Goal: Information Seeking & Learning: Learn about a topic

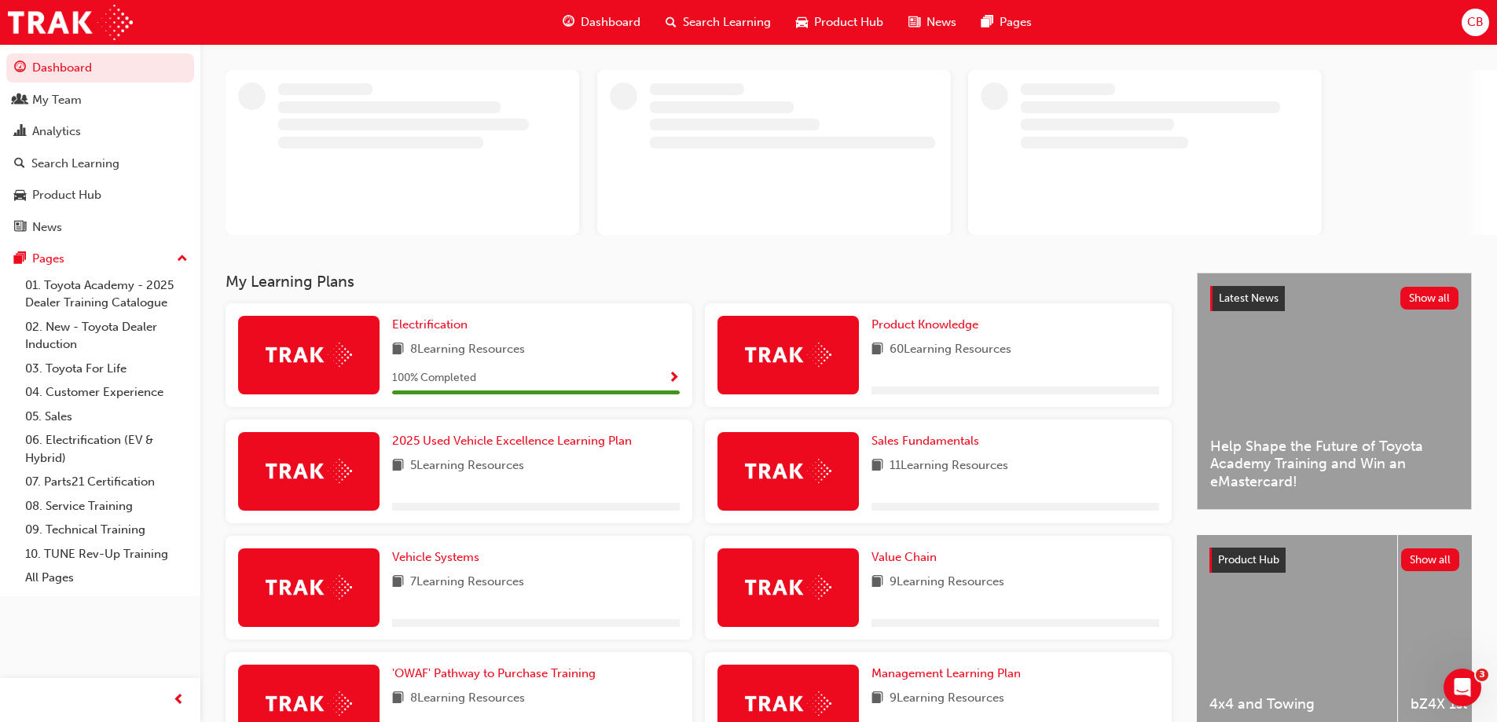
scroll to position [157, 0]
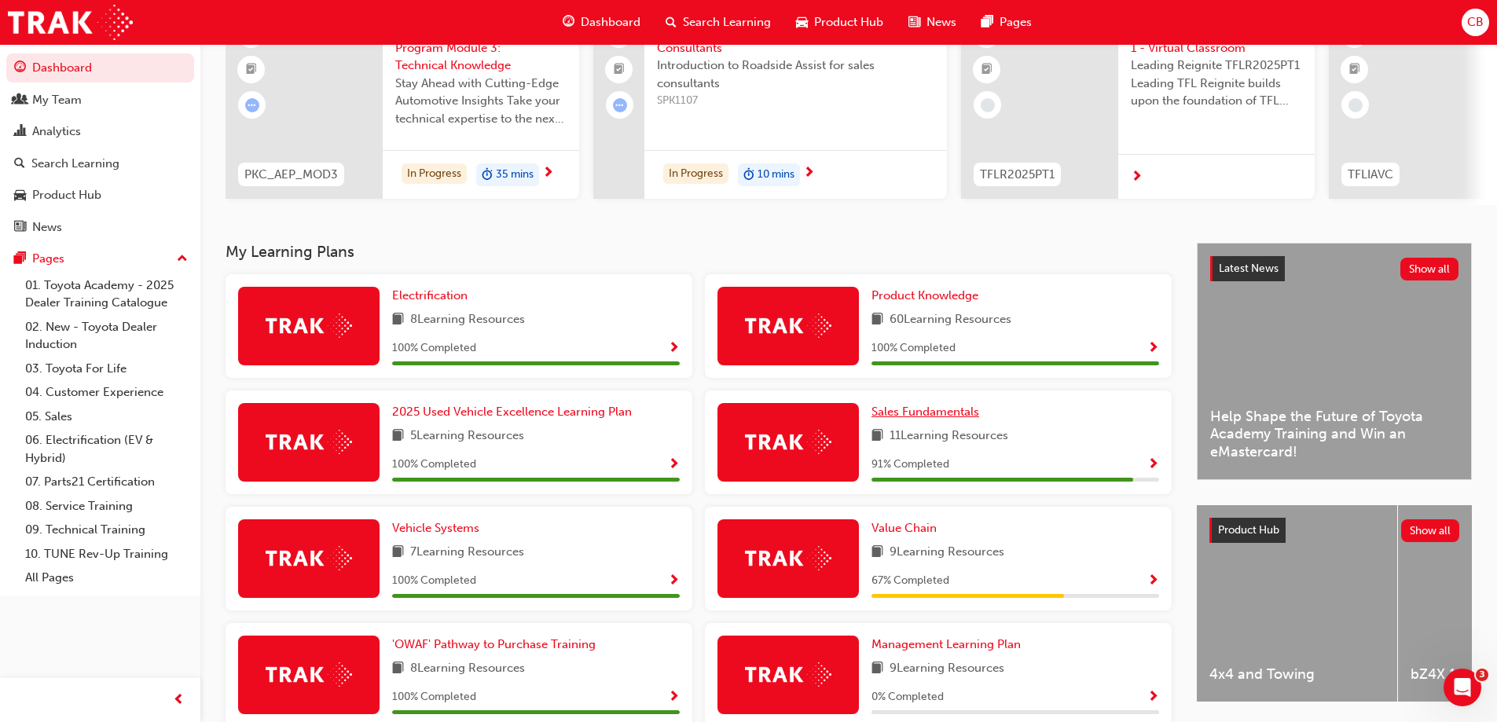
click at [954, 418] on span "Sales Fundamentals" at bounding box center [926, 412] width 108 height 14
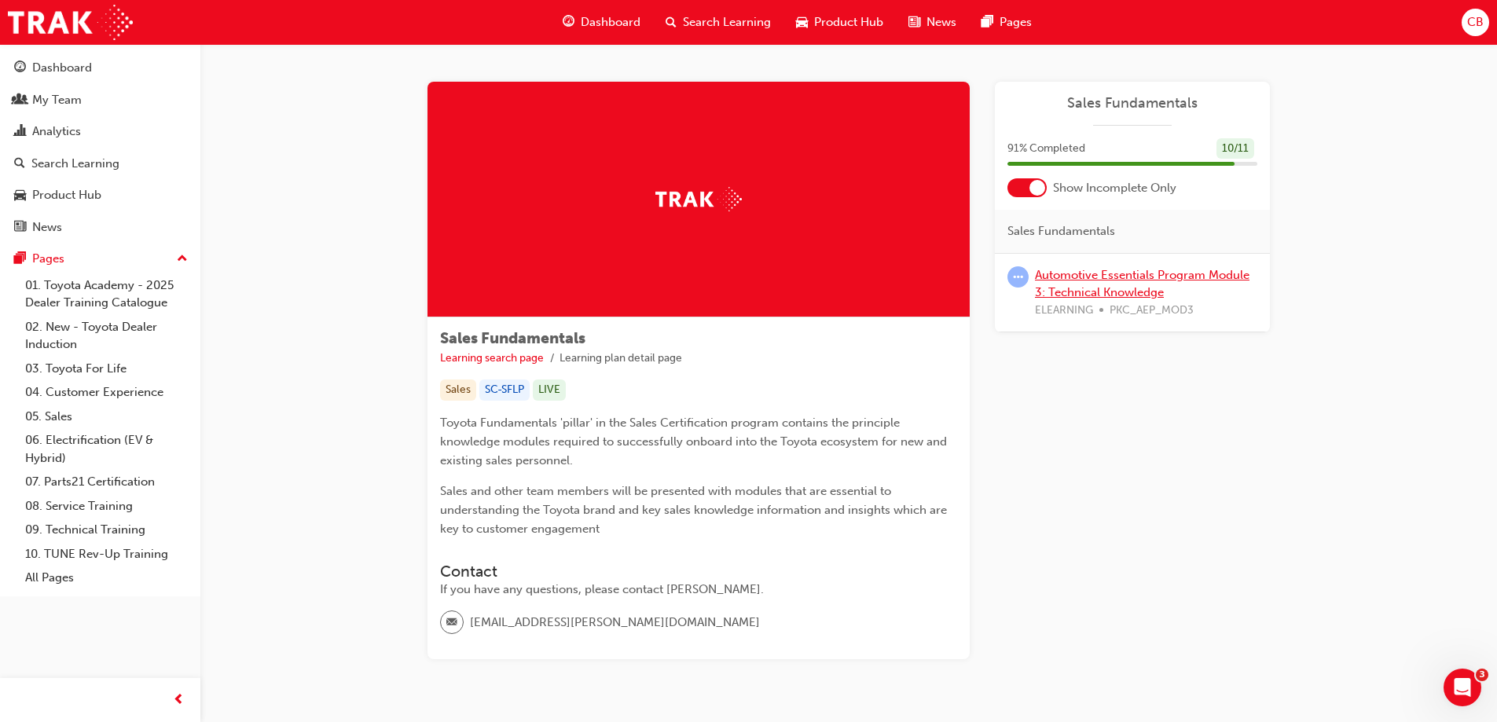
click at [1082, 281] on link "Automotive Essentials Program Module 3: Technical Knowledge" at bounding box center [1142, 284] width 215 height 32
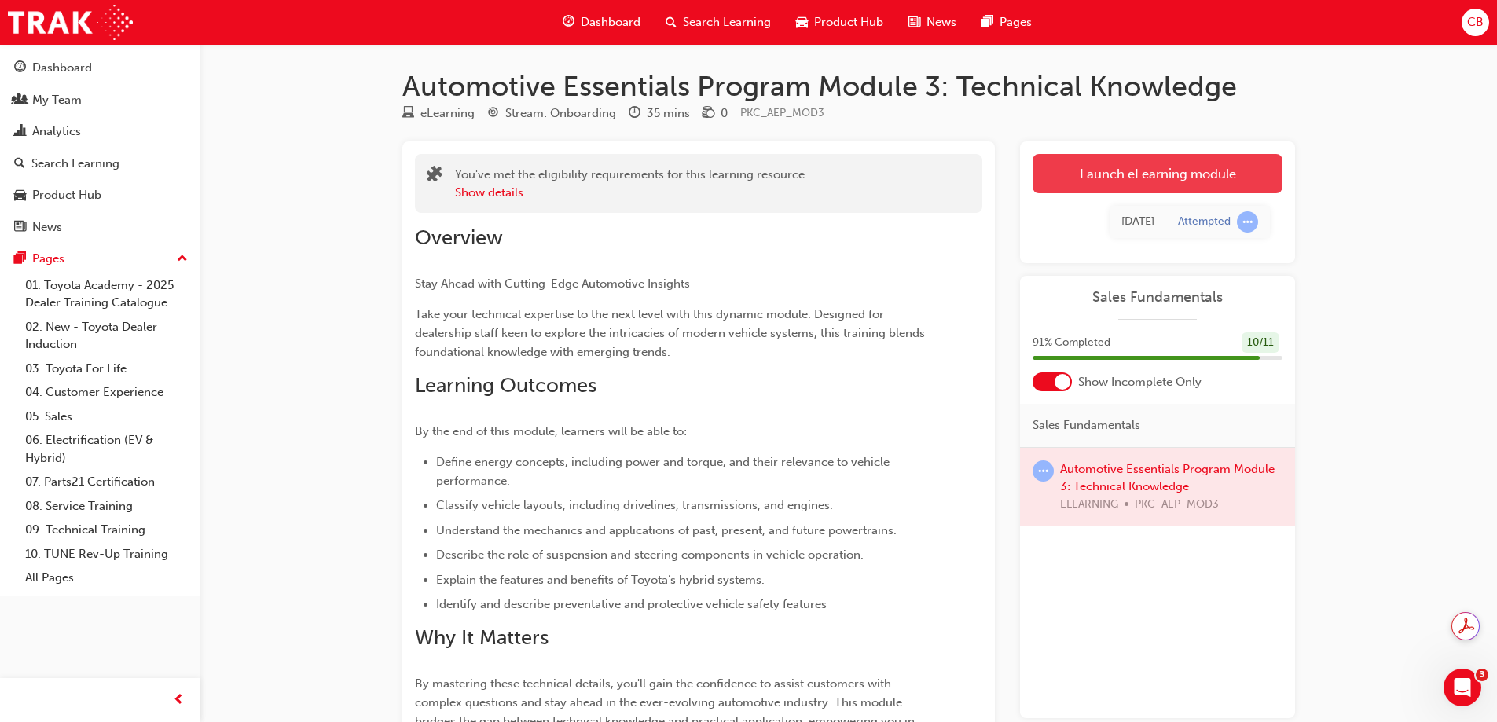
click at [1097, 168] on link "Launch eLearning module" at bounding box center [1158, 173] width 250 height 39
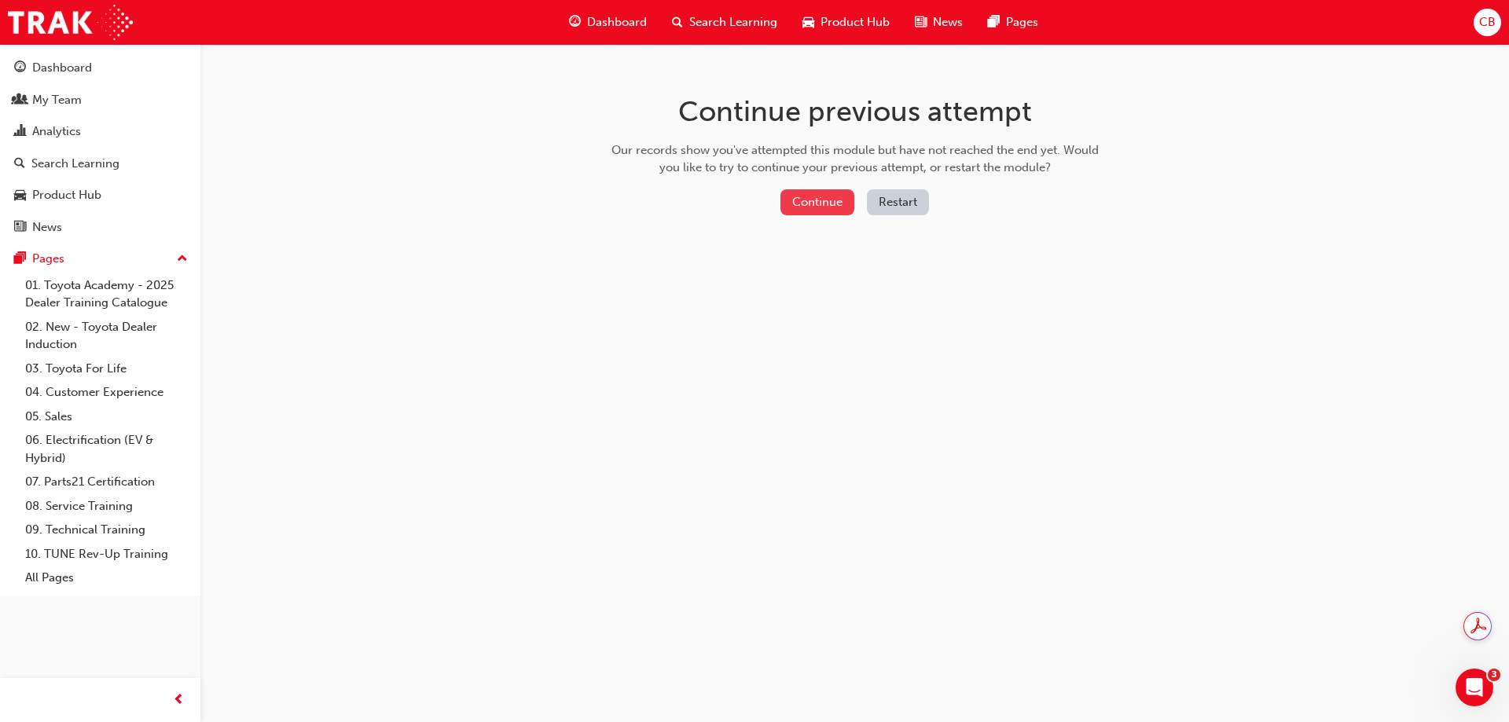
click at [807, 206] on button "Continue" at bounding box center [818, 202] width 74 height 26
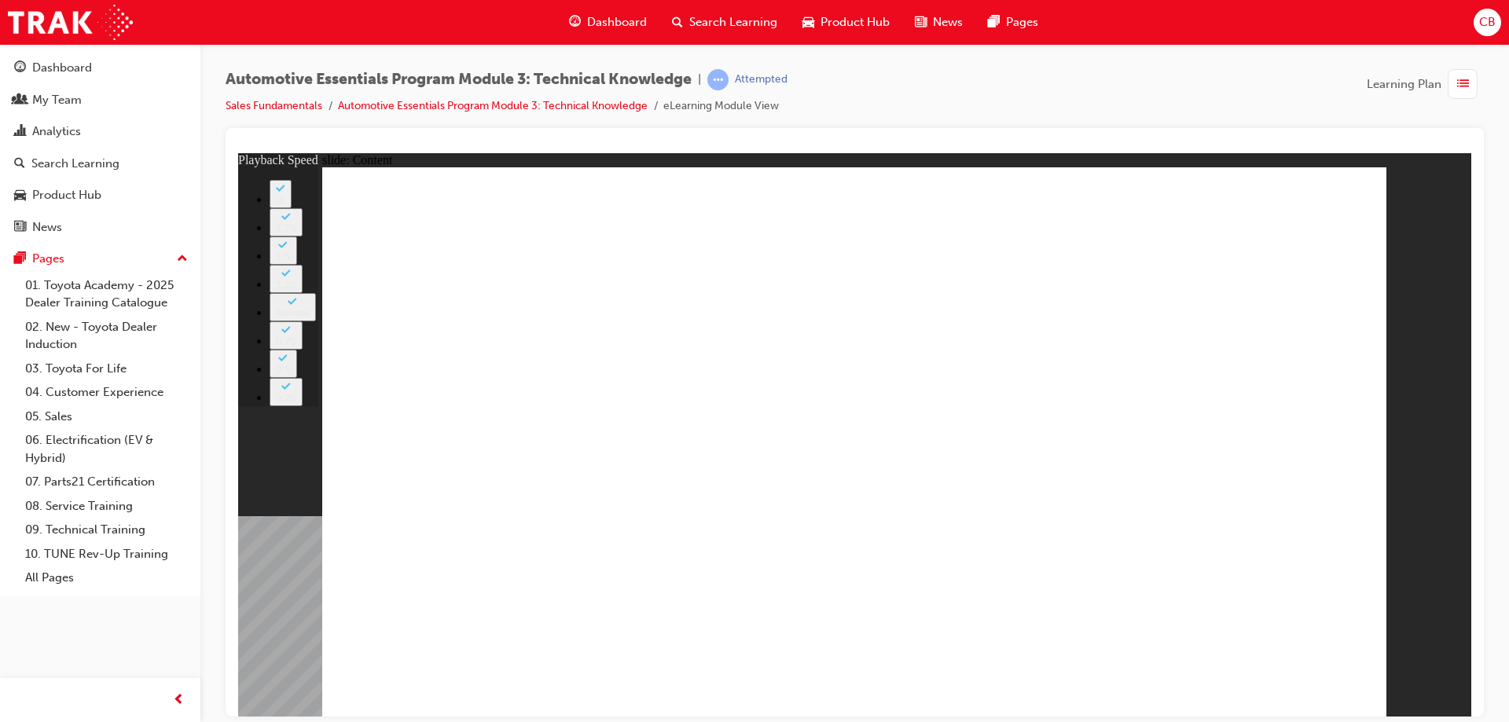
type input "0"
drag, startPoint x: 1247, startPoint y: 673, endPoint x: 1294, endPoint y: 675, distance: 47.2
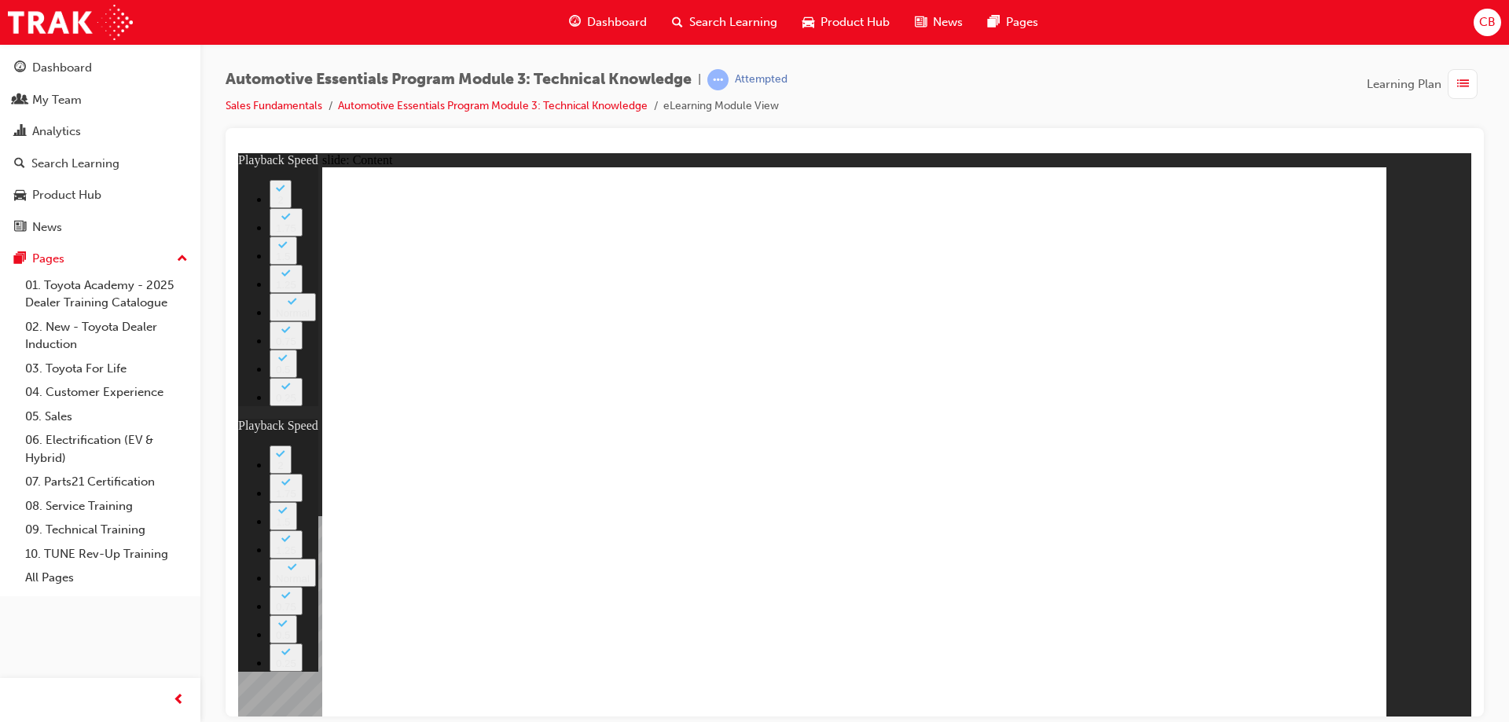
type input "1"
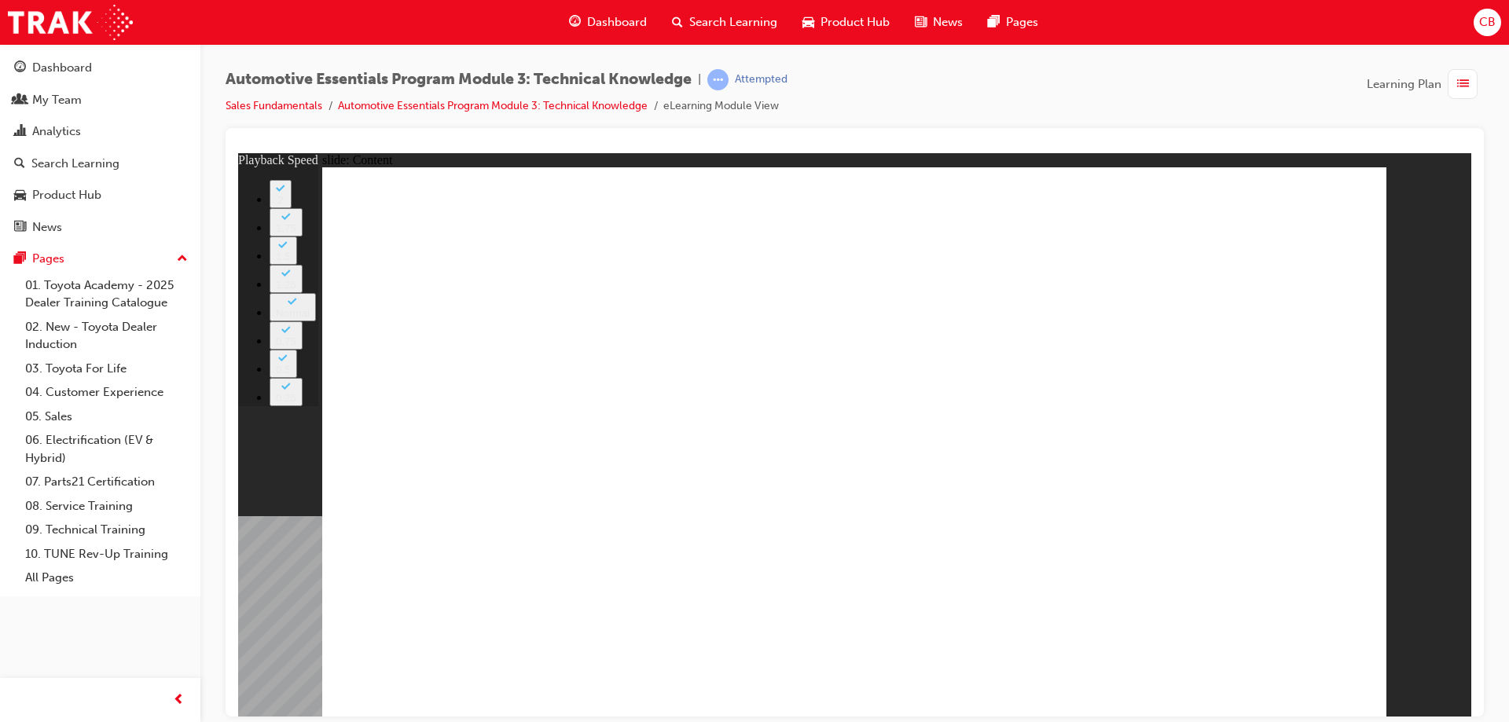
type input "1"
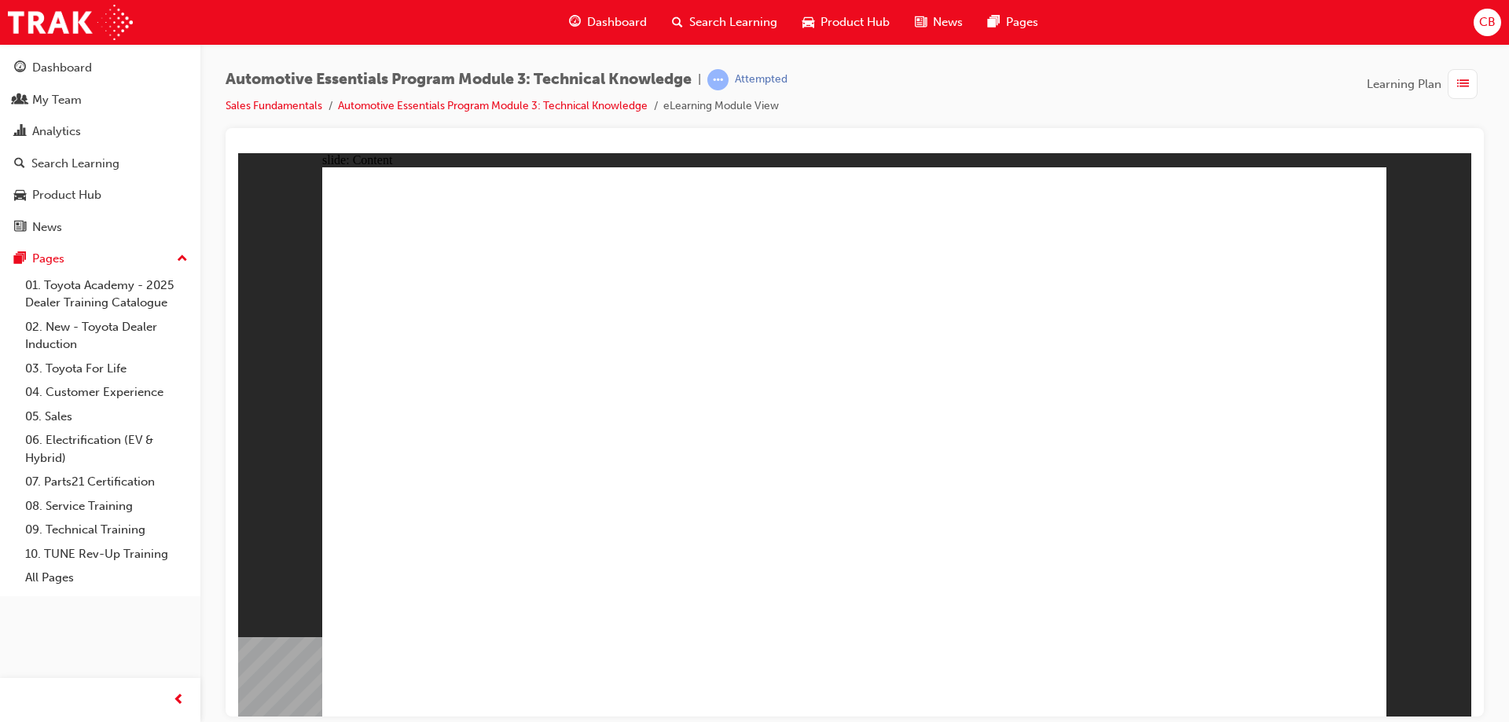
drag, startPoint x: 1282, startPoint y: 663, endPoint x: 1288, endPoint y: 669, distance: 8.4
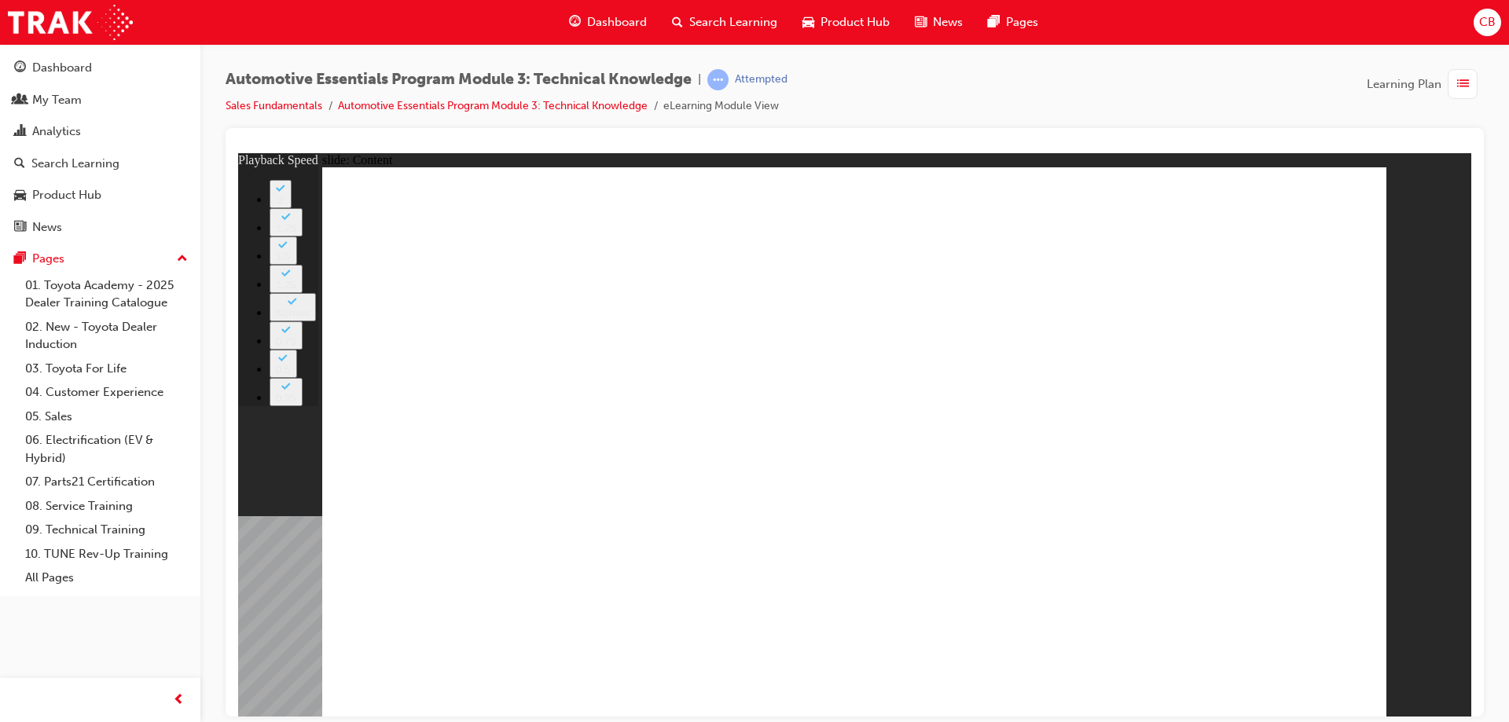
type input "7"
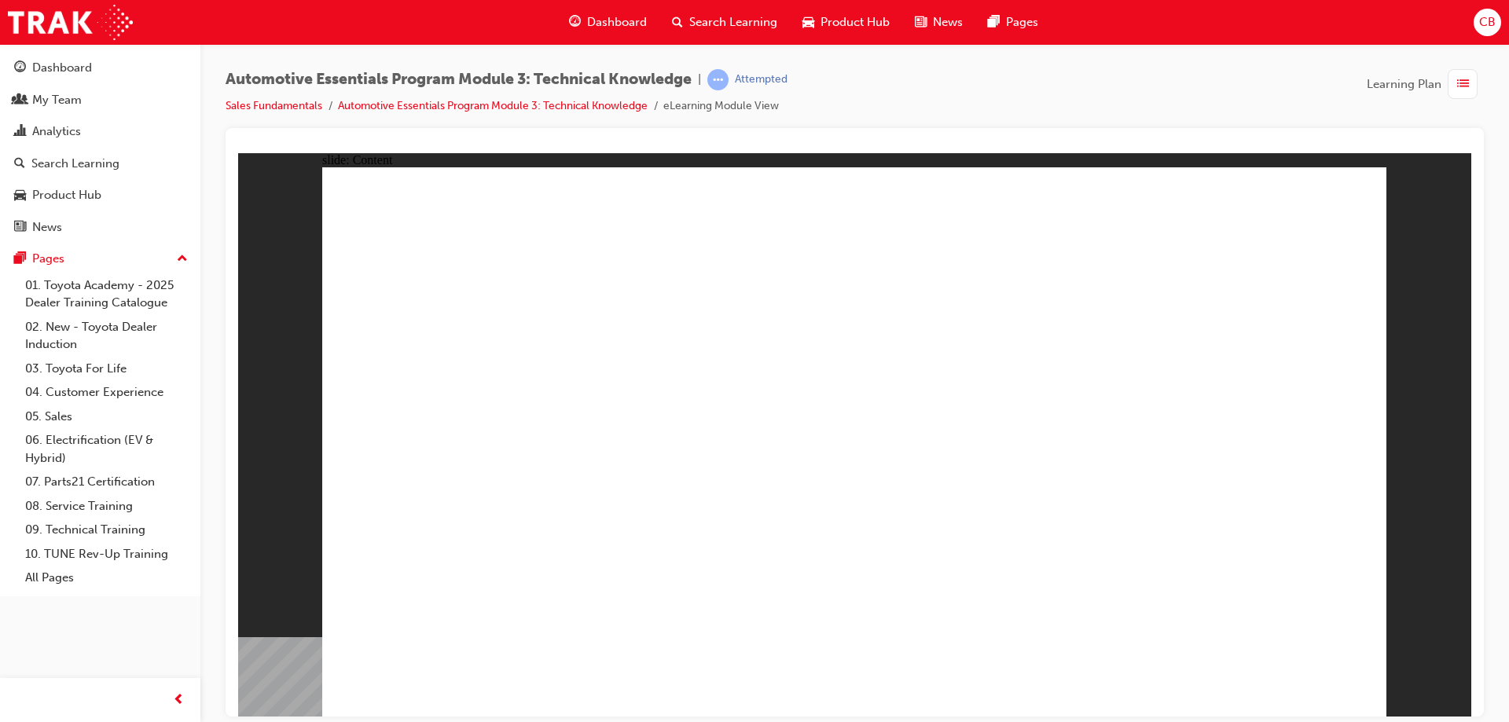
drag, startPoint x: 1010, startPoint y: 541, endPoint x: 1211, endPoint y: 581, distance: 204.4
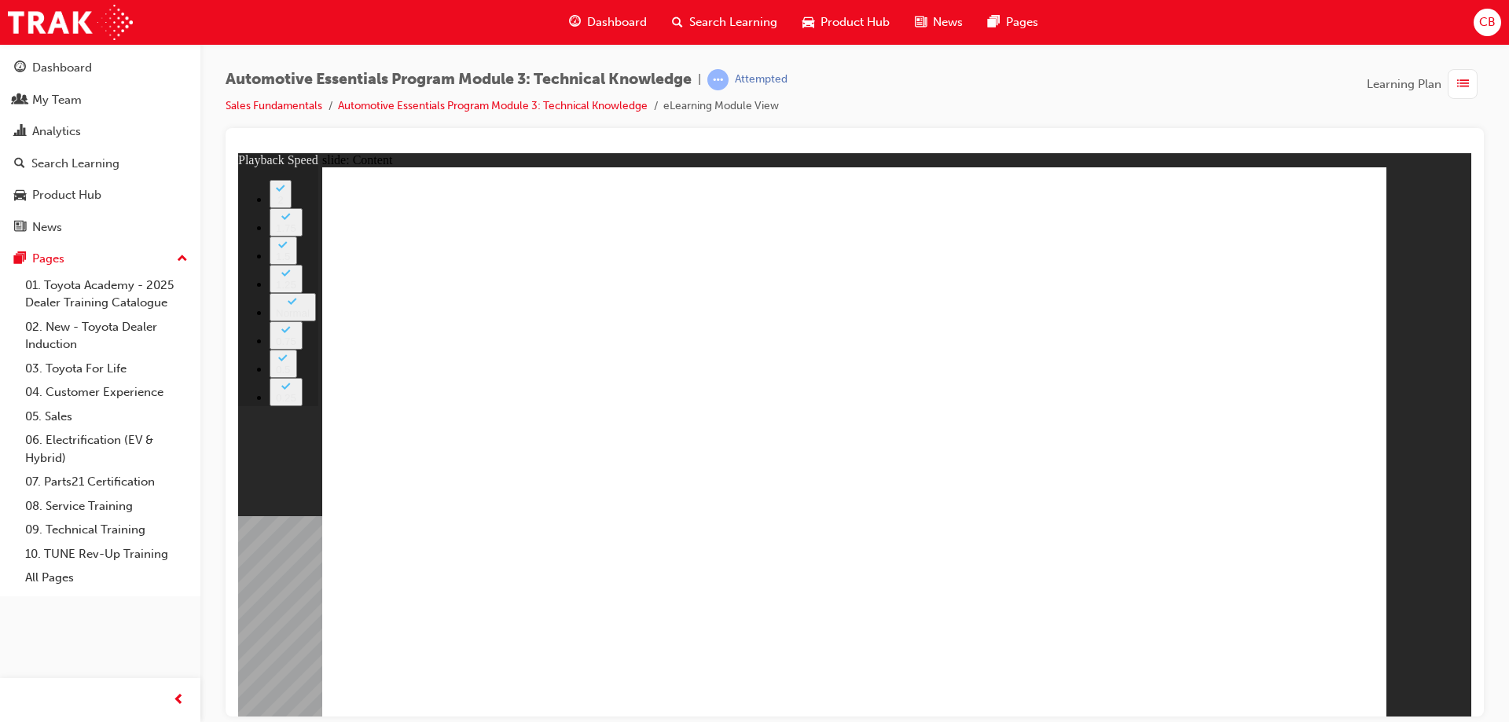
type input "19"
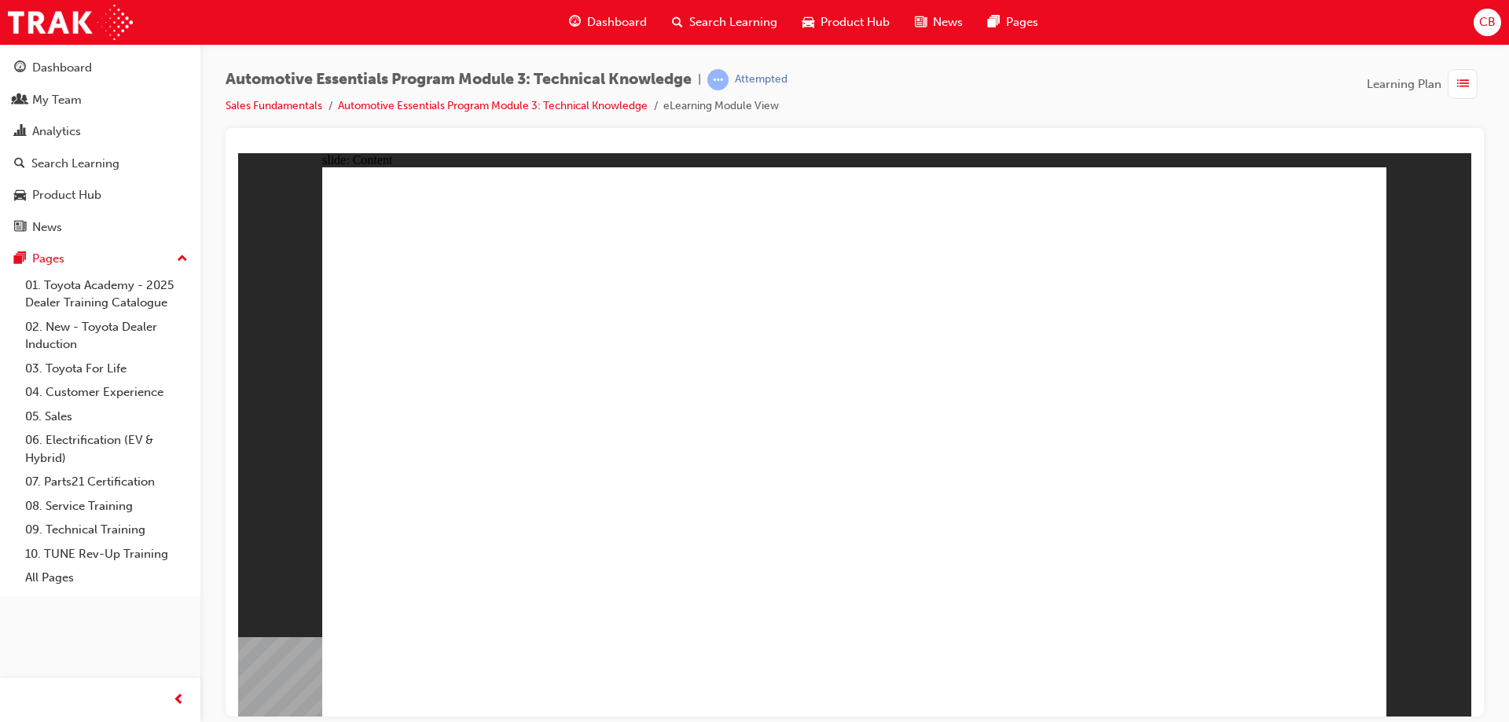
radio input "true"
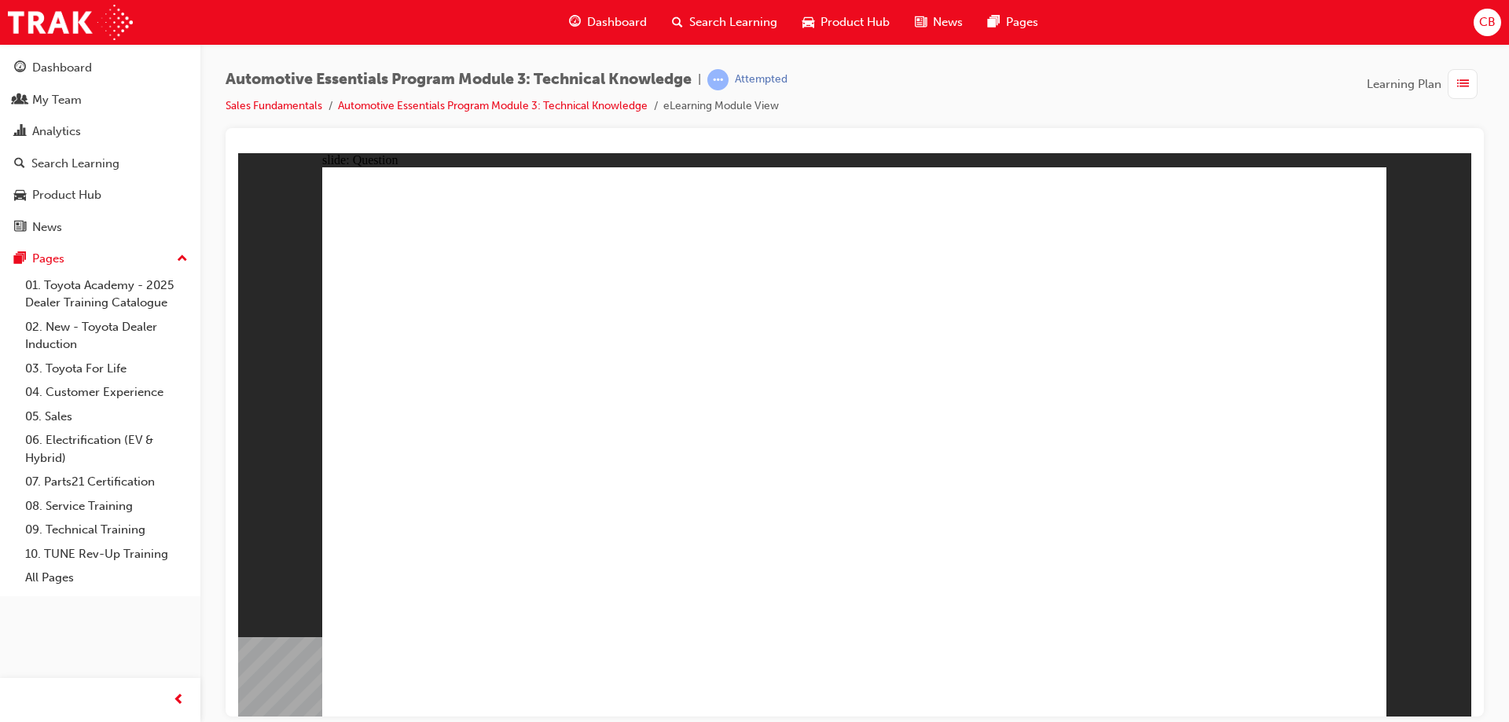
radio input "true"
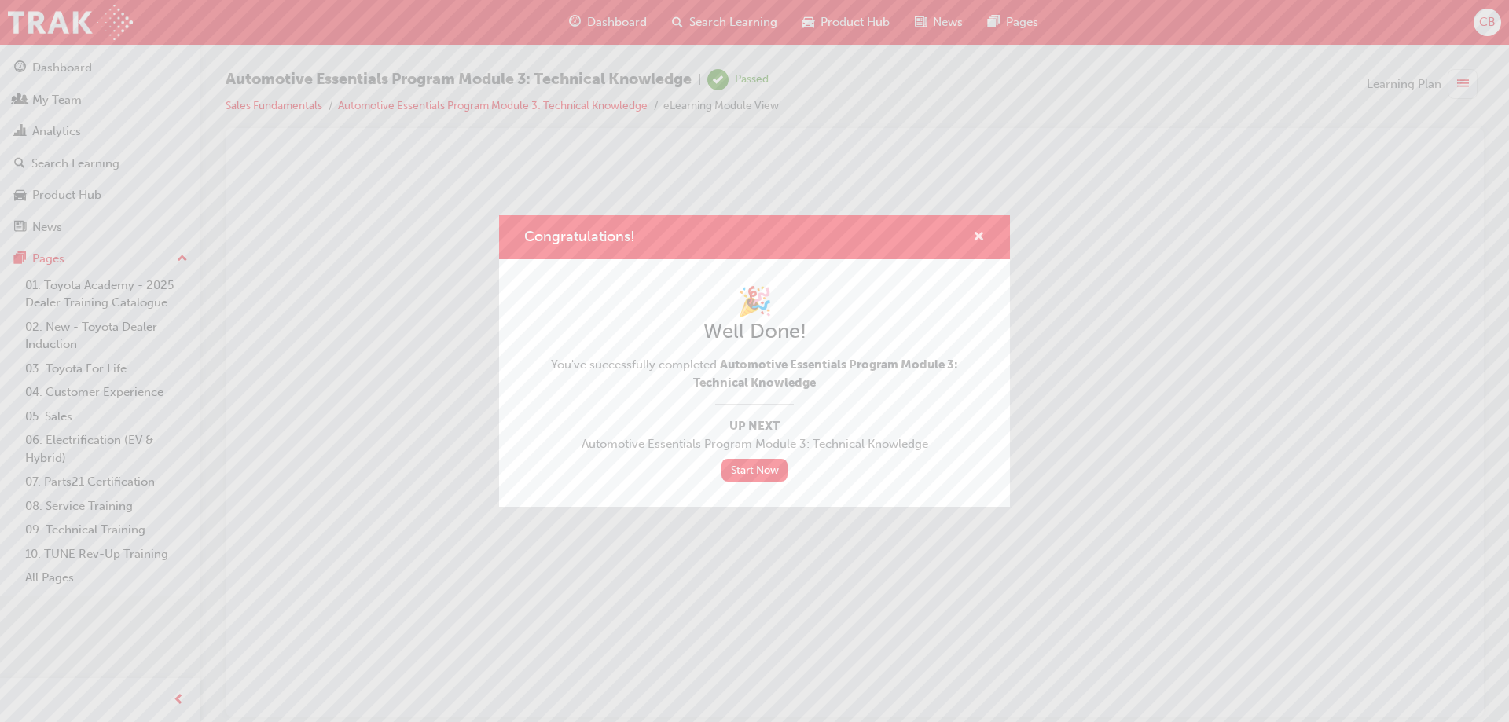
click at [984, 233] on span "cross-icon" at bounding box center [979, 238] width 12 height 14
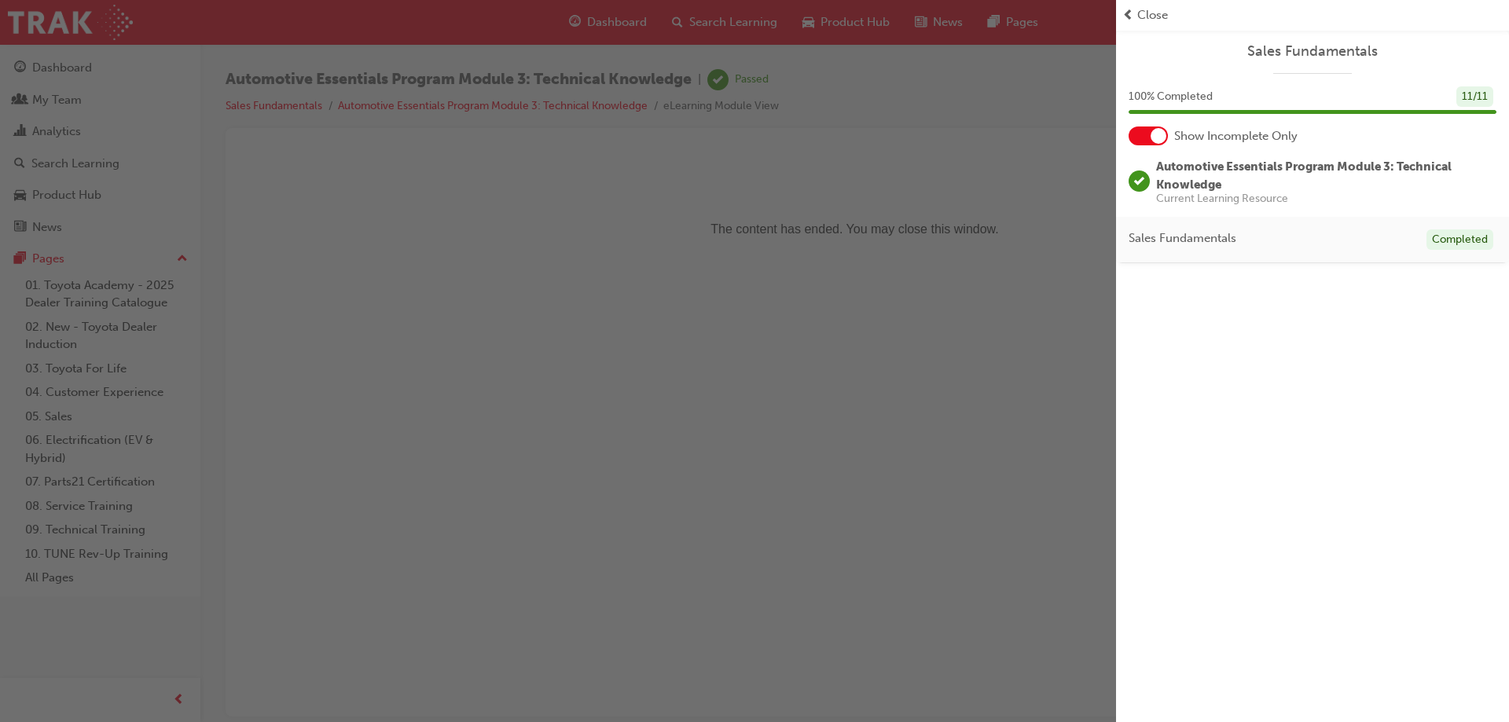
click at [998, 6] on div "button" at bounding box center [558, 361] width 1116 height 722
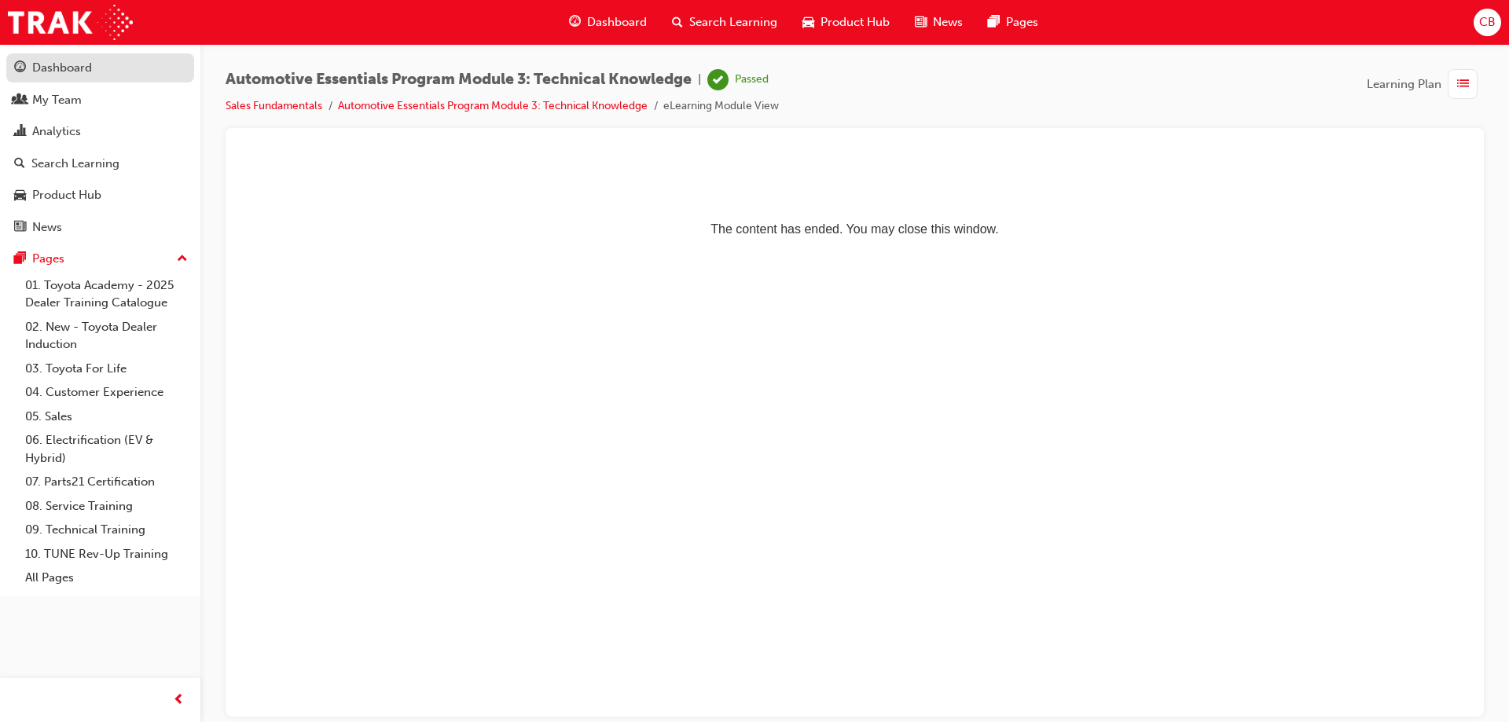
click at [45, 60] on div "Dashboard" at bounding box center [62, 68] width 60 height 18
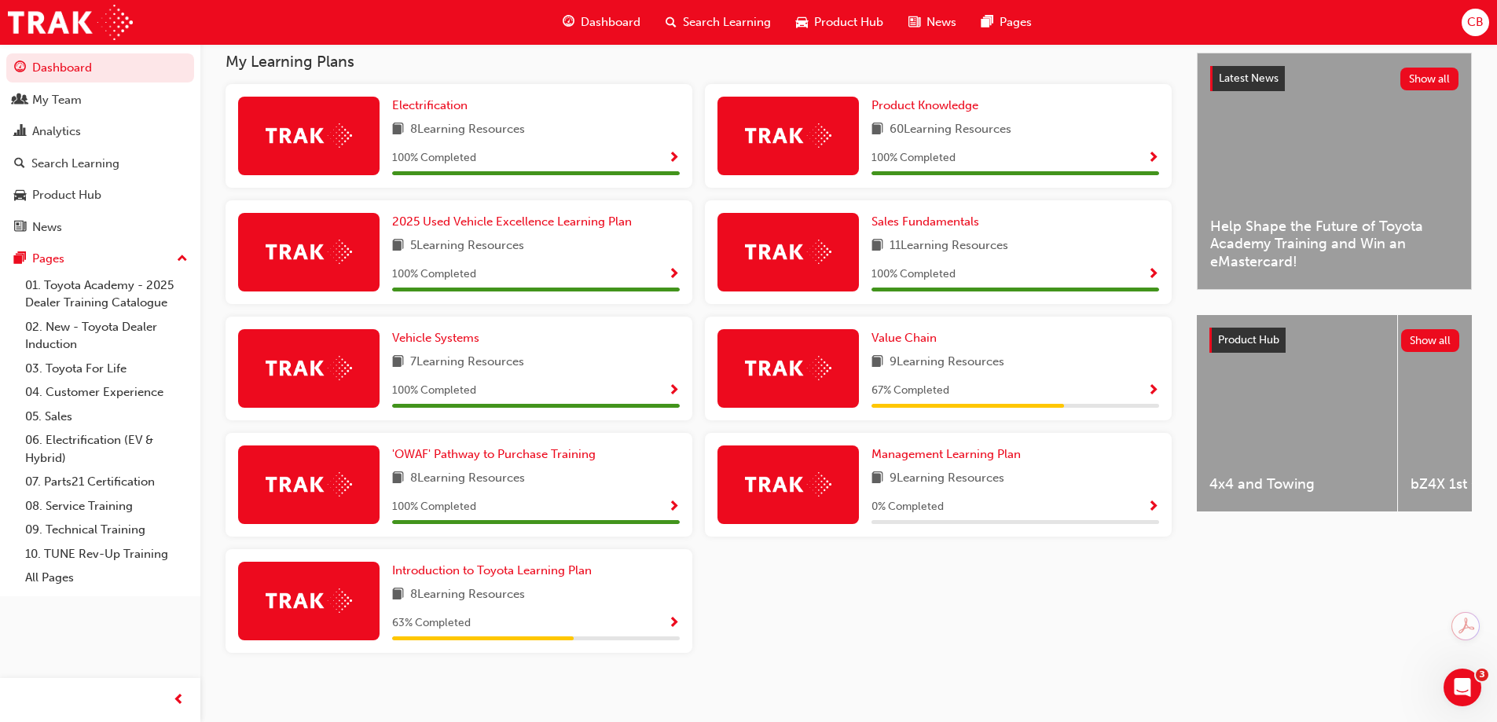
scroll to position [362, 0]
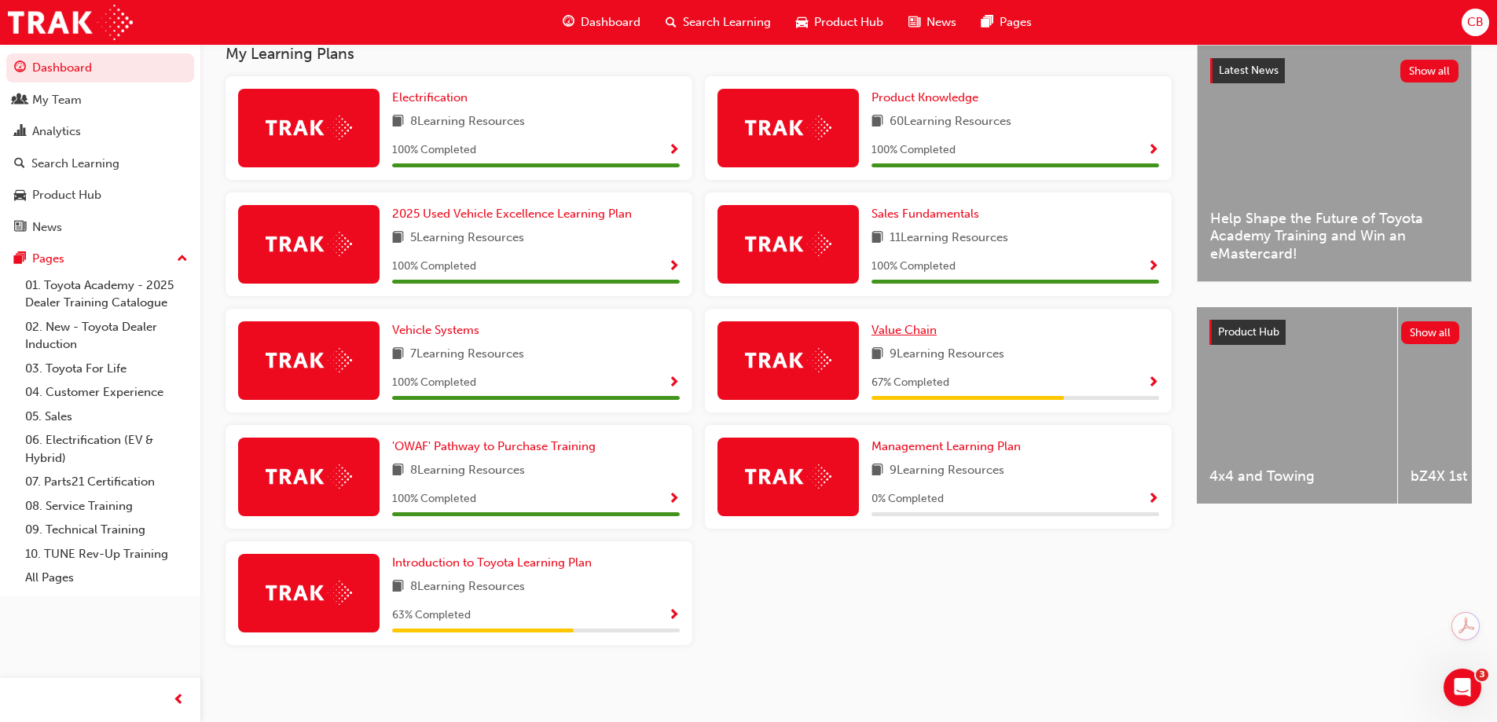
click at [909, 331] on span "Value Chain" at bounding box center [904, 330] width 65 height 14
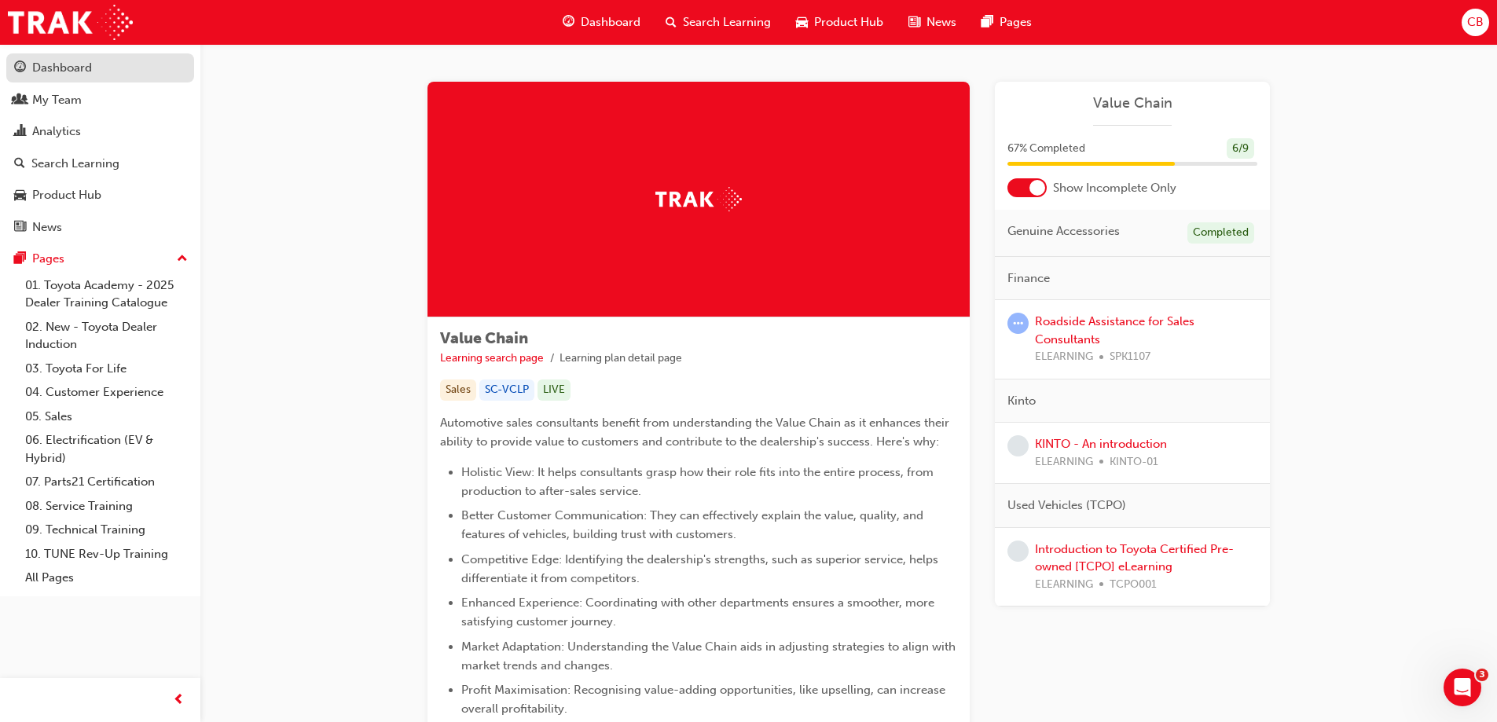
click at [86, 67] on div "Dashboard" at bounding box center [62, 68] width 60 height 18
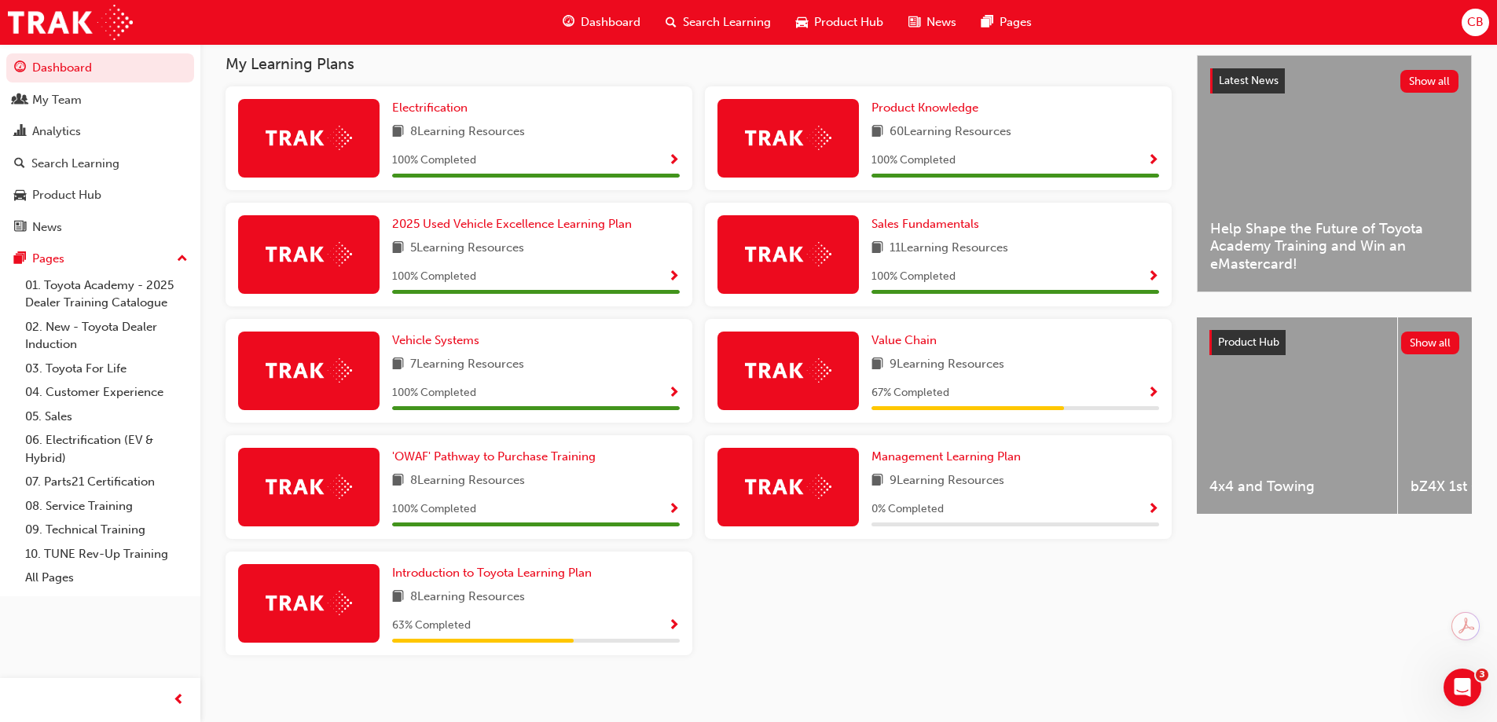
scroll to position [362, 0]
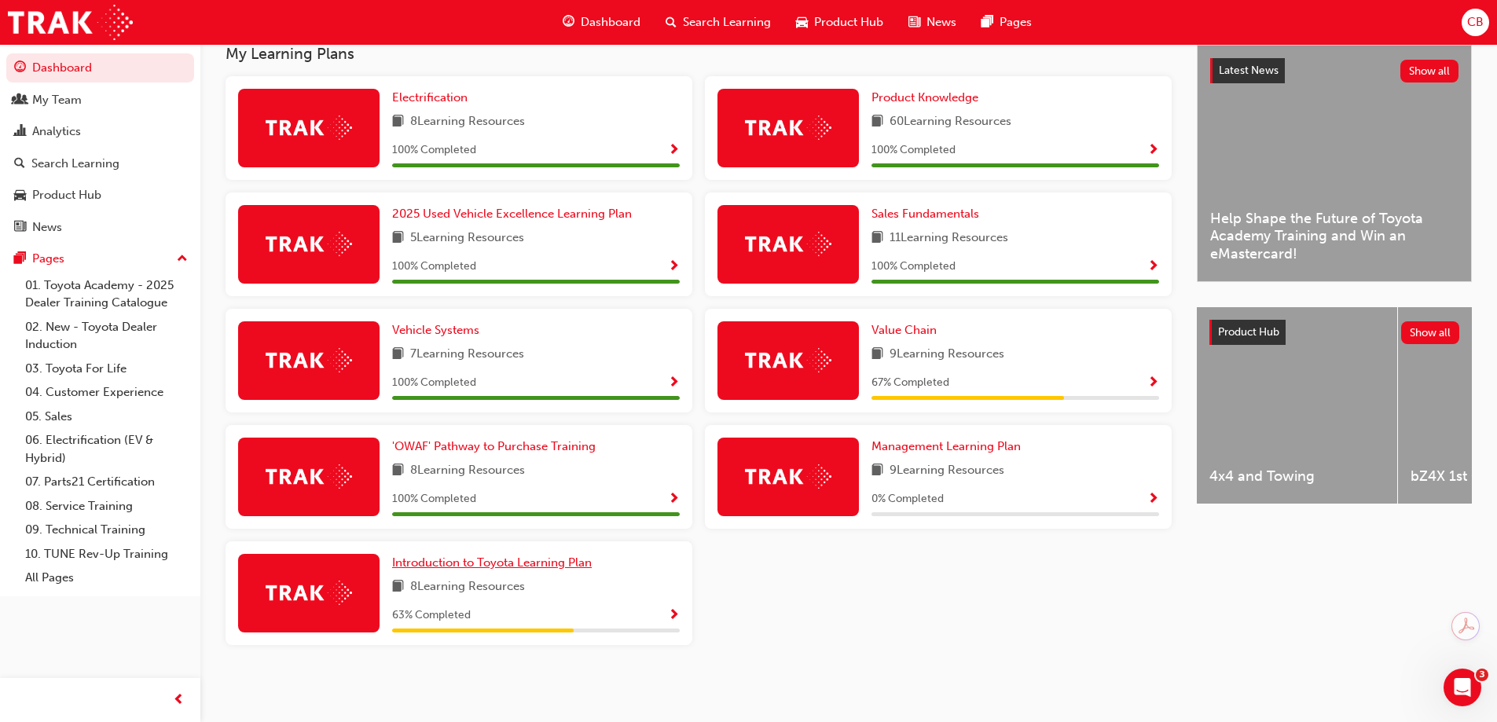
click at [495, 568] on span "Introduction to Toyota Learning Plan" at bounding box center [492, 563] width 200 height 14
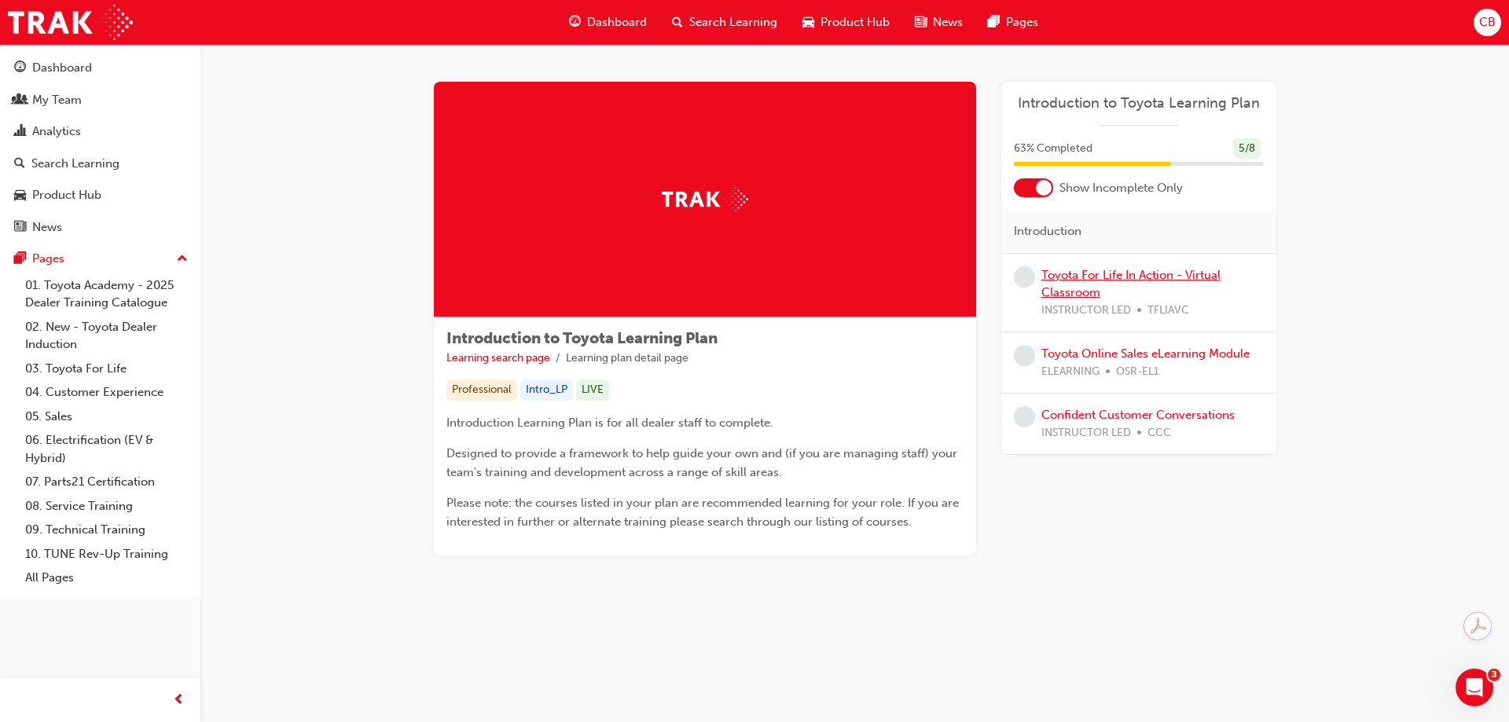
click at [1113, 274] on link "Toyota For Life In Action - Virtual Classroom" at bounding box center [1131, 284] width 179 height 32
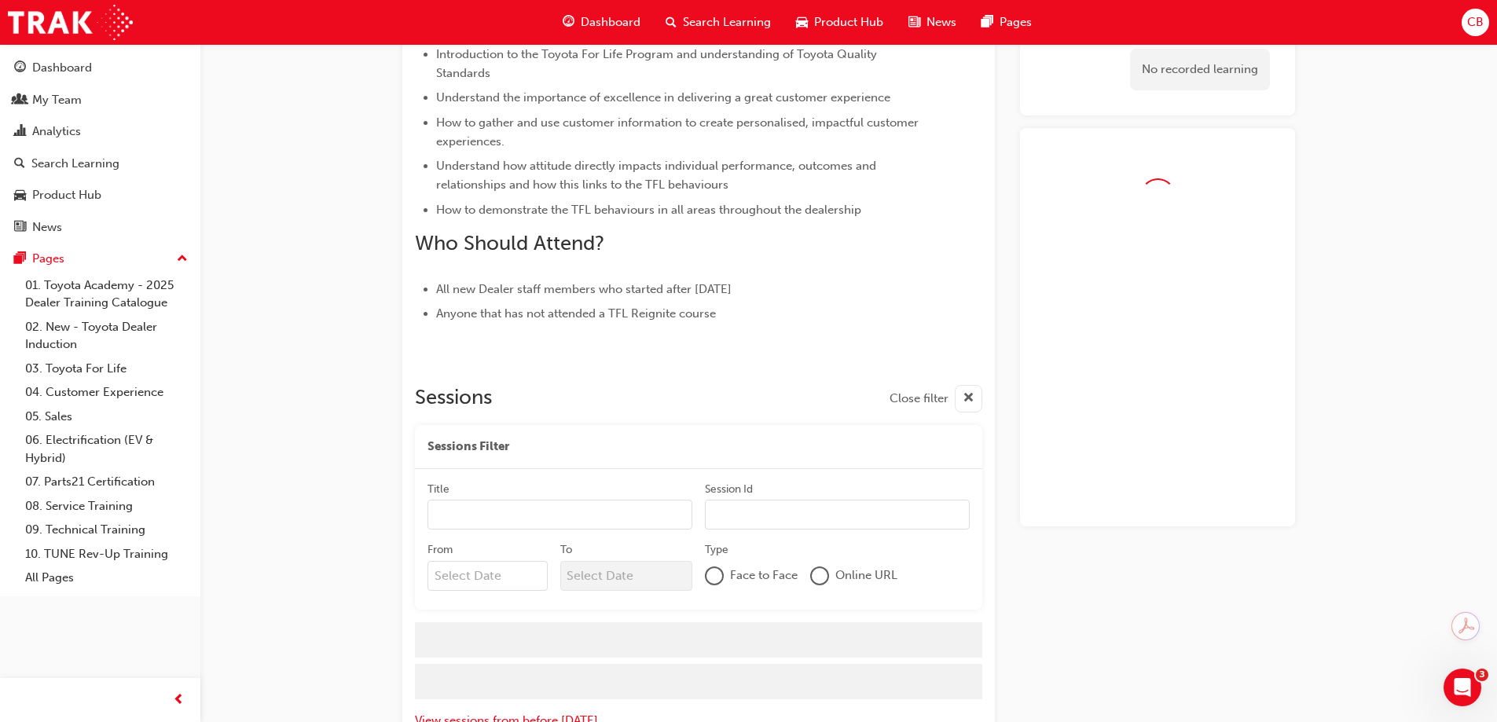
scroll to position [649, 0]
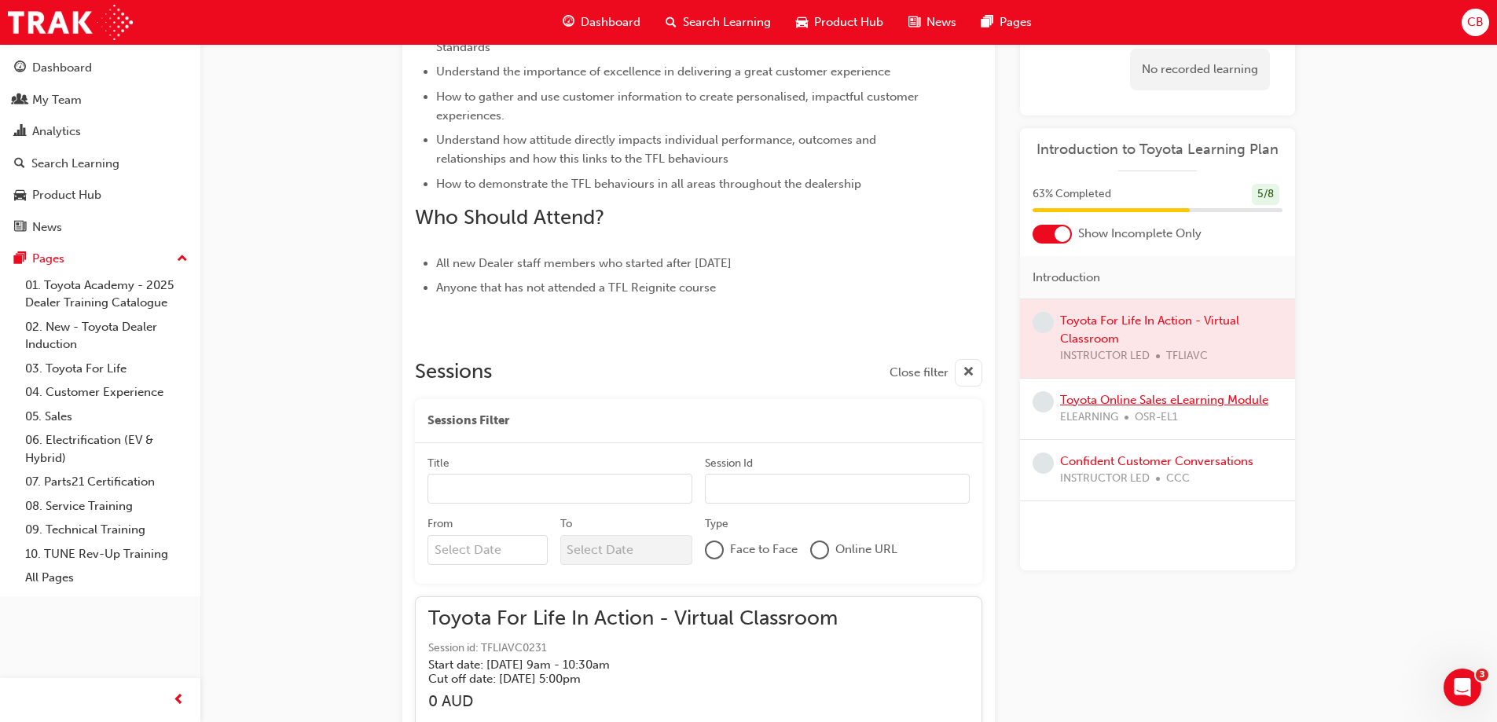
click at [1156, 398] on link "Toyota Online Sales eLearning Module" at bounding box center [1164, 400] width 208 height 14
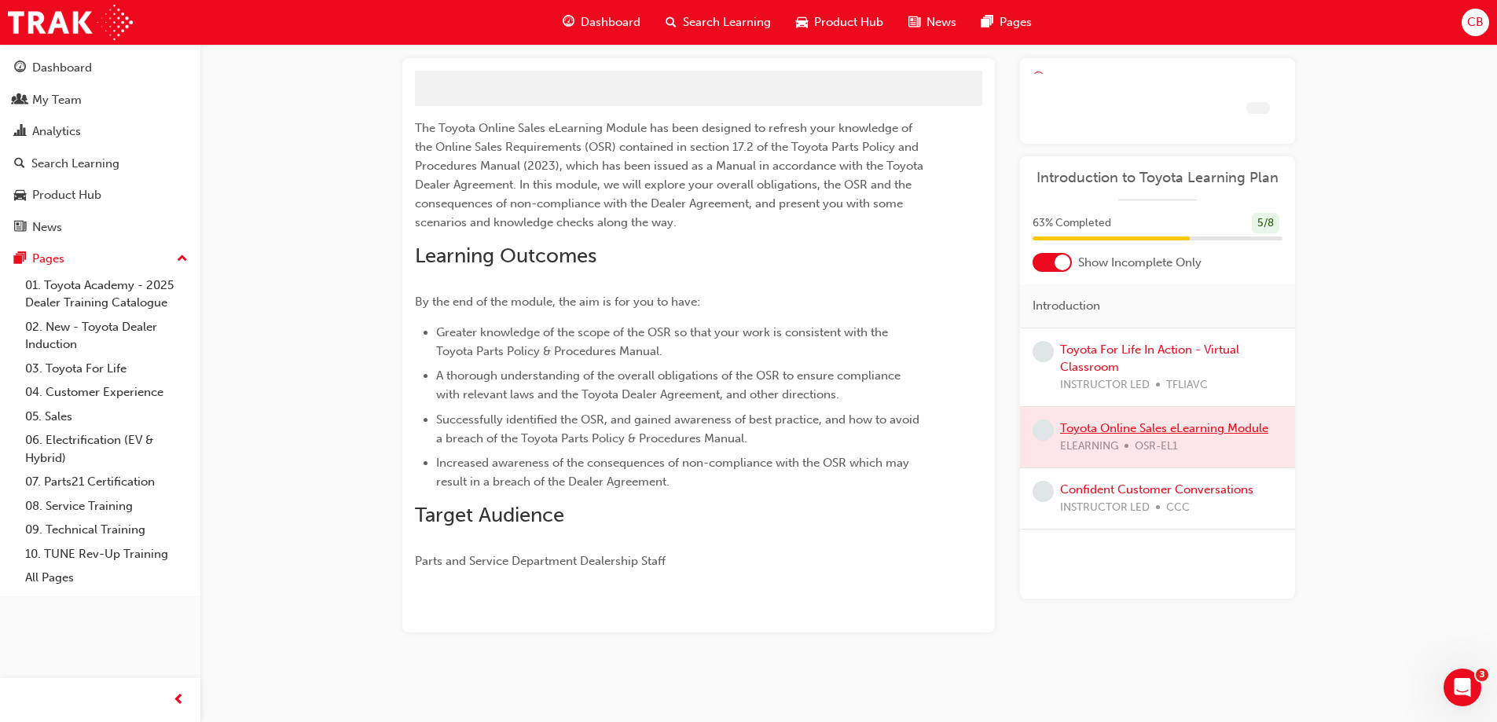
scroll to position [95, 0]
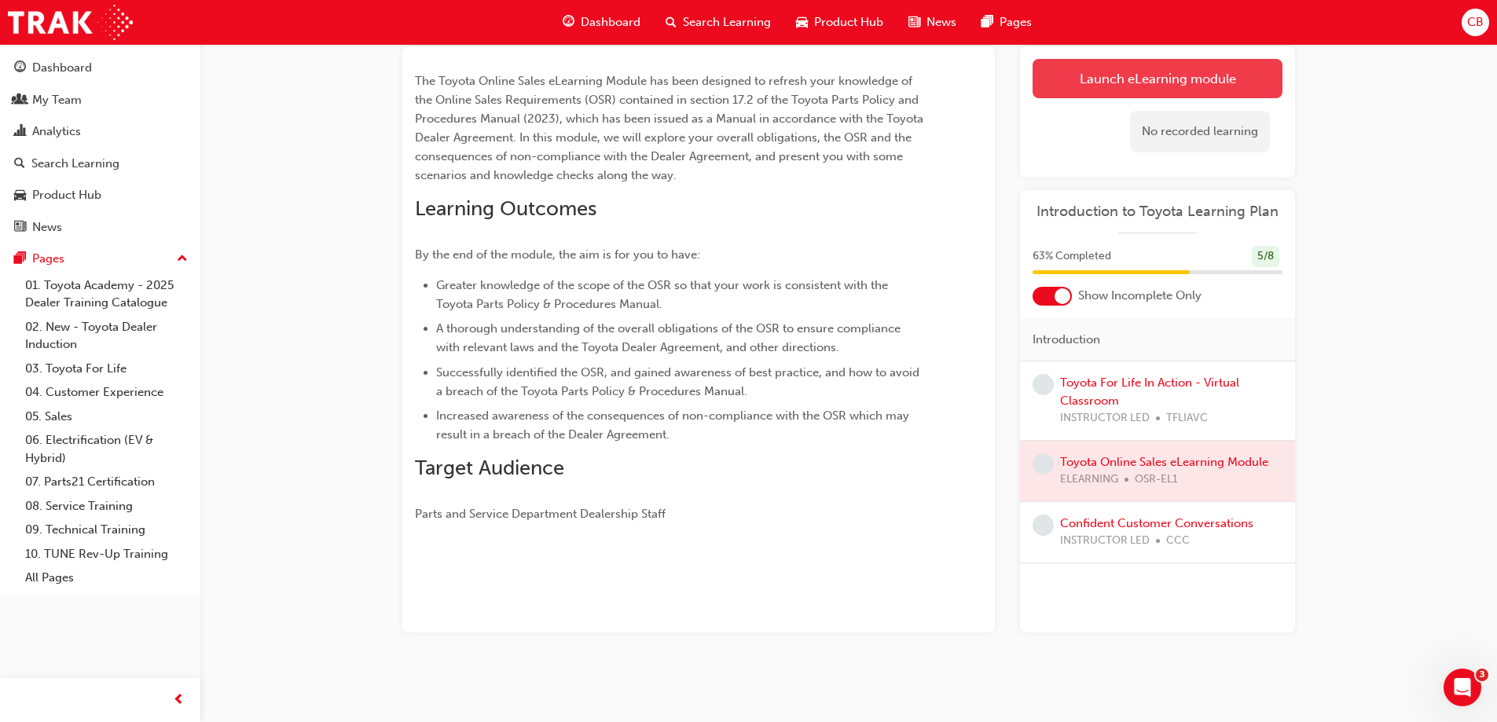
click at [1180, 79] on link "Launch eLearning module" at bounding box center [1158, 78] width 250 height 39
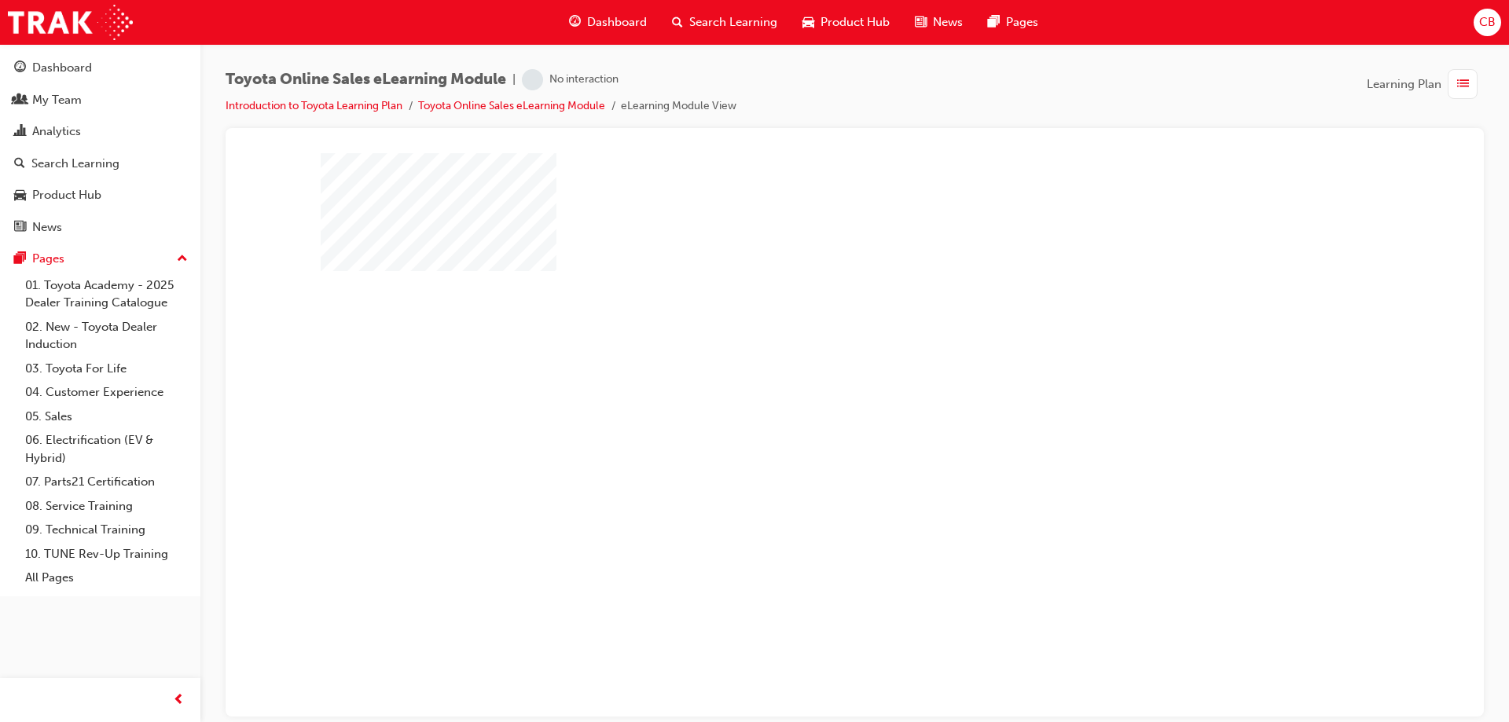
click at [810, 389] on div "play" at bounding box center [810, 389] width 0 height 0
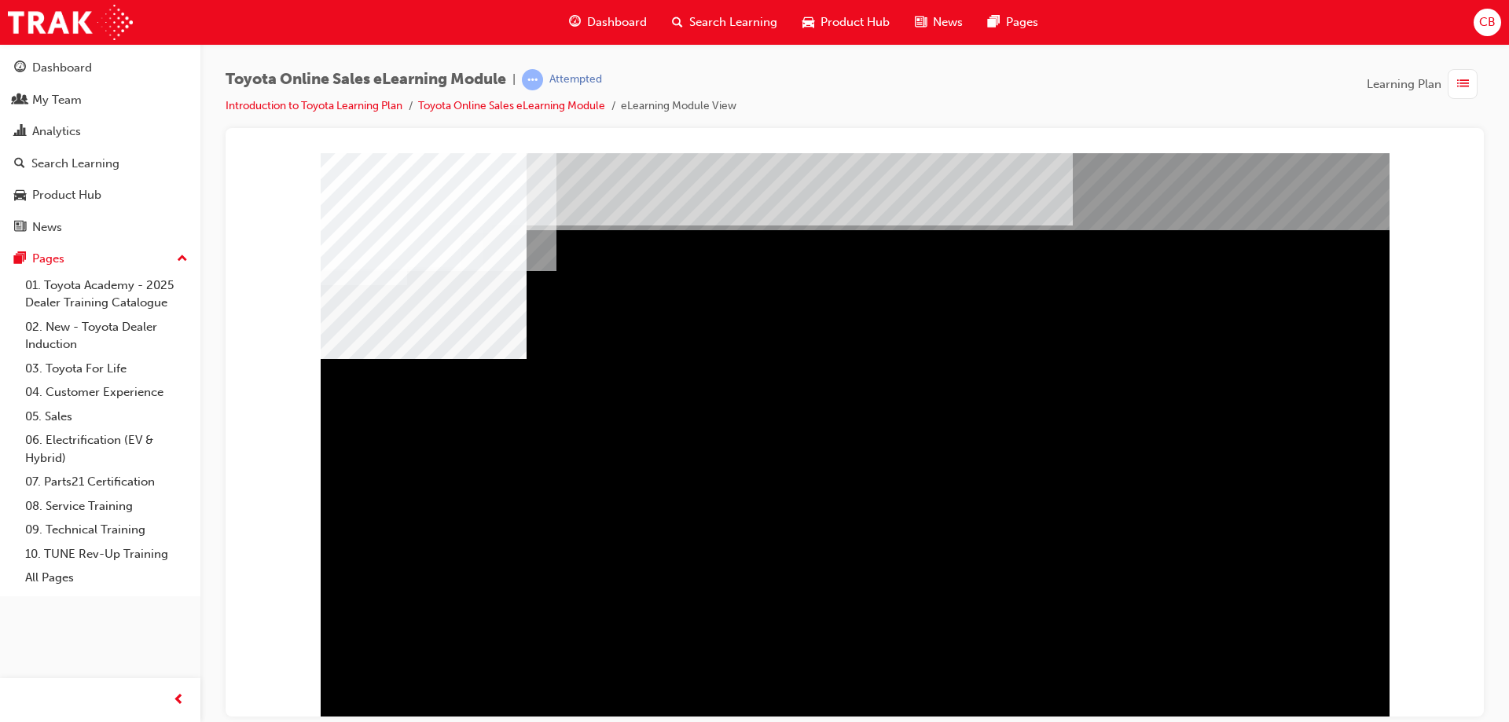
drag, startPoint x: 527, startPoint y: 426, endPoint x: 568, endPoint y: 427, distance: 40.1
drag, startPoint x: 696, startPoint y: 432, endPoint x: 733, endPoint y: 435, distance: 37.0
drag, startPoint x: 994, startPoint y: 443, endPoint x: 1001, endPoint y: 440, distance: 8.5
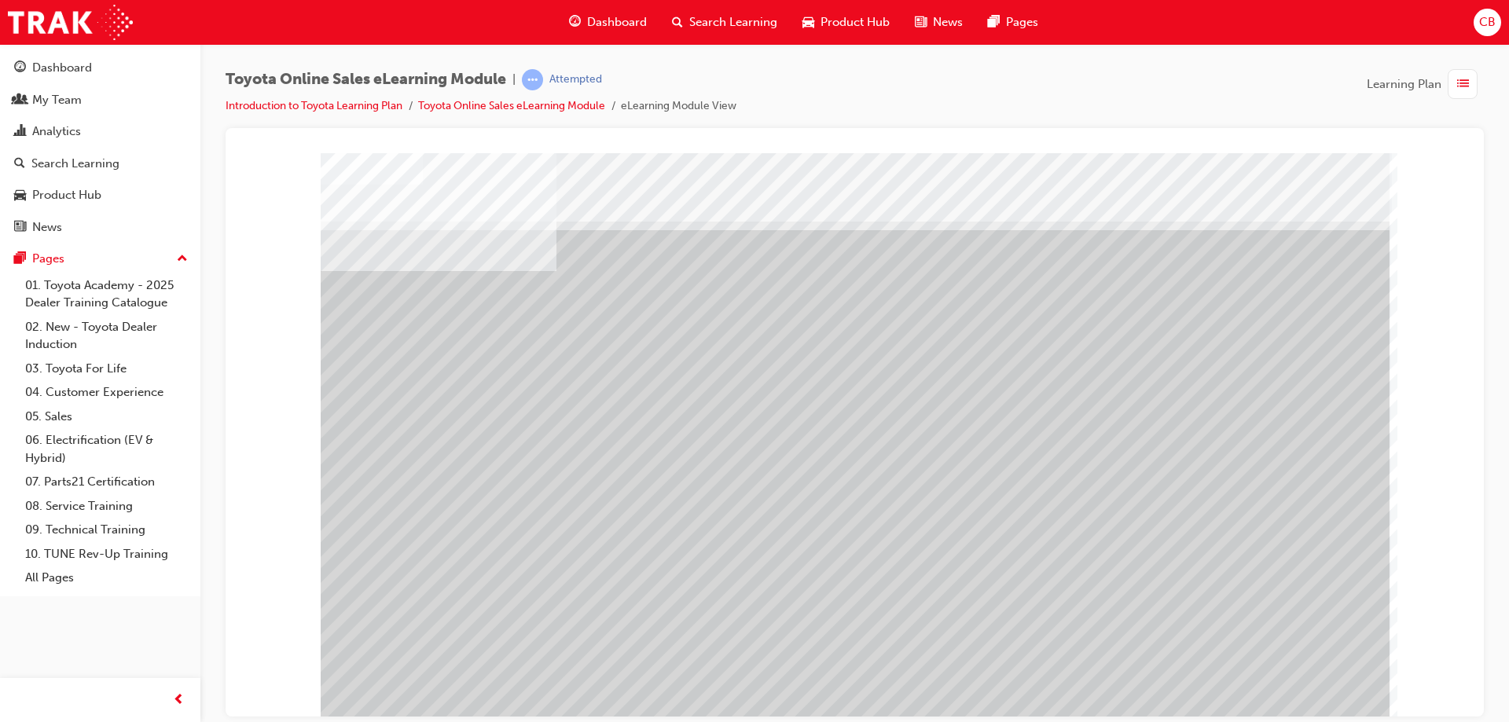
drag, startPoint x: 459, startPoint y: 520, endPoint x: 480, endPoint y: 516, distance: 21.0
drag, startPoint x: 1071, startPoint y: 443, endPoint x: 1250, endPoint y: 446, distance: 178.5
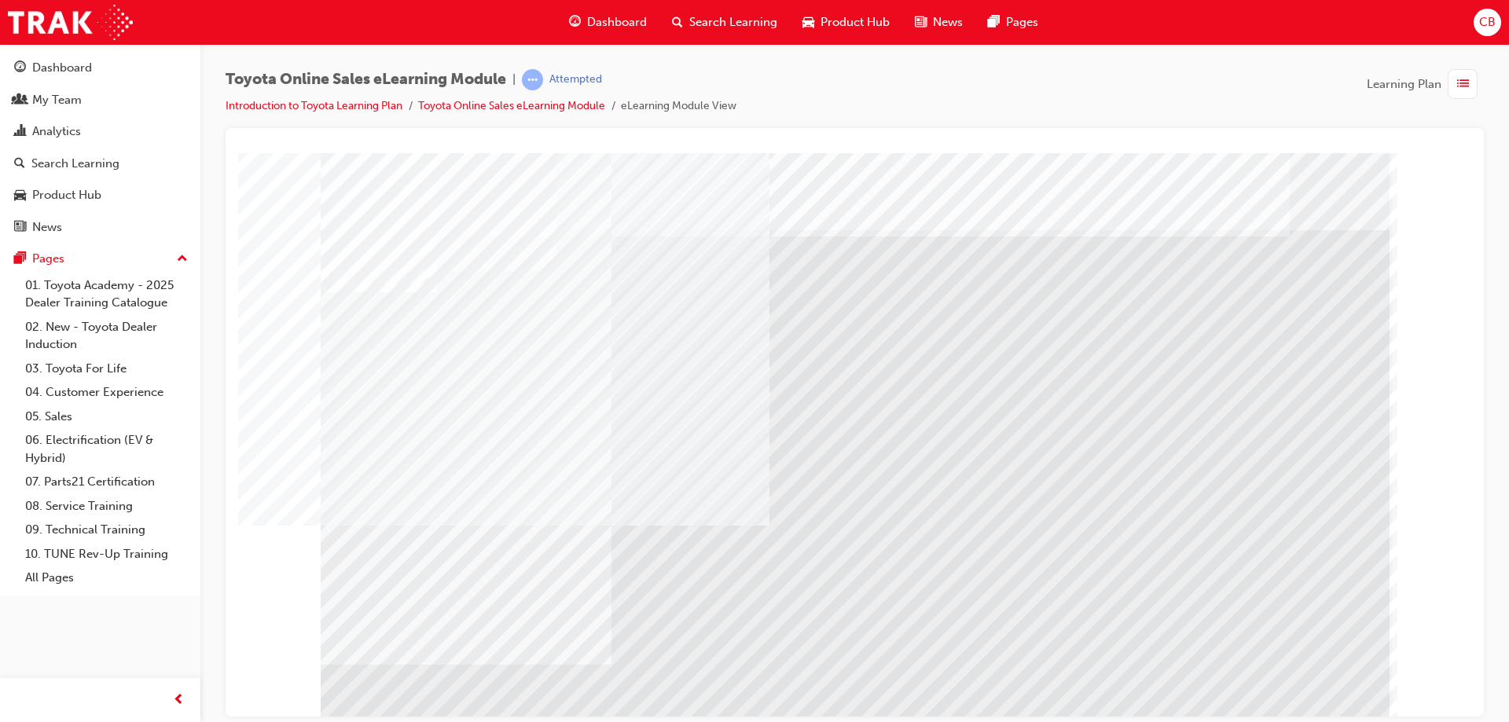
drag, startPoint x: 717, startPoint y: 549, endPoint x: 990, endPoint y: 590, distance: 276.5
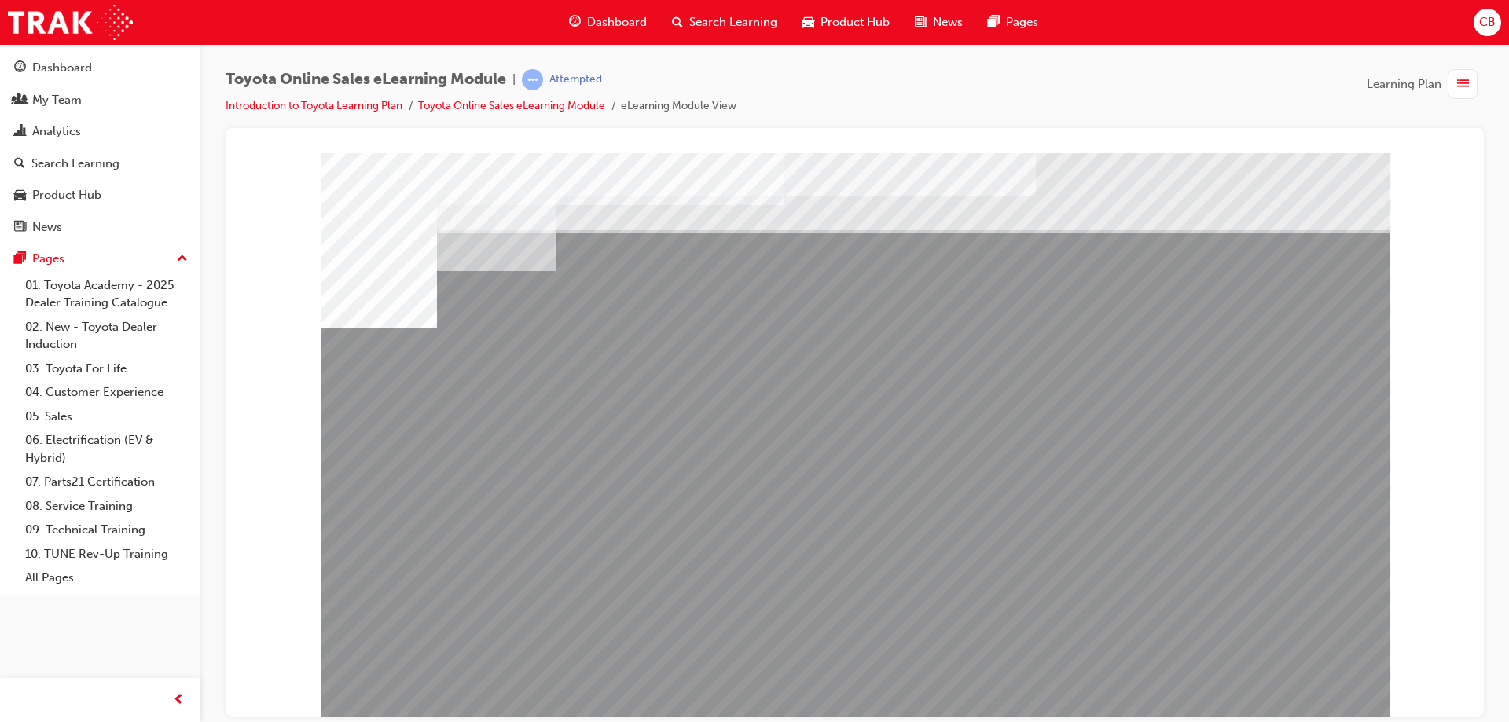
drag, startPoint x: 439, startPoint y: 545, endPoint x: 462, endPoint y: 544, distance: 22.8
drag, startPoint x: 652, startPoint y: 534, endPoint x: 718, endPoint y: 532, distance: 66.0
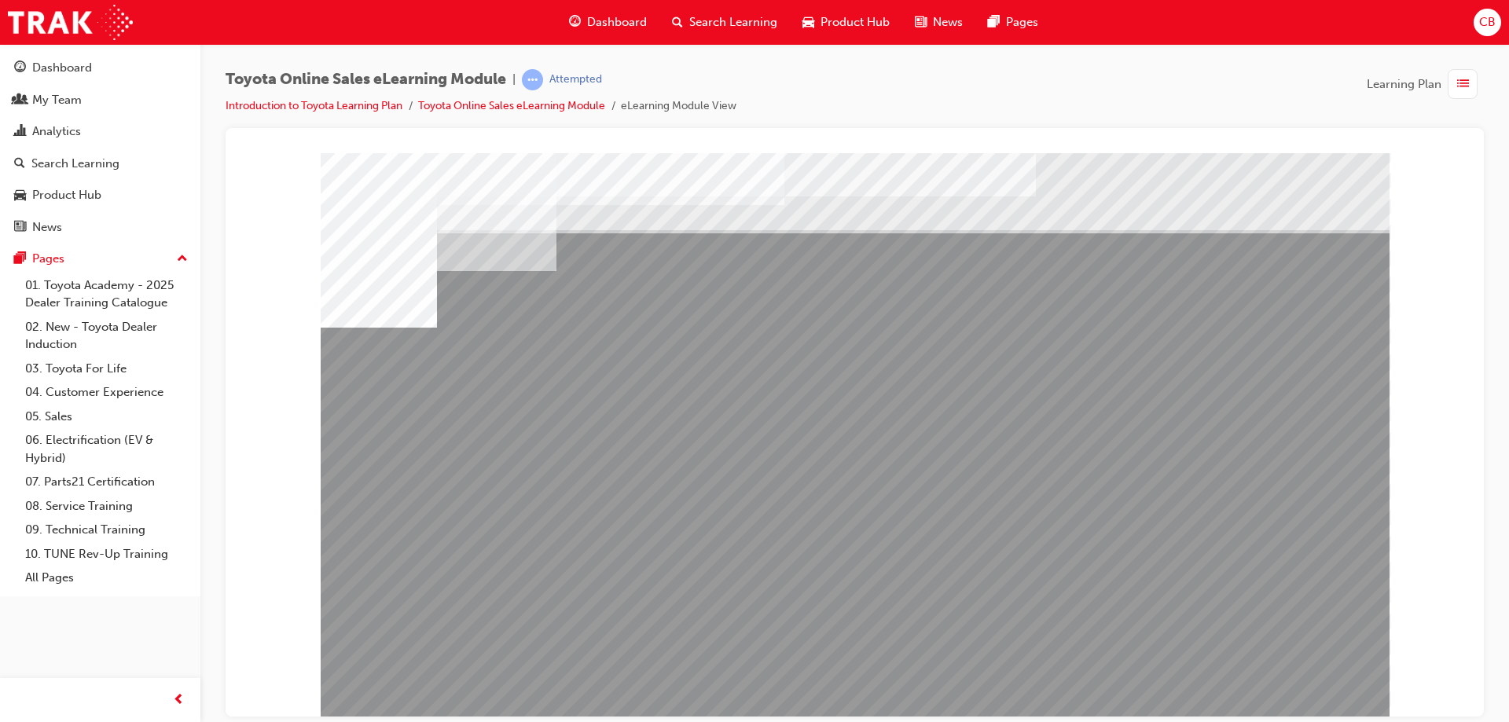
click at [1267, 524] on div "multistate" at bounding box center [855, 436] width 1069 height 566
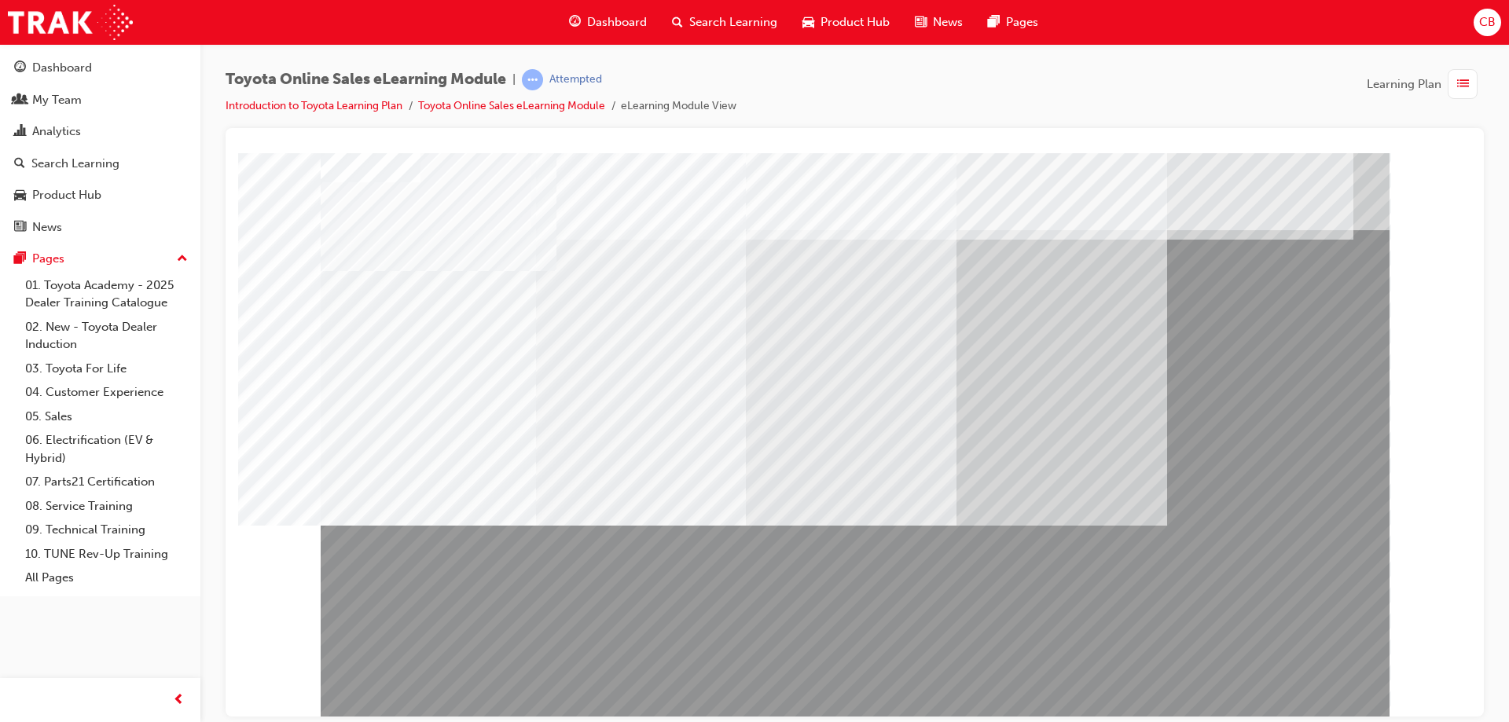
drag, startPoint x: 406, startPoint y: 362, endPoint x: 449, endPoint y: 468, distance: 113.6
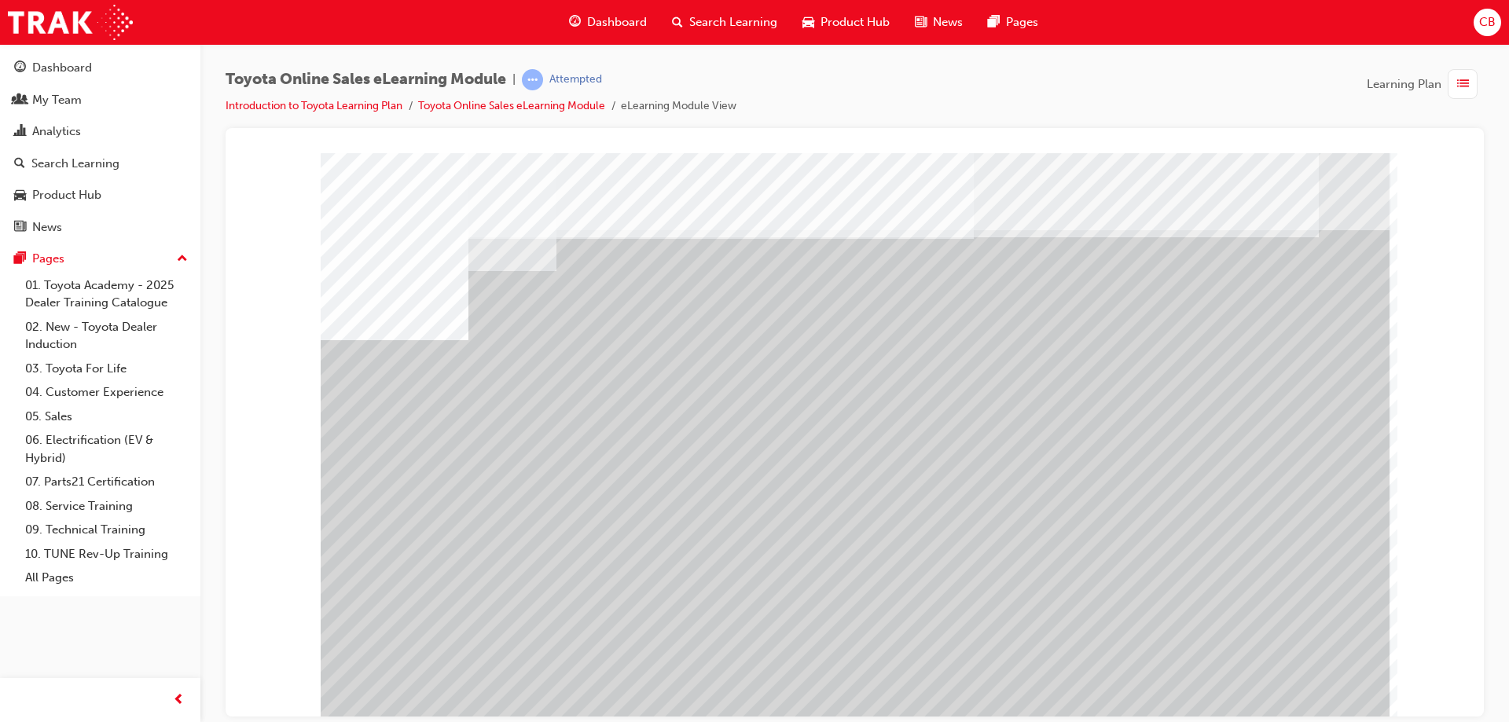
drag, startPoint x: 715, startPoint y: 480, endPoint x: 735, endPoint y: 481, distance: 19.7
drag, startPoint x: 902, startPoint y: 474, endPoint x: 1275, endPoint y: 538, distance: 378.8
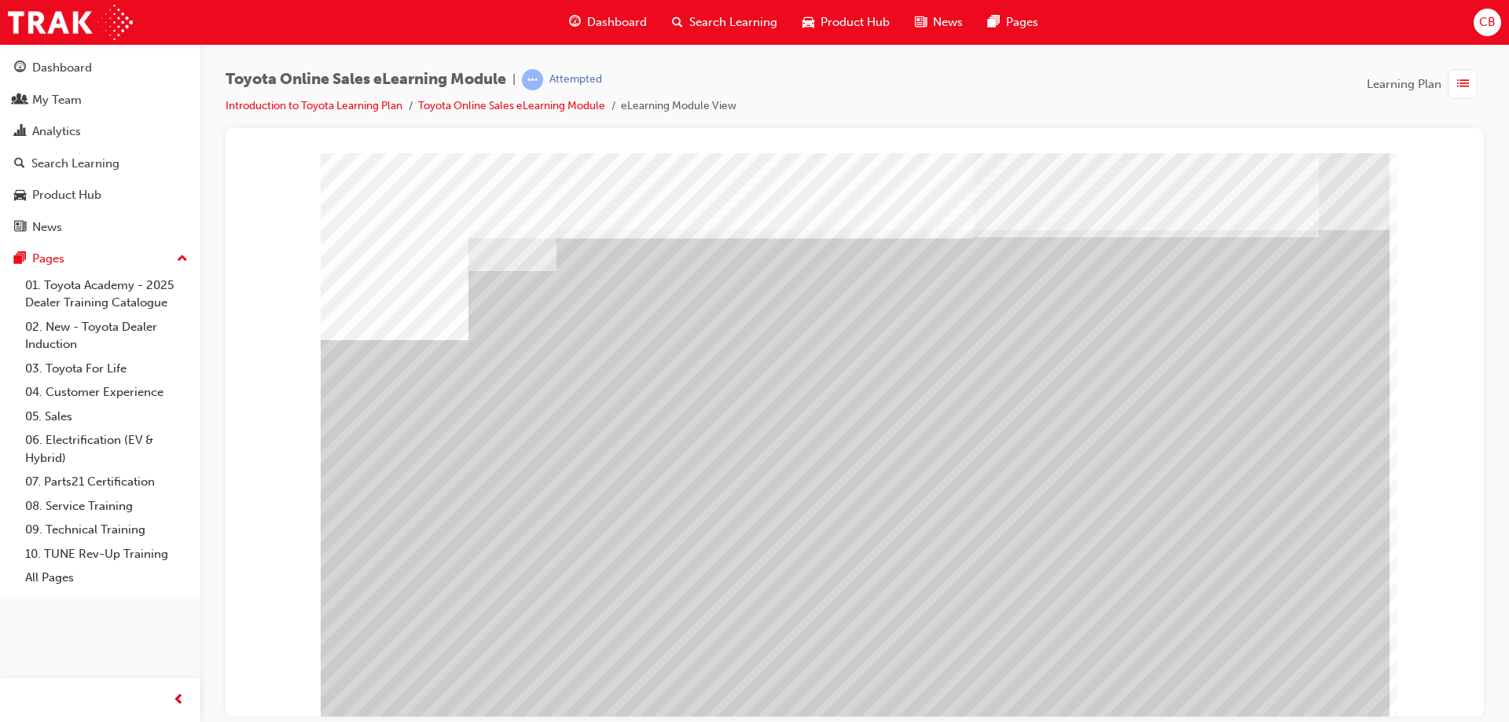
drag, startPoint x: 463, startPoint y: 647, endPoint x: 602, endPoint y: 653, distance: 139.3
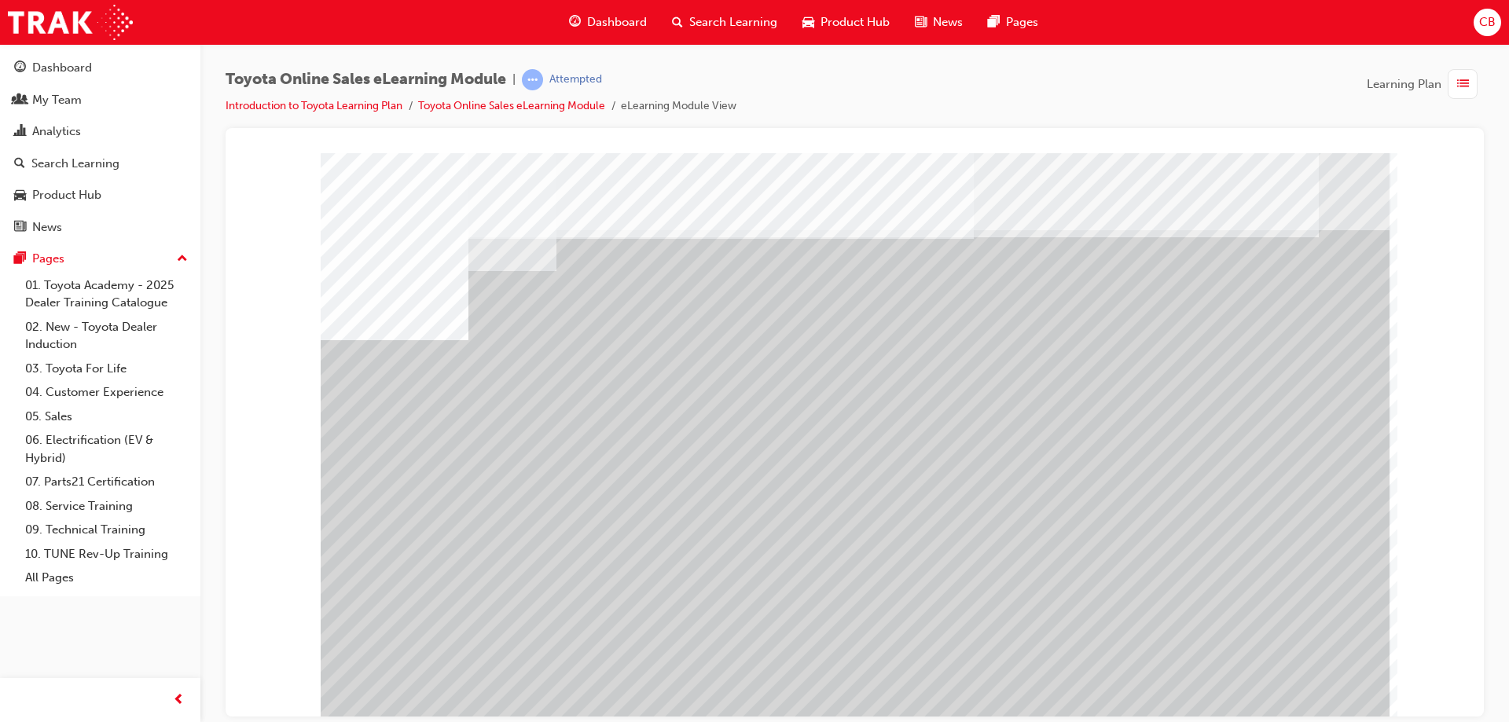
drag, startPoint x: 961, startPoint y: 566, endPoint x: 899, endPoint y: 565, distance: 61.3
drag, startPoint x: 795, startPoint y: 561, endPoint x: 744, endPoint y: 560, distance: 50.3
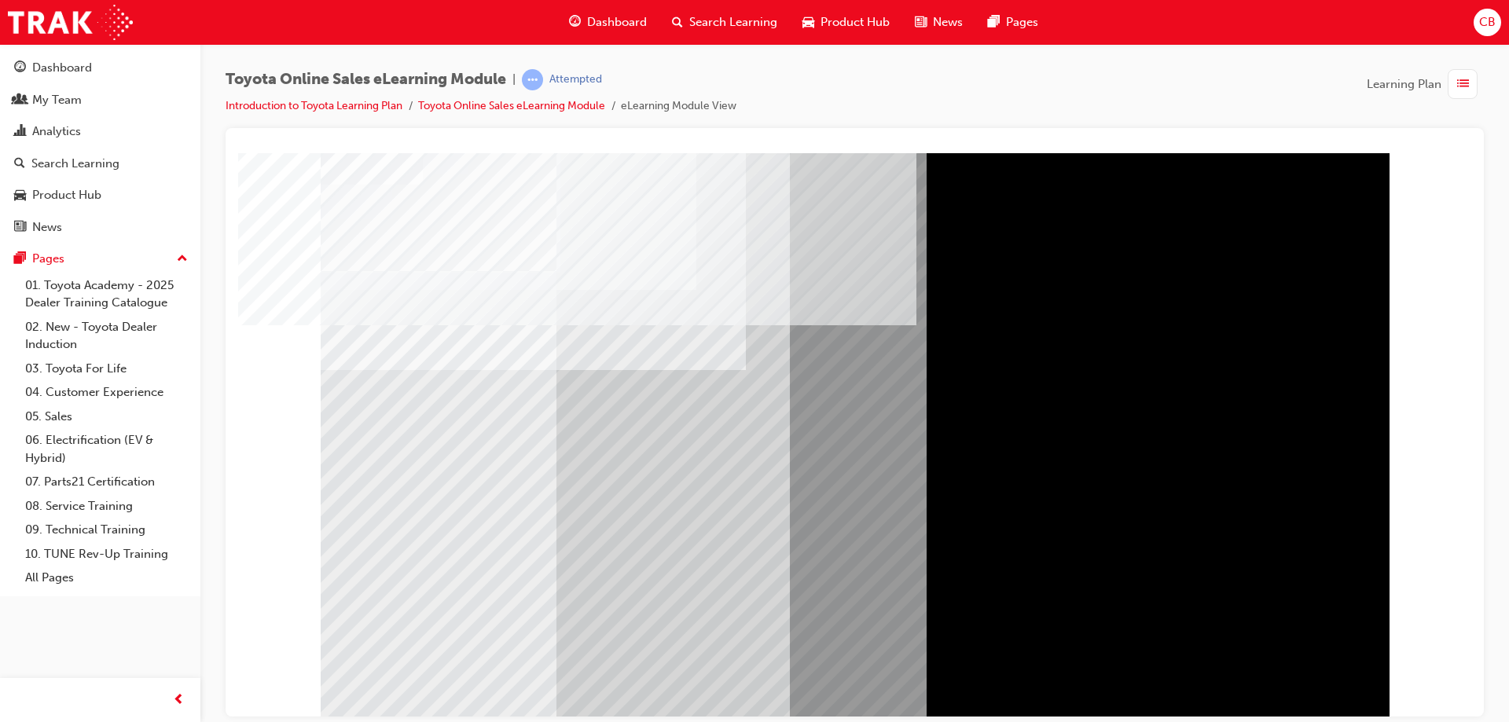
drag, startPoint x: 1031, startPoint y: 582, endPoint x: 1055, endPoint y: 606, distance: 34.5
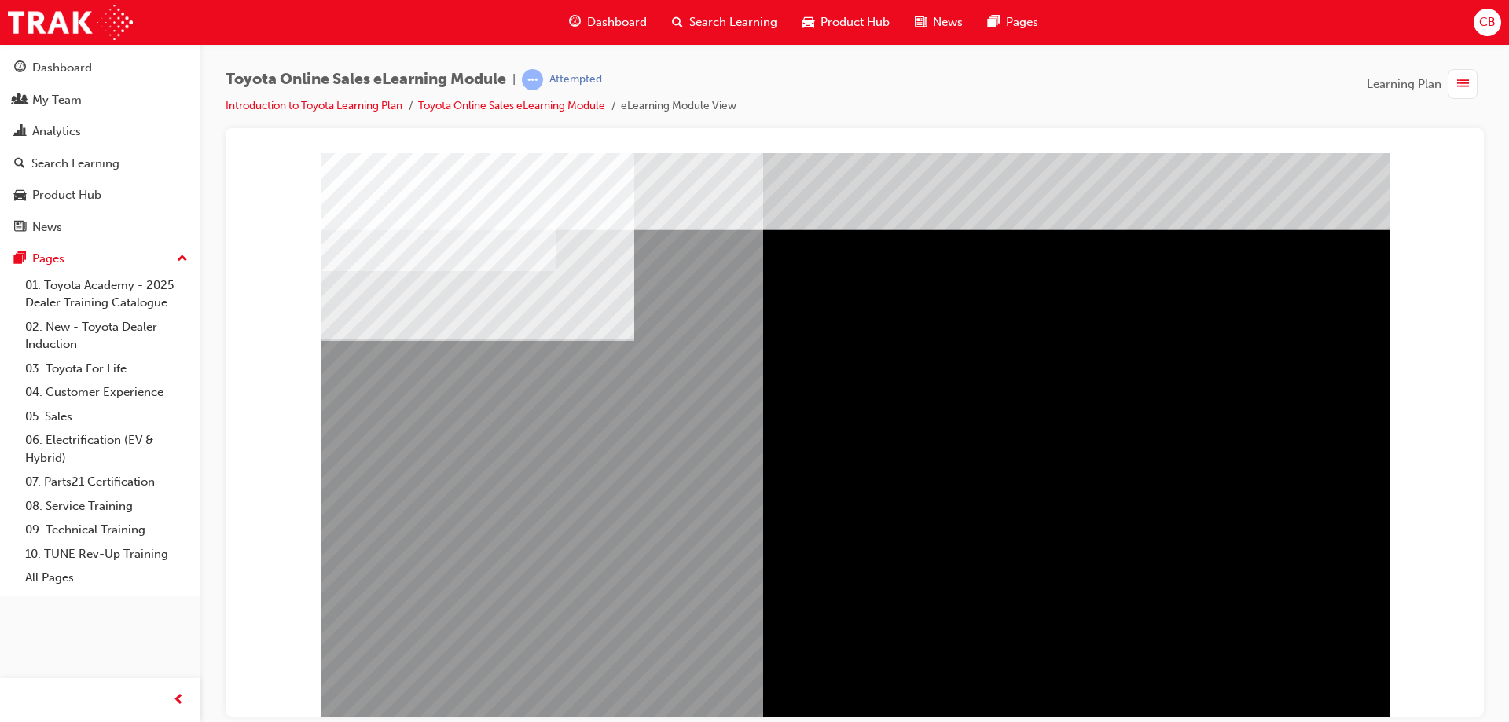
drag, startPoint x: 1168, startPoint y: 401, endPoint x: 1005, endPoint y: 502, distance: 192.0
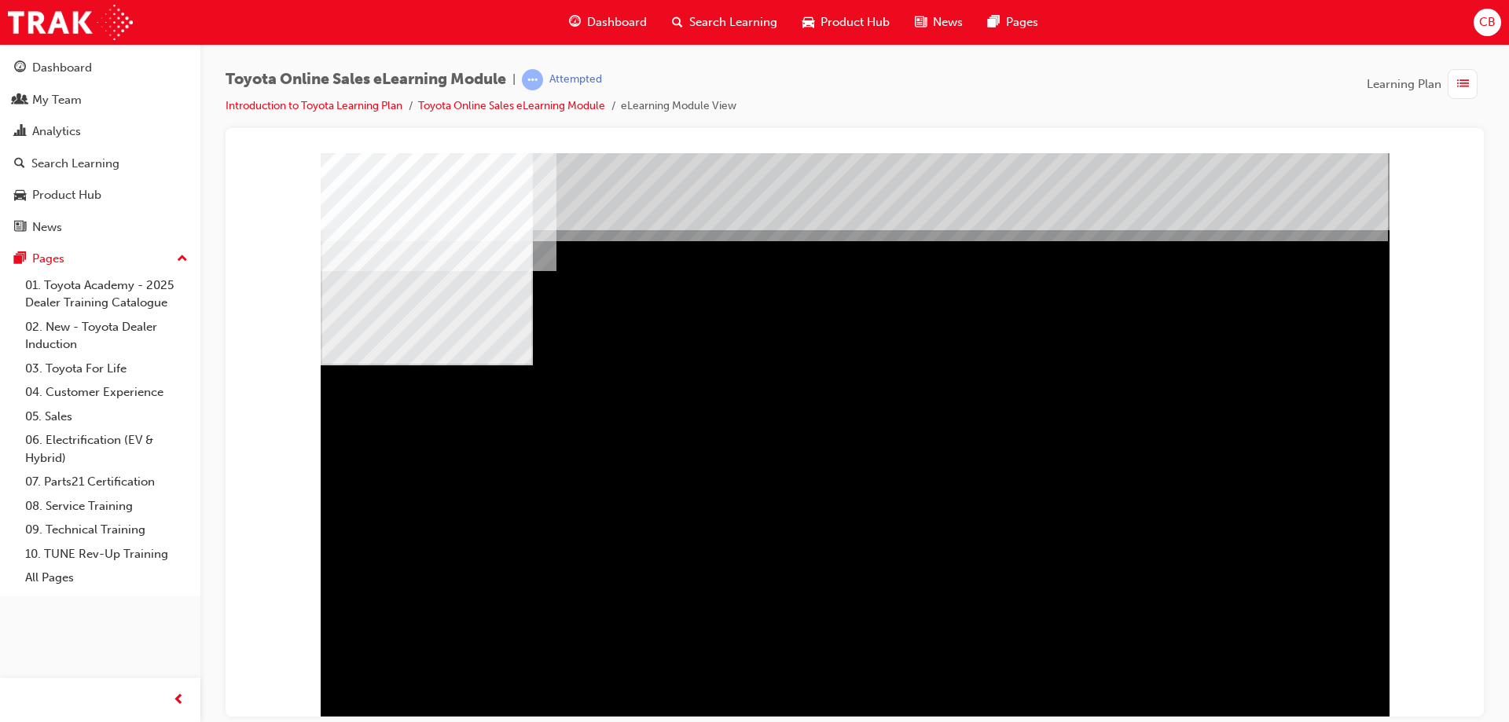
drag, startPoint x: 843, startPoint y: 505, endPoint x: 888, endPoint y: 497, distance: 45.5
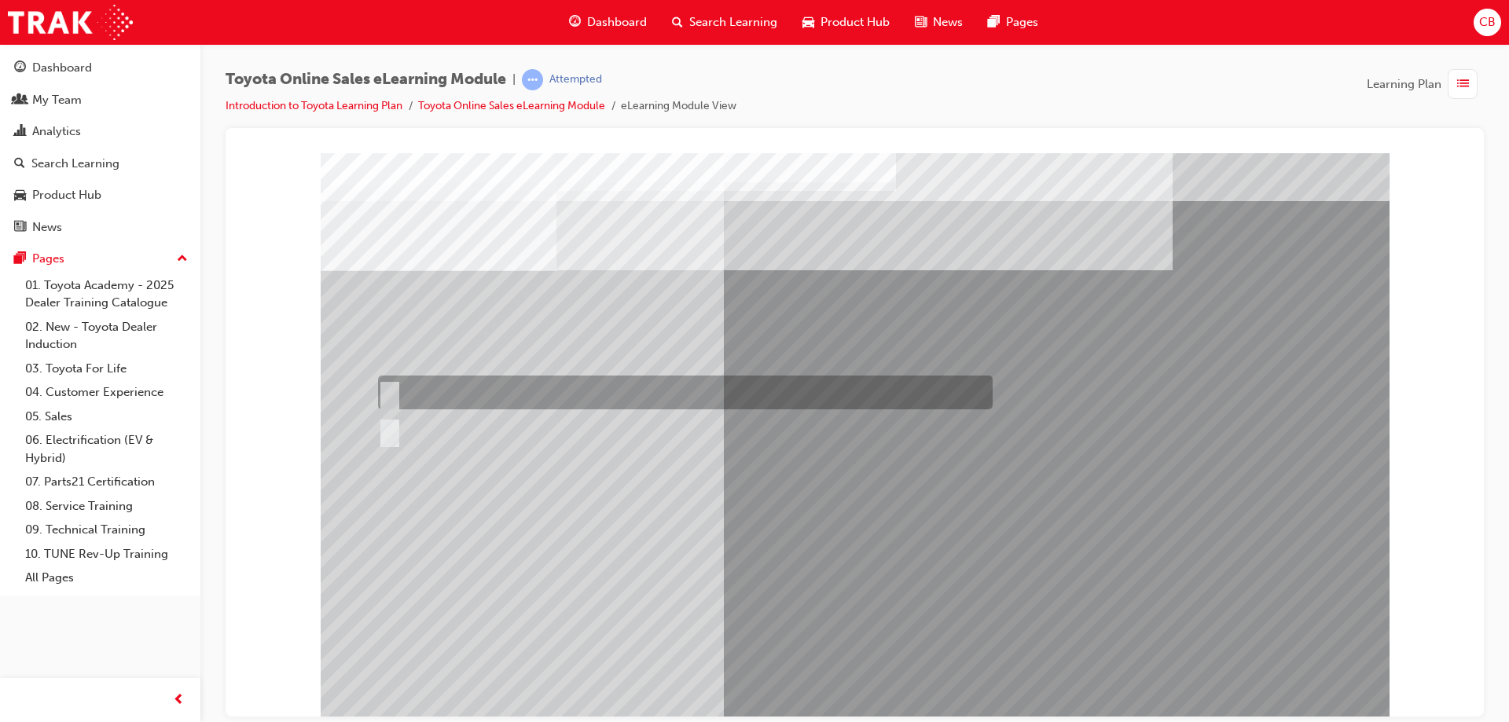
click at [388, 393] on input "True" at bounding box center [386, 392] width 17 height 17
radio input "true"
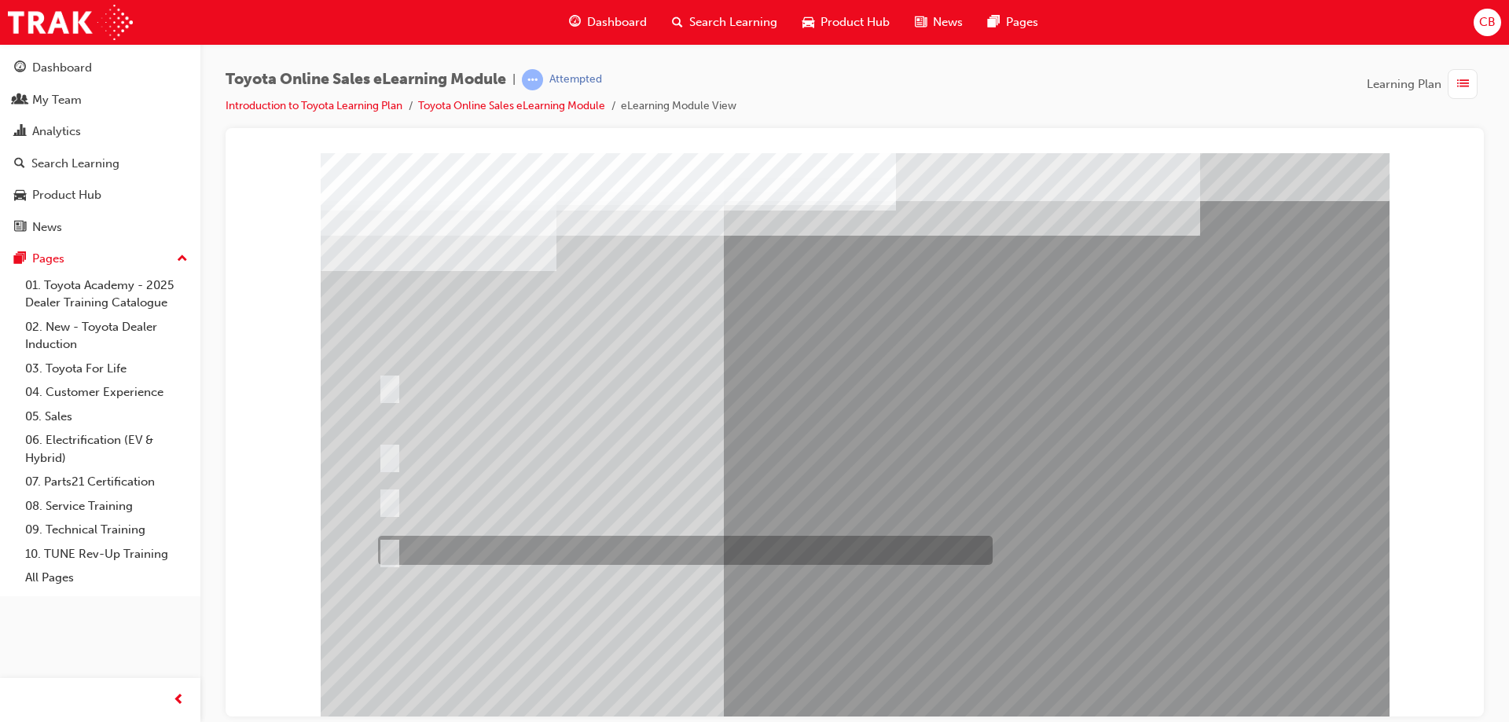
click at [385, 553] on input "It must be TMCA approved Dealer name." at bounding box center [386, 550] width 17 height 17
radio input "true"
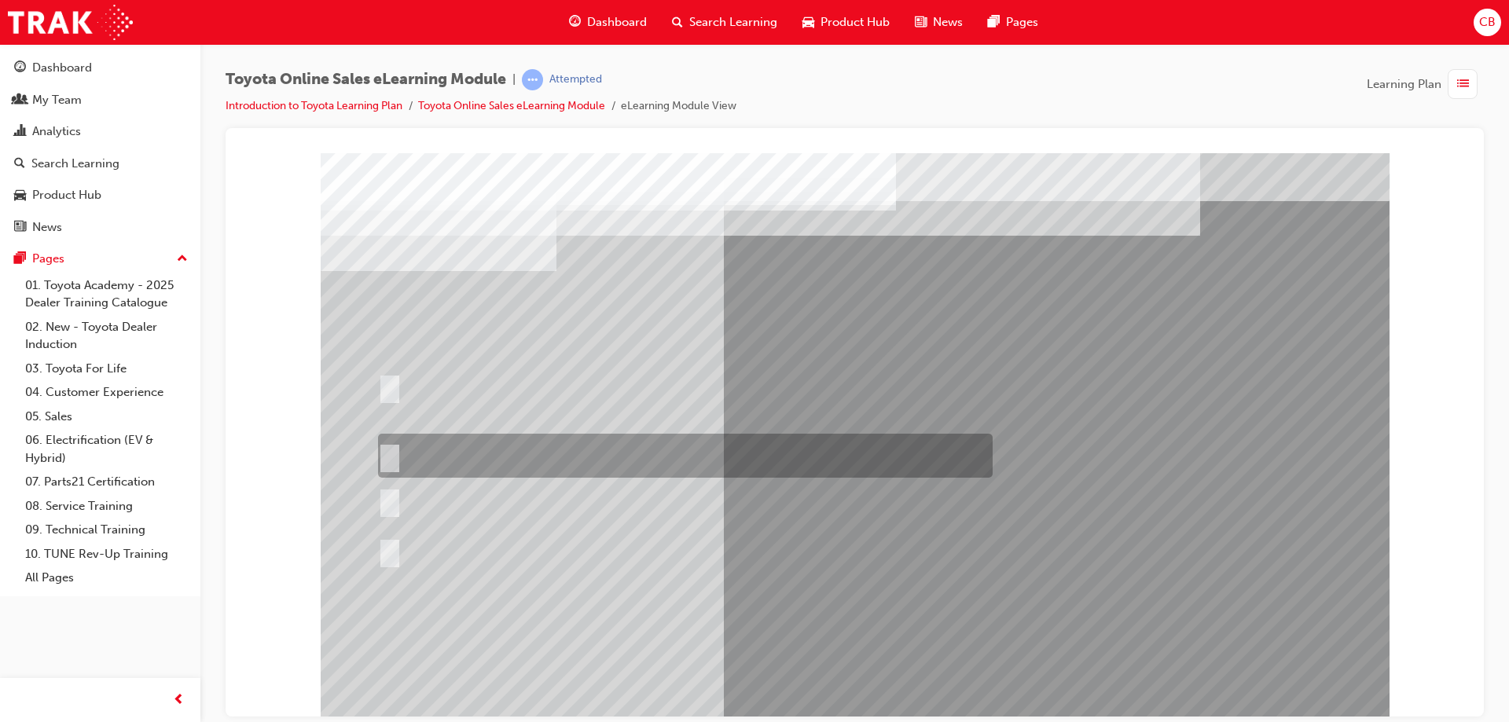
click at [394, 448] on input "It must have “Official Toyota online store” in the name." at bounding box center [386, 455] width 17 height 17
radio input "true"
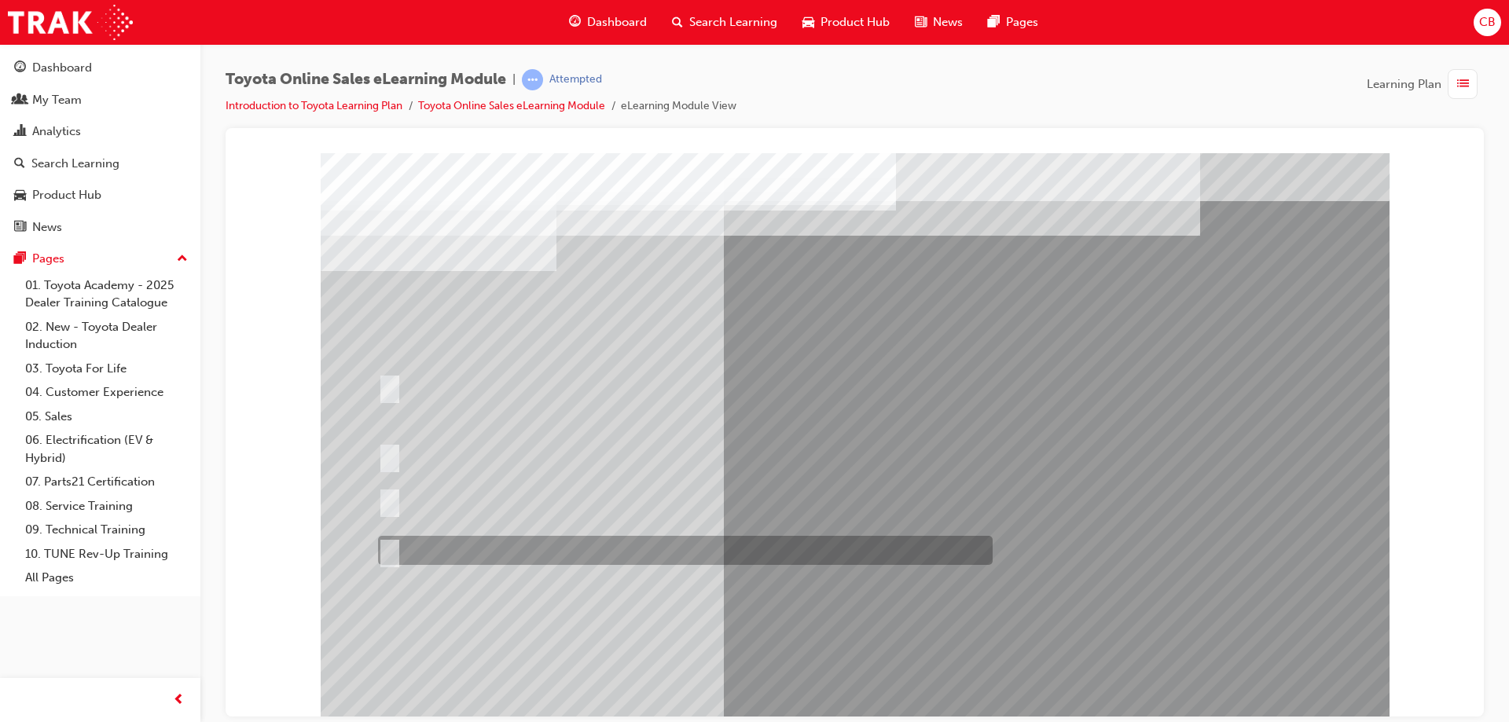
click at [383, 552] on input "It must be TMCA approved Dealer name." at bounding box center [386, 550] width 17 height 17
radio input "true"
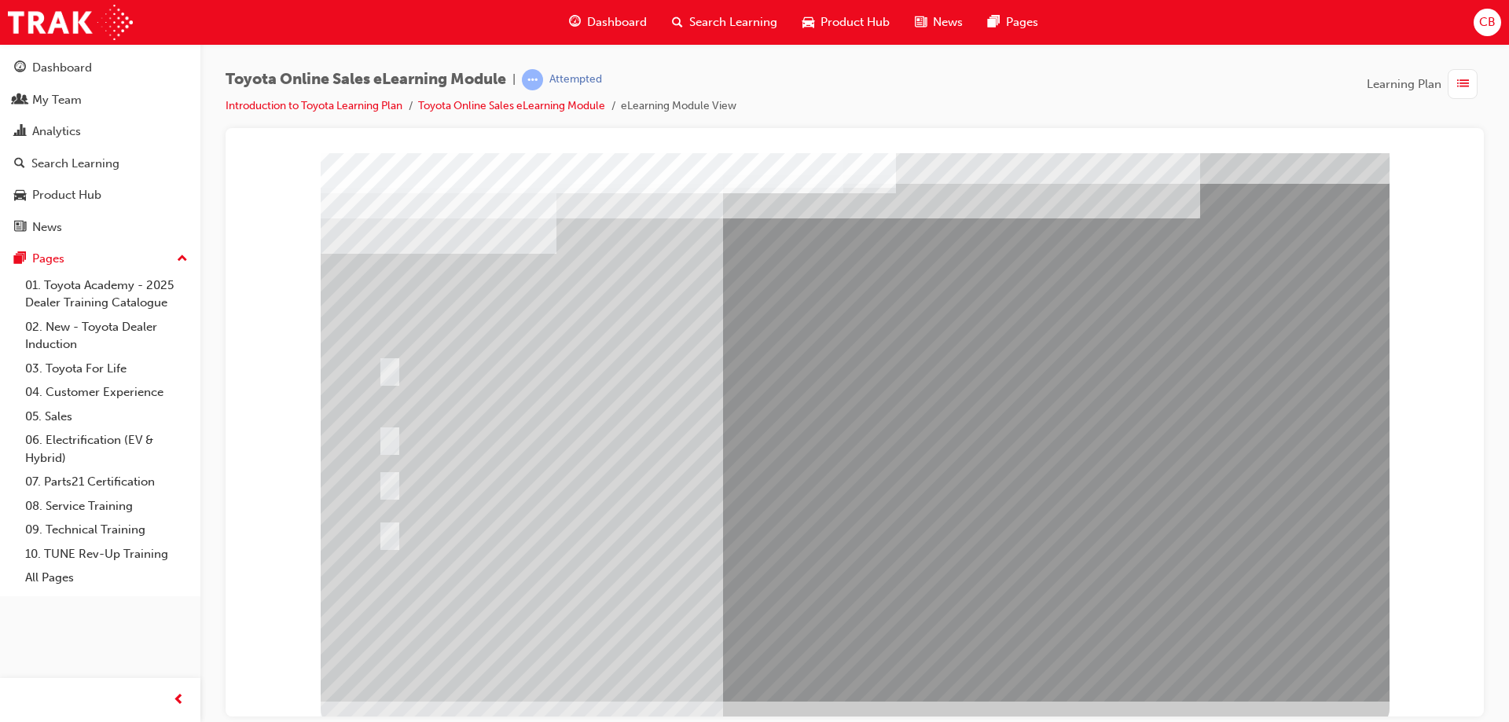
scroll to position [26, 0]
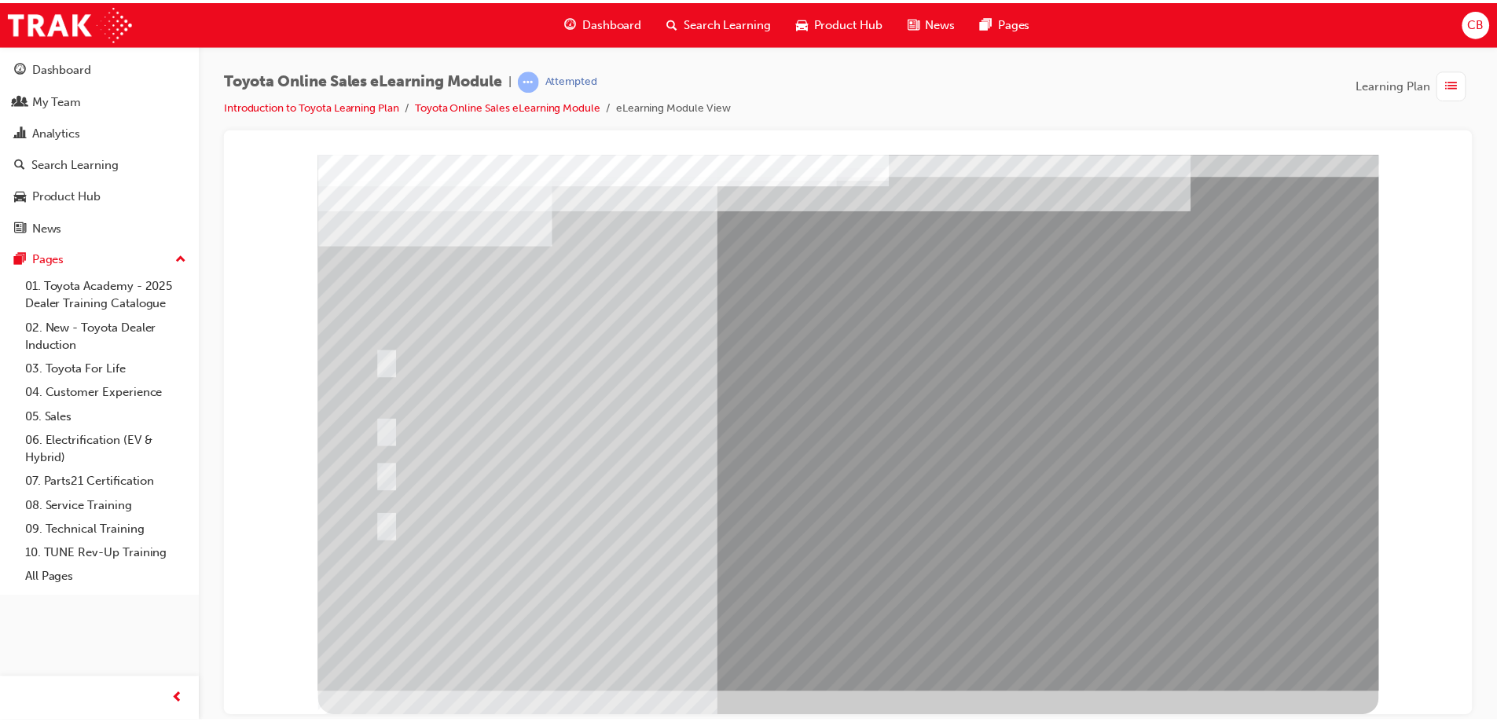
scroll to position [0, 0]
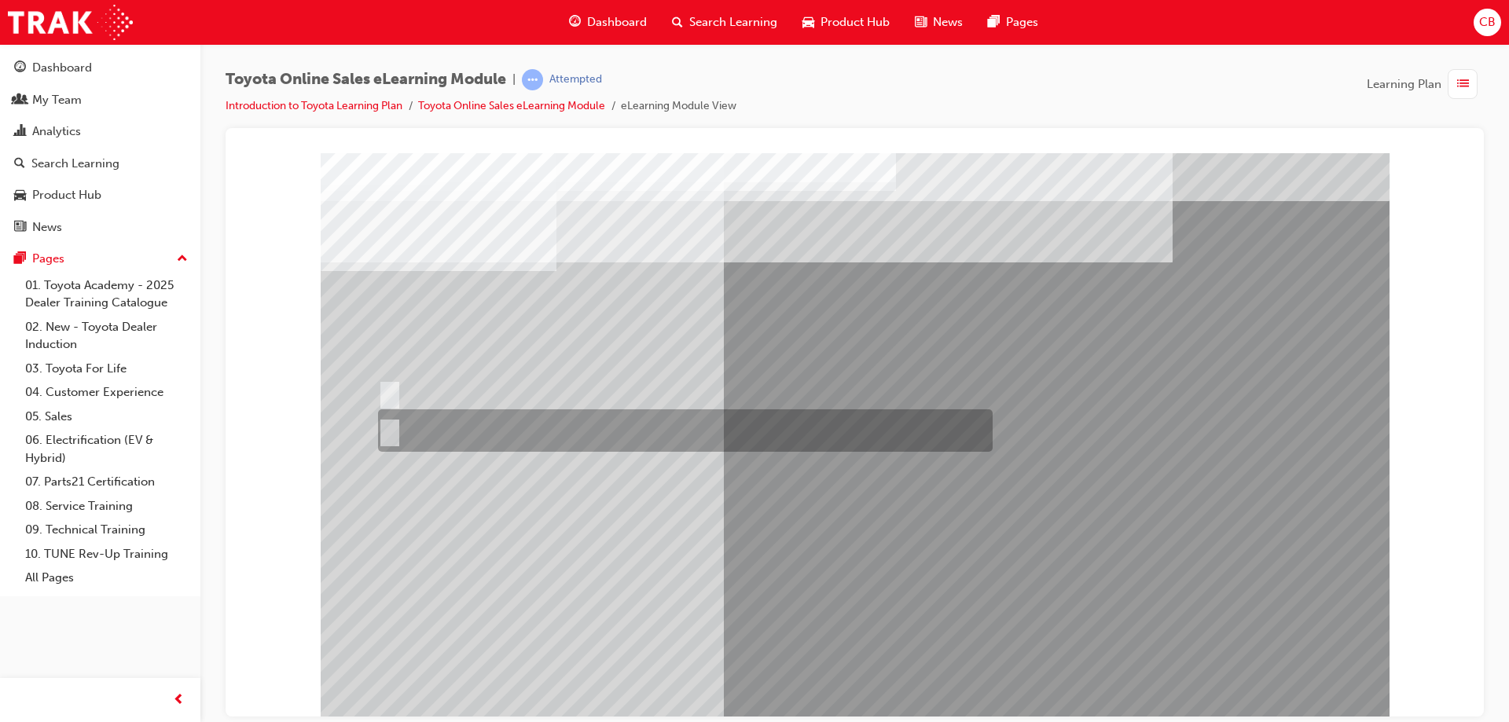
click at [384, 428] on input "No" at bounding box center [386, 430] width 17 height 17
radio input "true"
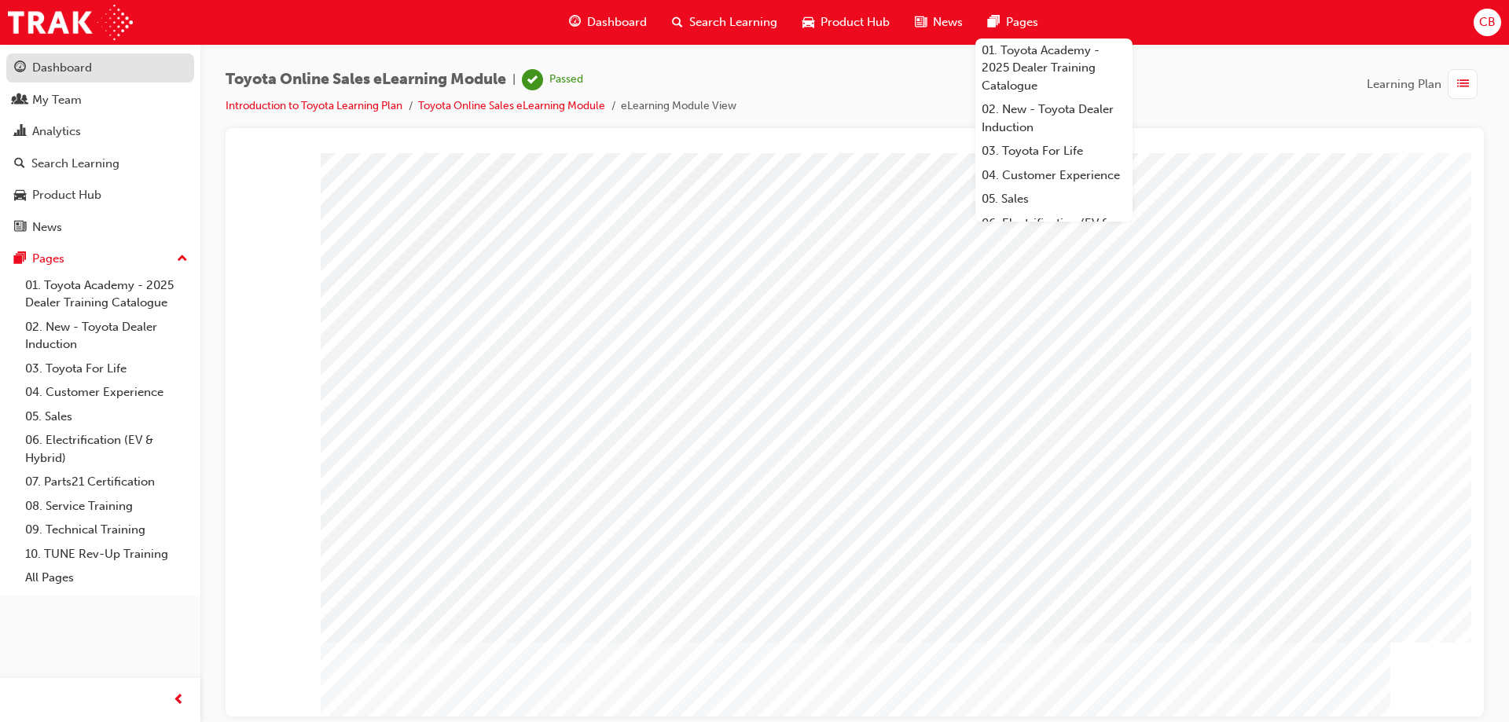
click at [71, 66] on div "Dashboard" at bounding box center [62, 68] width 60 height 18
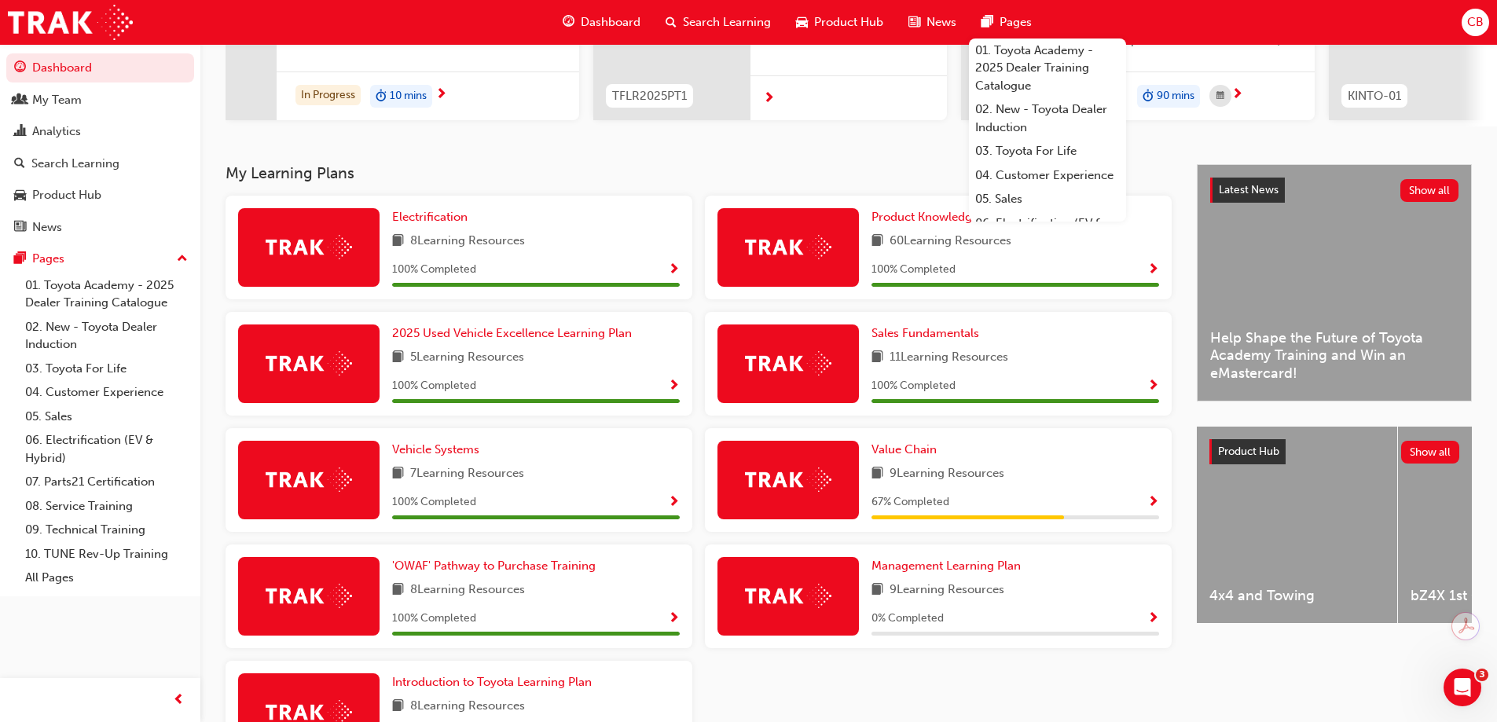
scroll to position [362, 0]
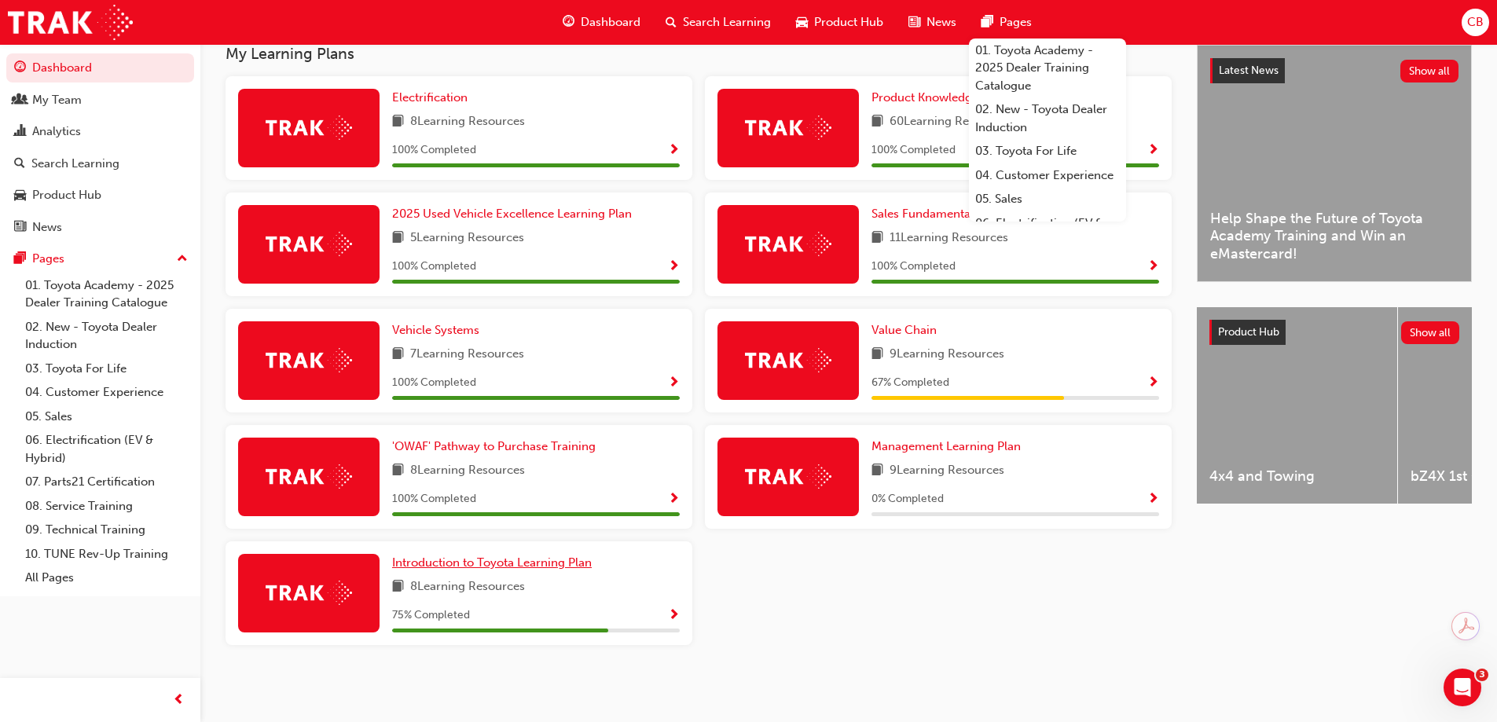
click at [479, 568] on span "Introduction to Toyota Learning Plan" at bounding box center [492, 563] width 200 height 14
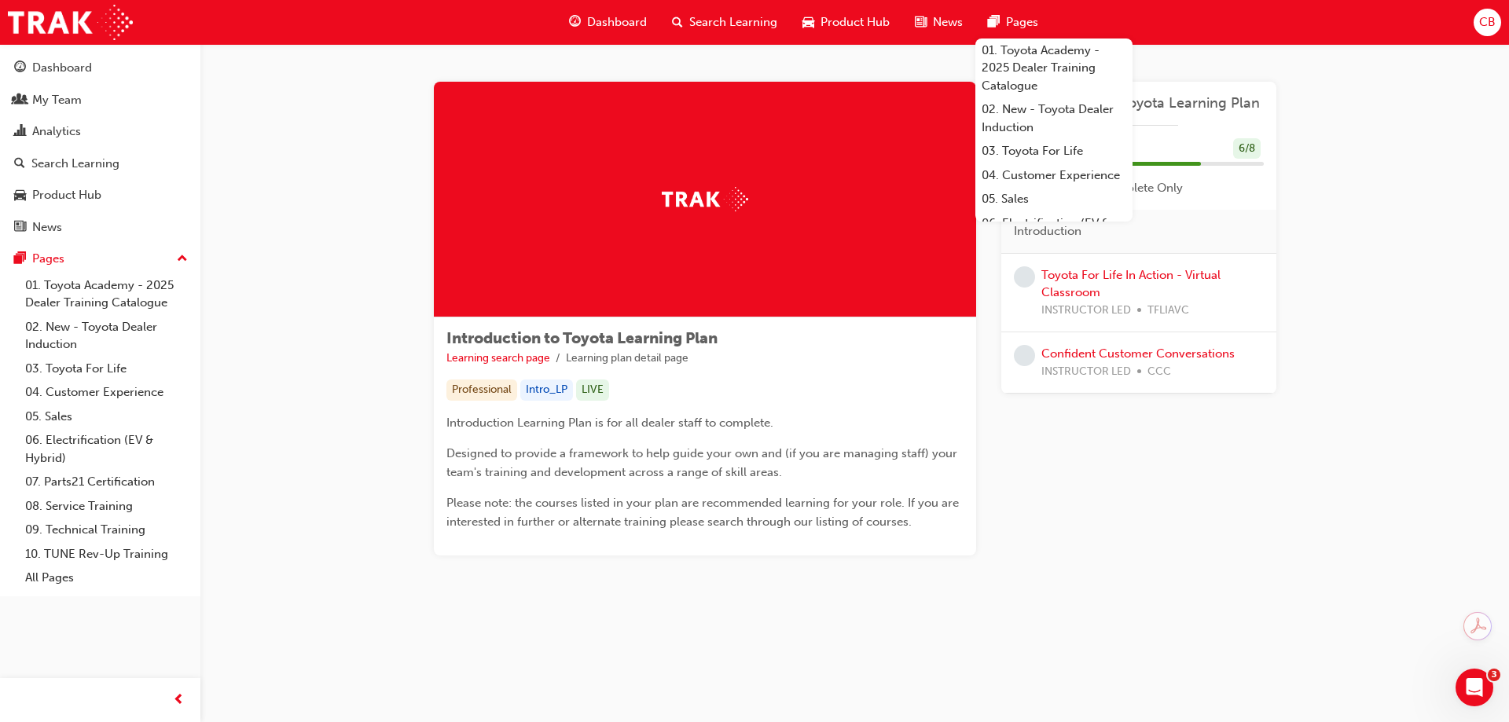
click at [1508, 281] on div "Introduction to Toyota Learning Plan Learning search page Learning plan detail …" at bounding box center [854, 337] width 1309 height 587
click at [1088, 273] on link "Toyota For Life In Action - Virtual Classroom" at bounding box center [1131, 284] width 179 height 32
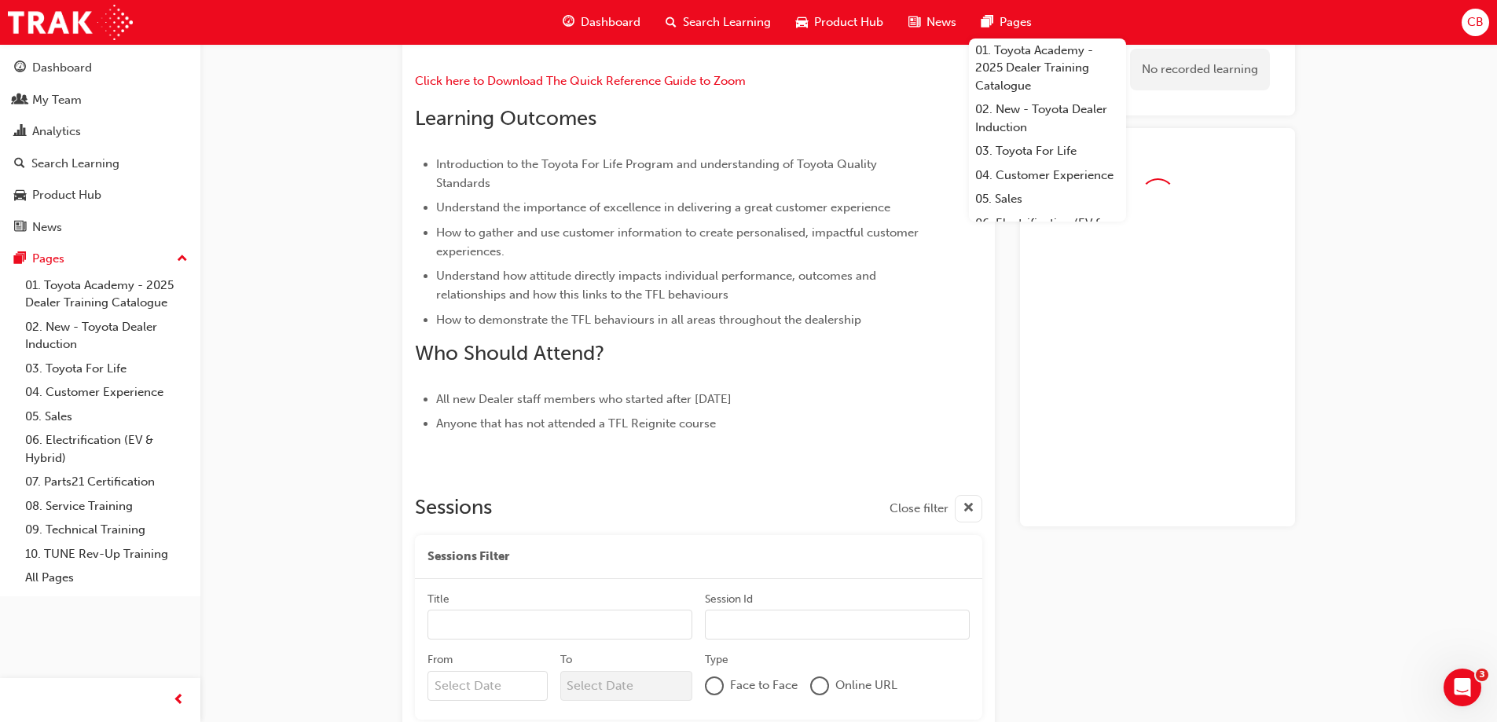
scroll to position [1246, 0]
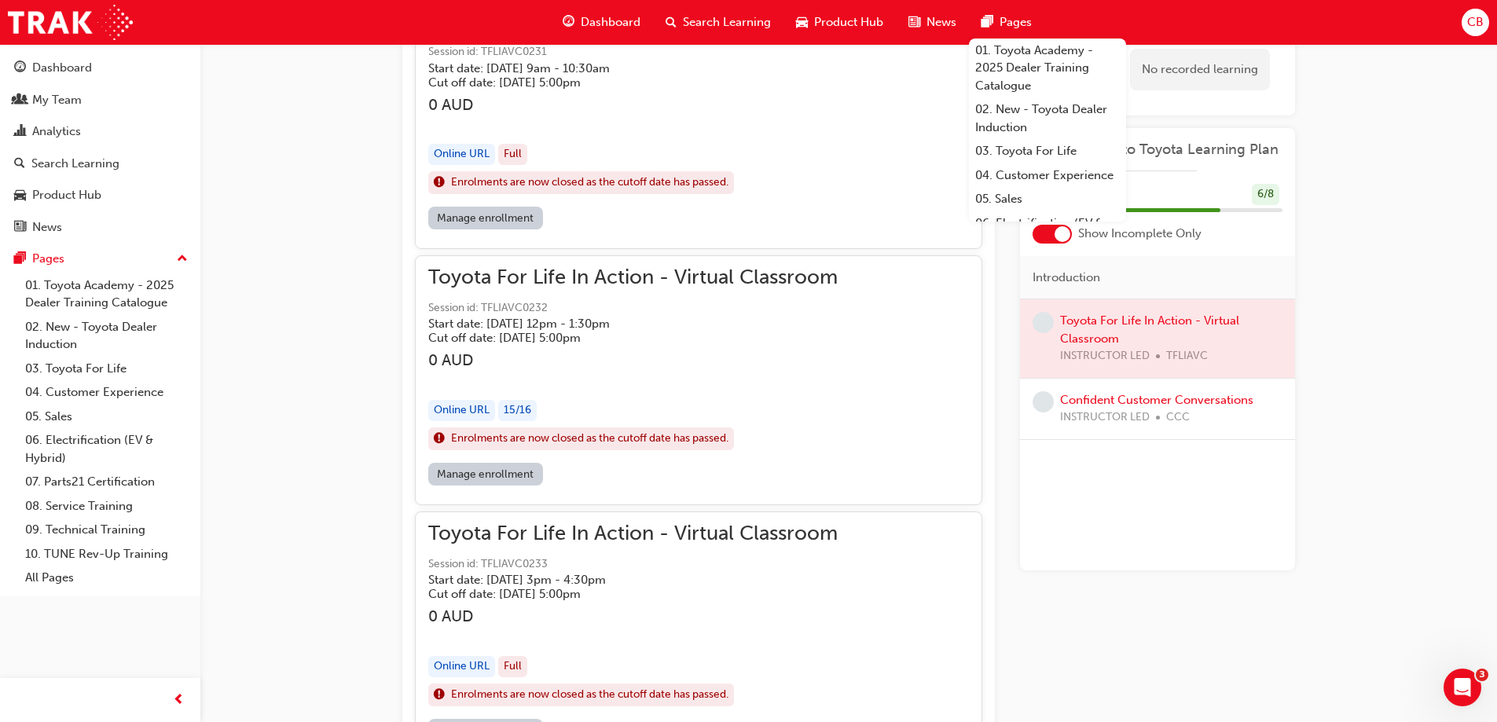
click at [80, 62] on div "Dashboard" at bounding box center [62, 68] width 60 height 18
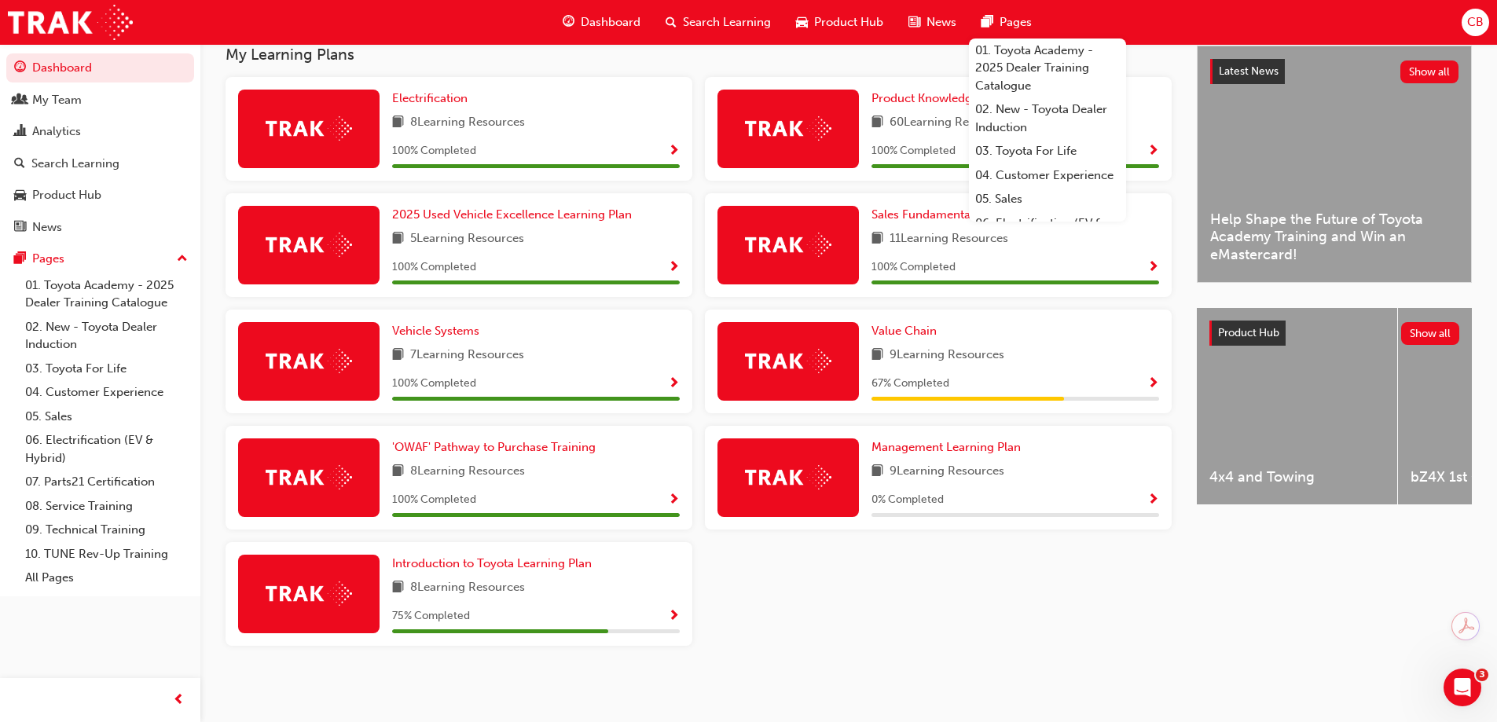
scroll to position [362, 0]
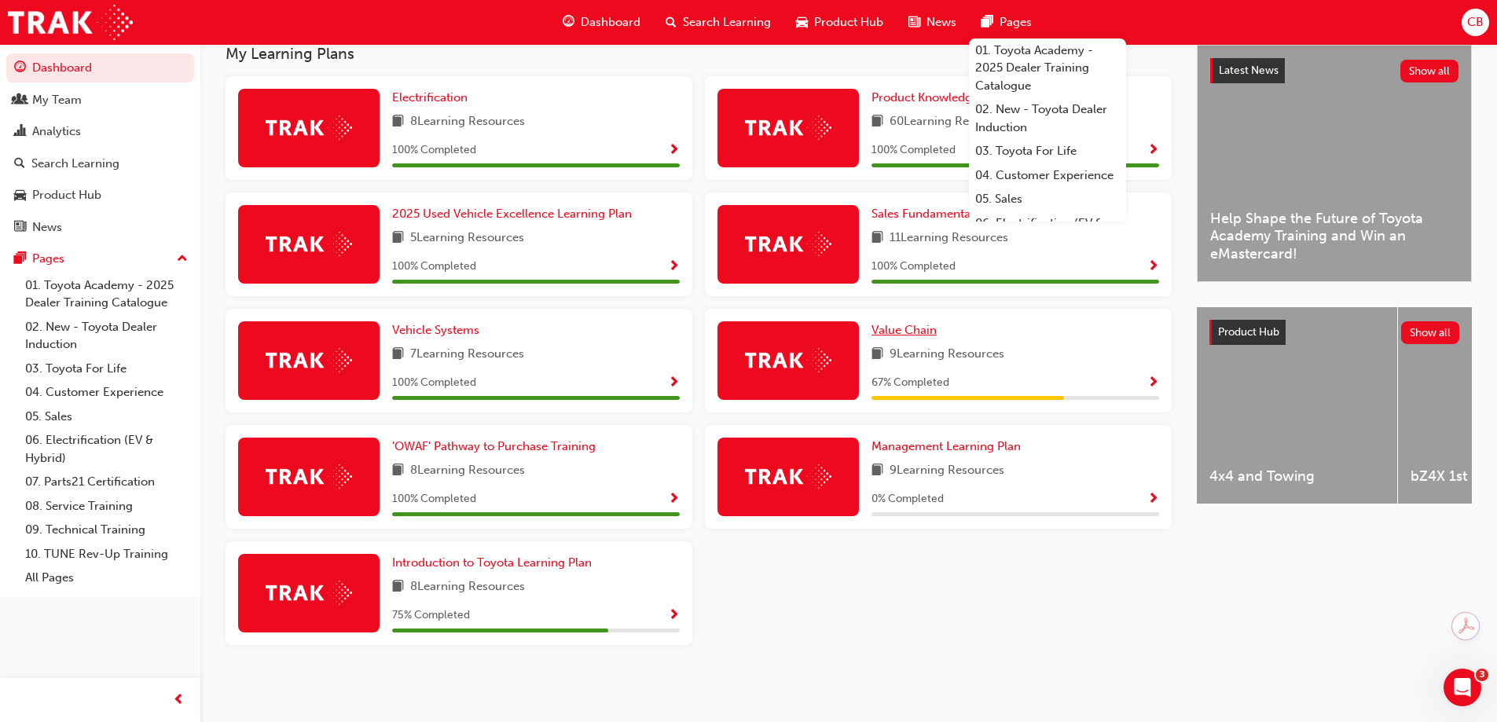
click at [901, 331] on span "Value Chain" at bounding box center [904, 330] width 65 height 14
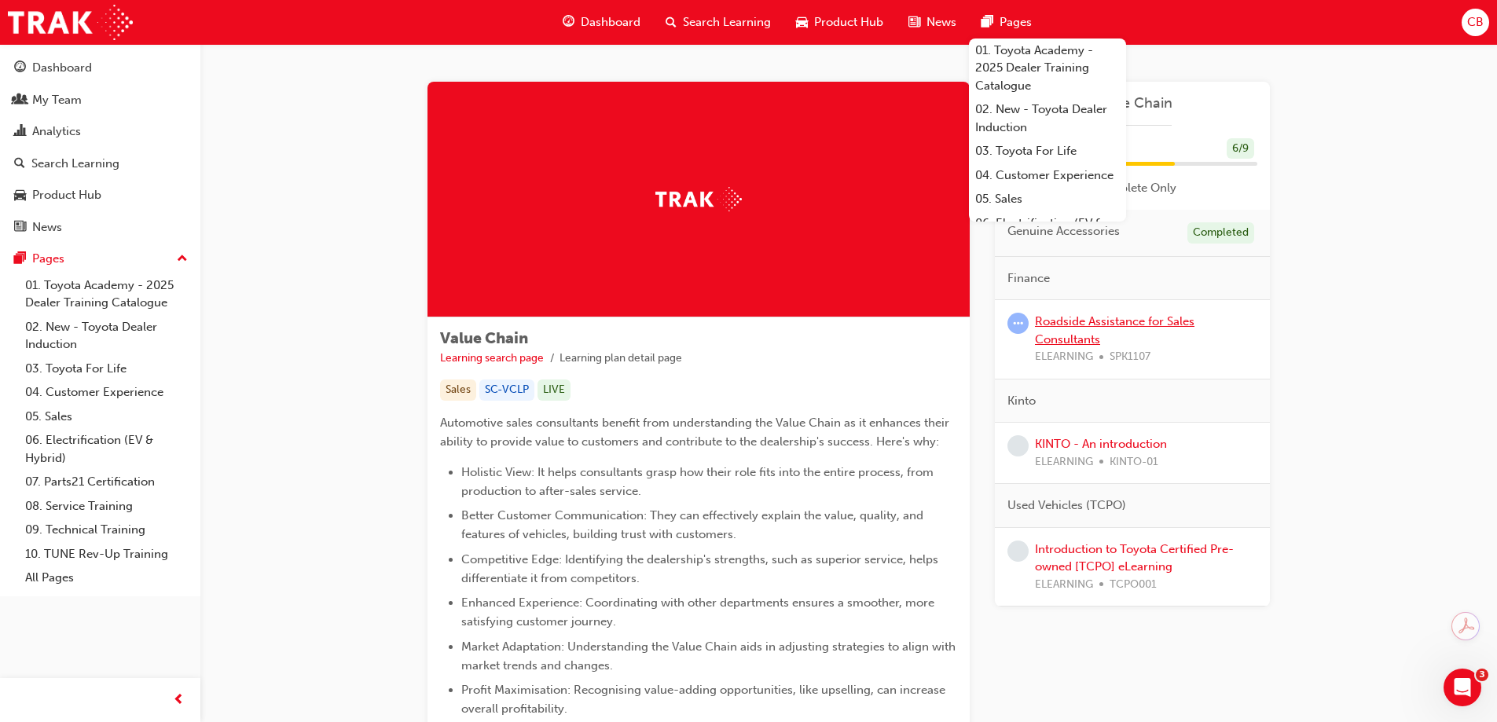
click at [1138, 324] on link "Roadside Assistance for Sales Consultants" at bounding box center [1115, 330] width 160 height 32
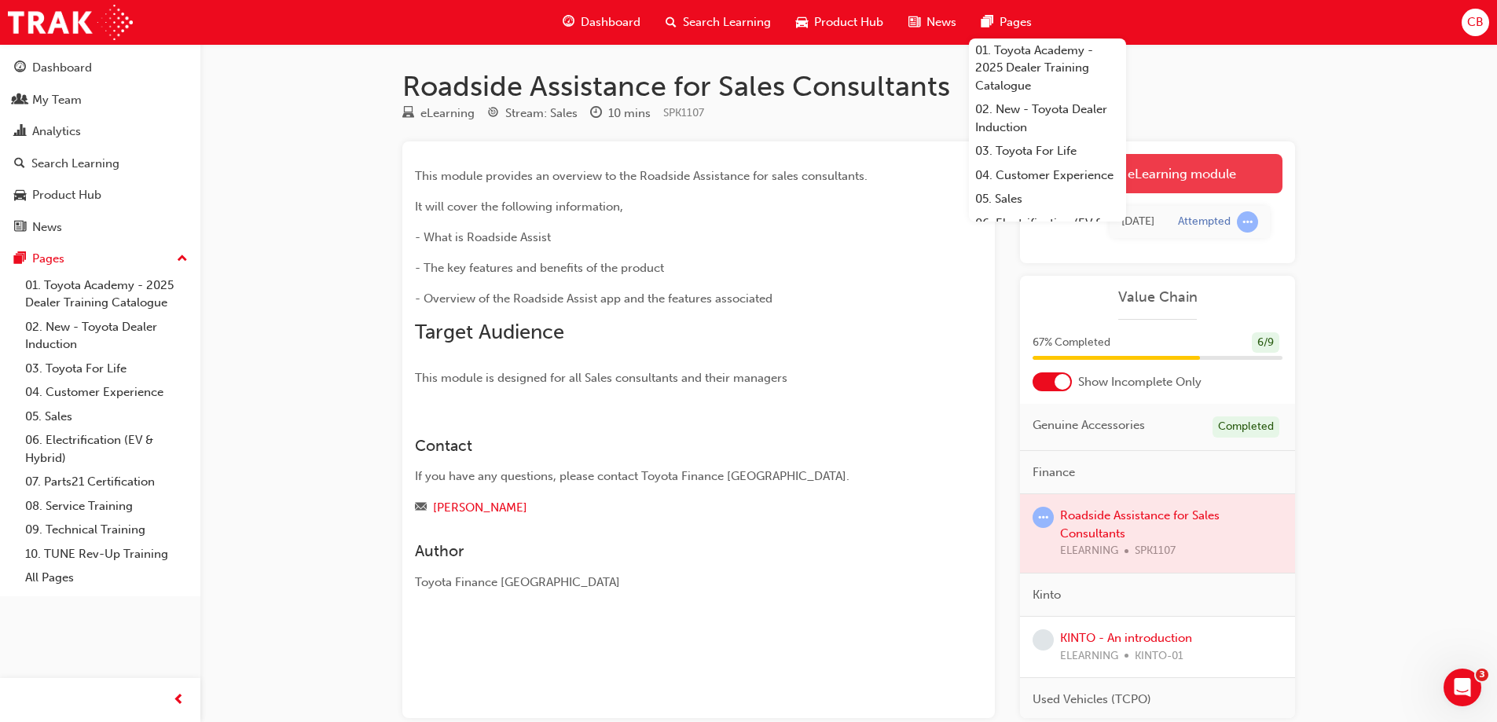
click at [1212, 171] on link "Launch eLearning module" at bounding box center [1158, 173] width 250 height 39
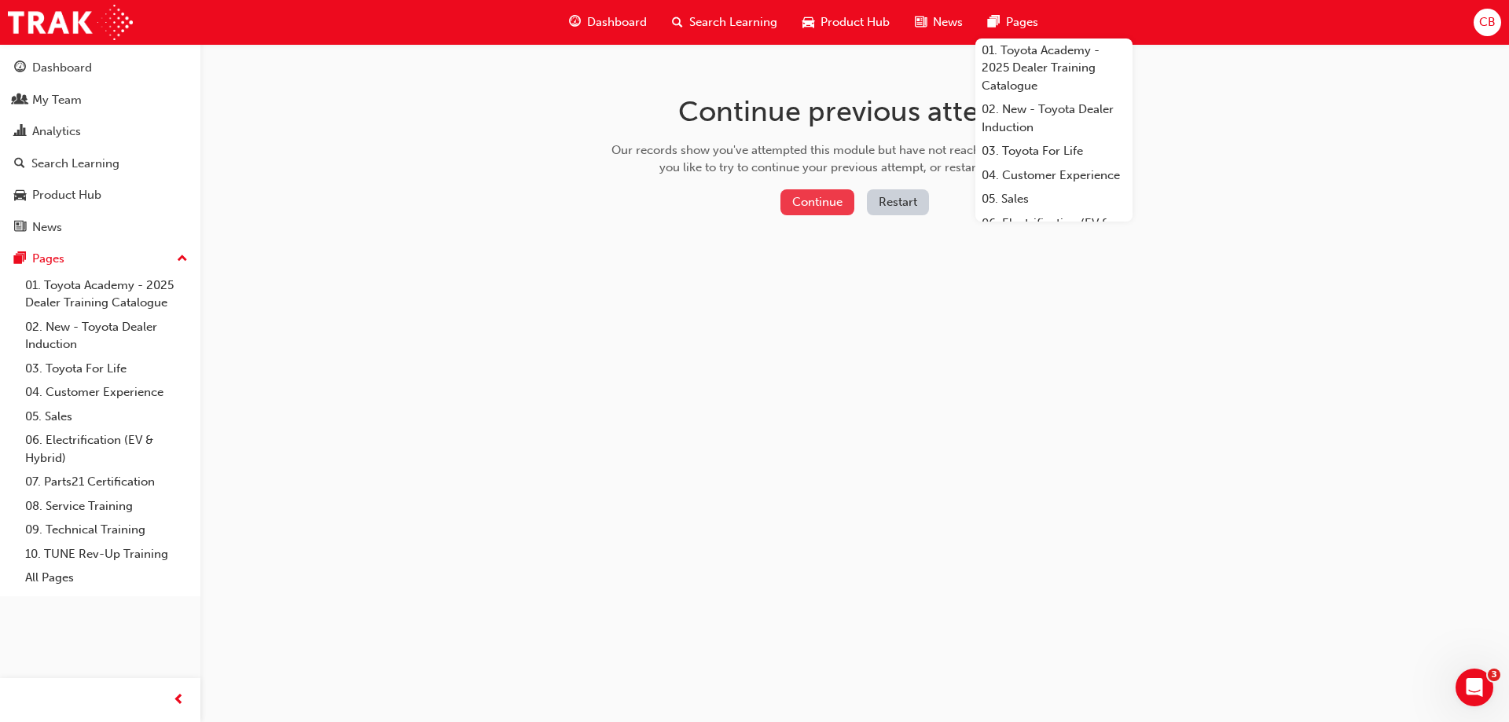
click at [808, 196] on button "Continue" at bounding box center [818, 202] width 74 height 26
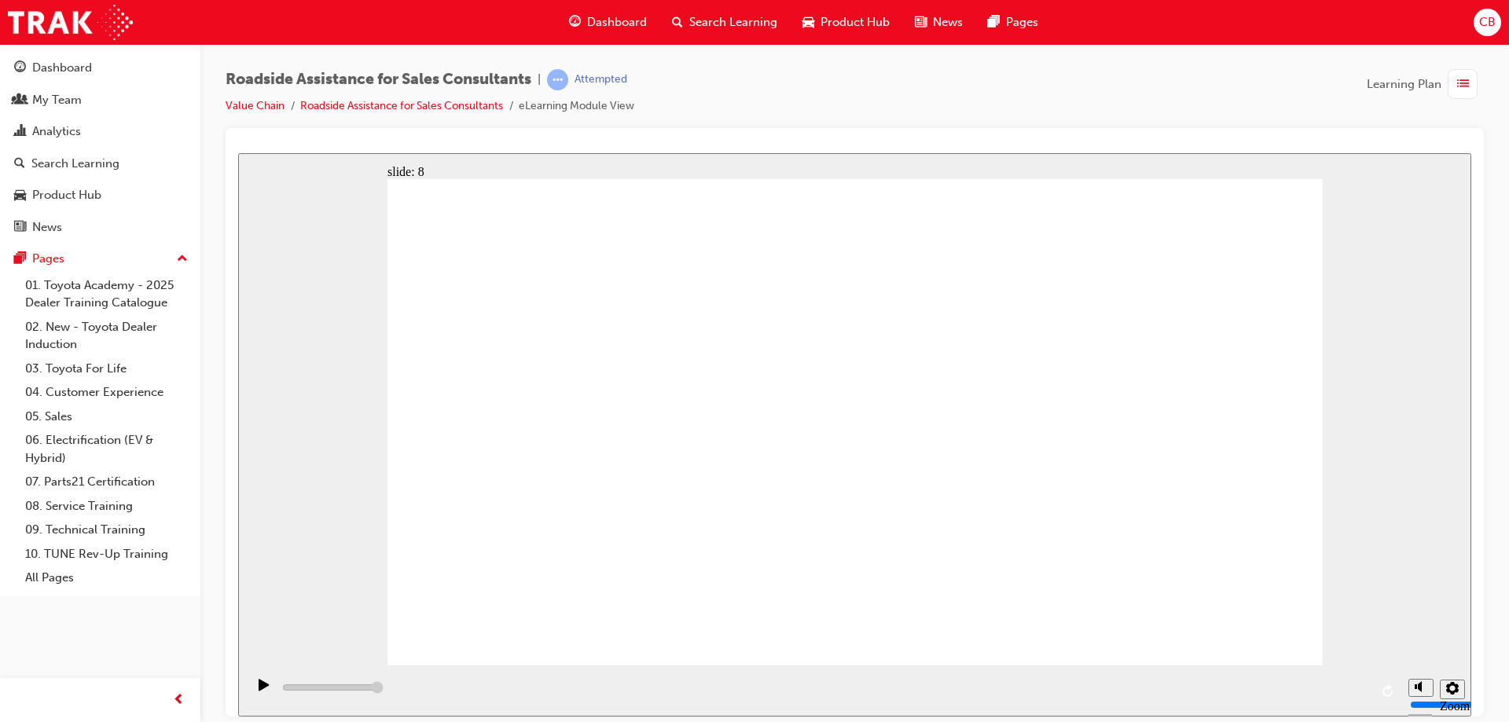
type input "44800"
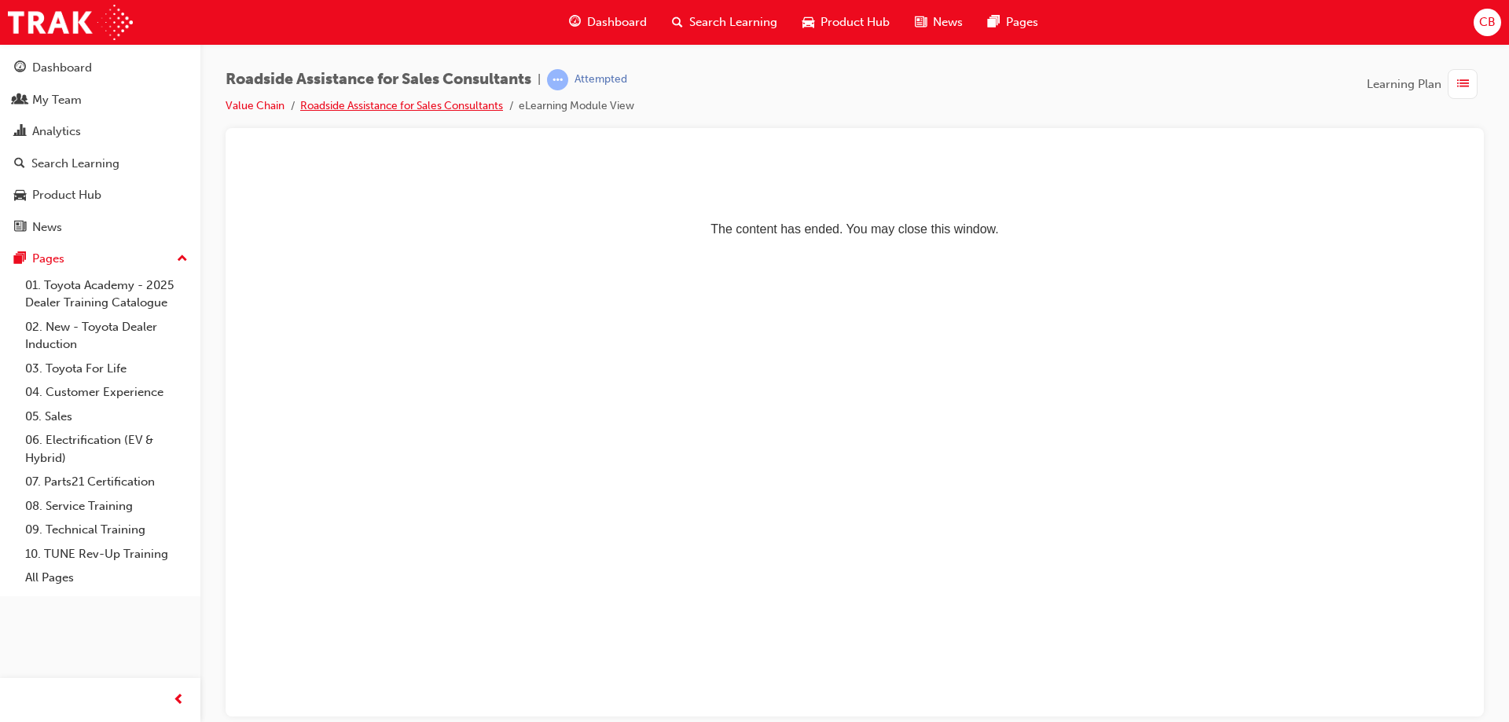
click at [437, 105] on link "Roadside Assistance for Sales Consultants" at bounding box center [401, 105] width 203 height 13
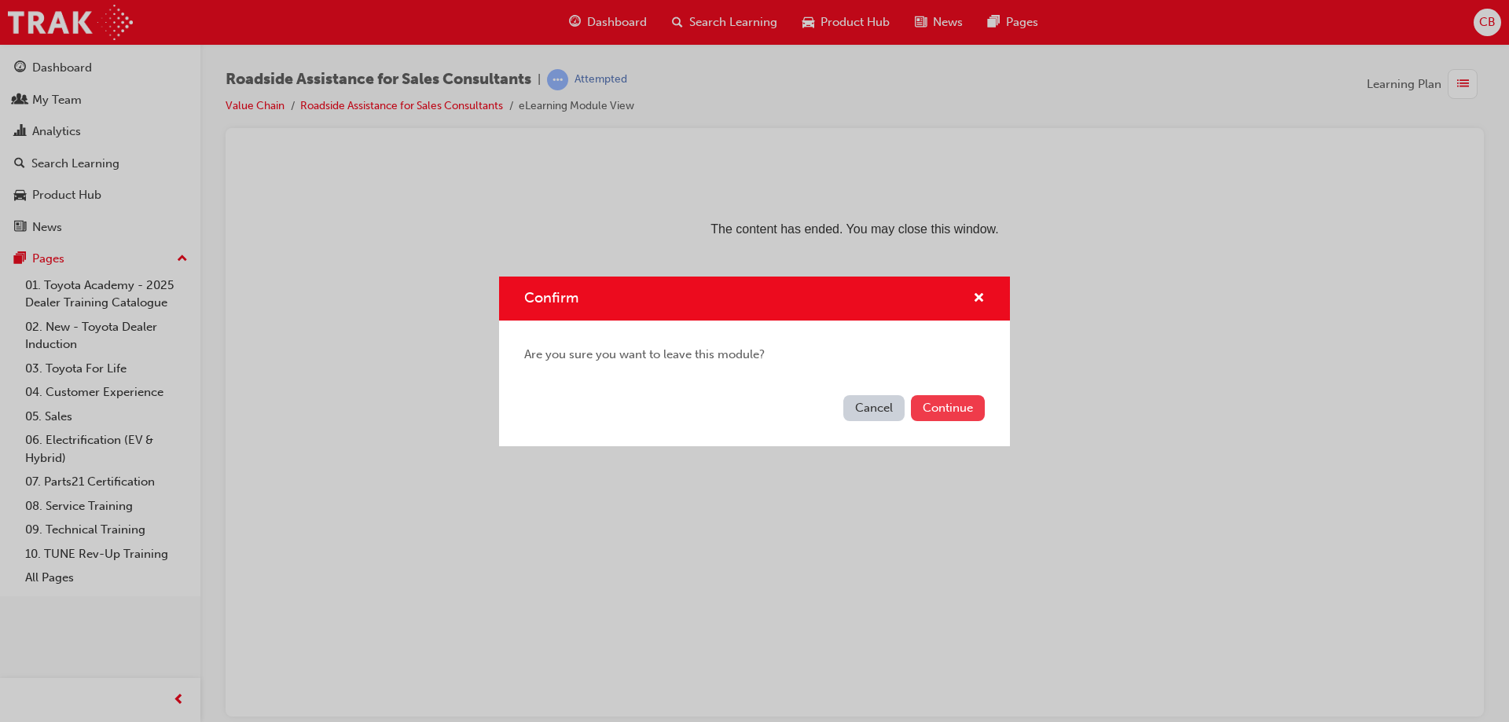
click at [948, 410] on button "Continue" at bounding box center [948, 408] width 74 height 26
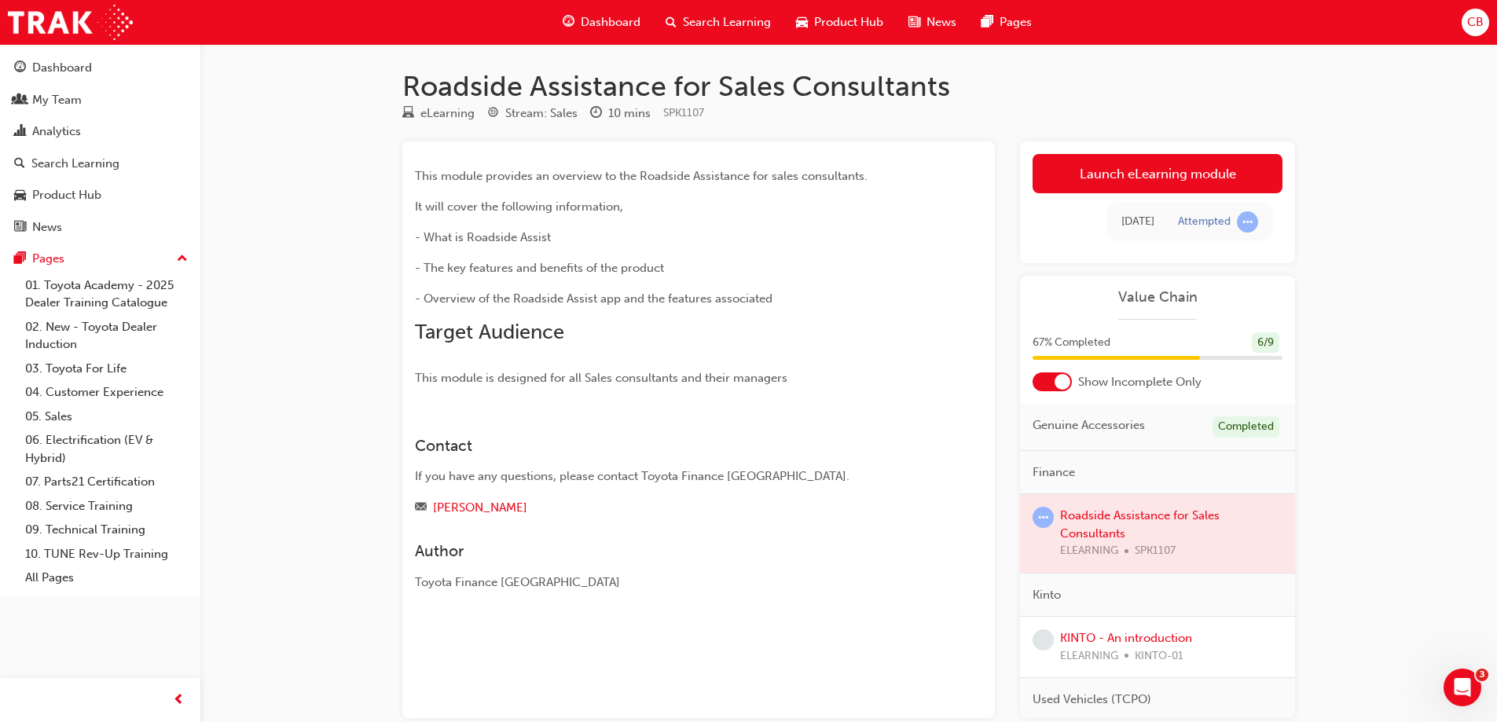
click at [1156, 171] on link "Launch eLearning module" at bounding box center [1158, 173] width 250 height 39
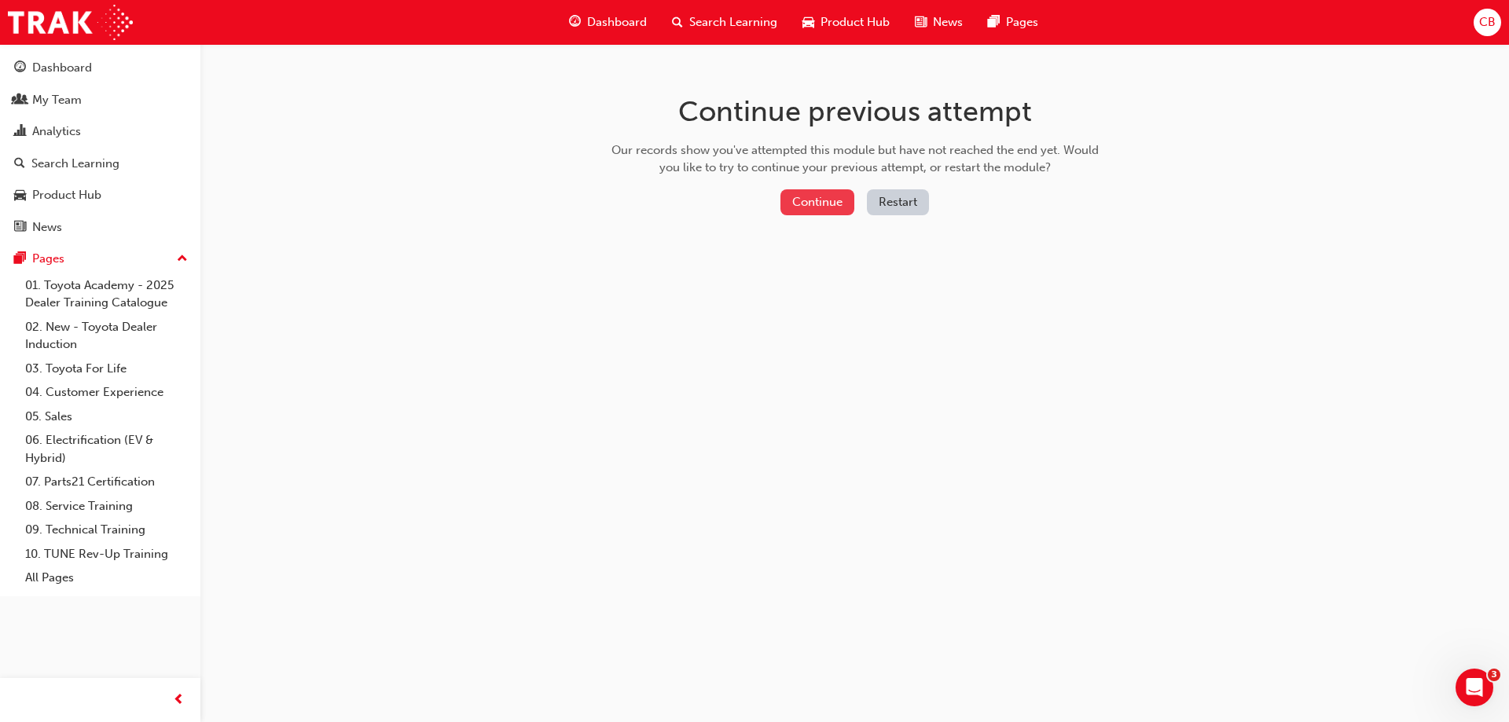
click at [820, 195] on button "Continue" at bounding box center [818, 202] width 74 height 26
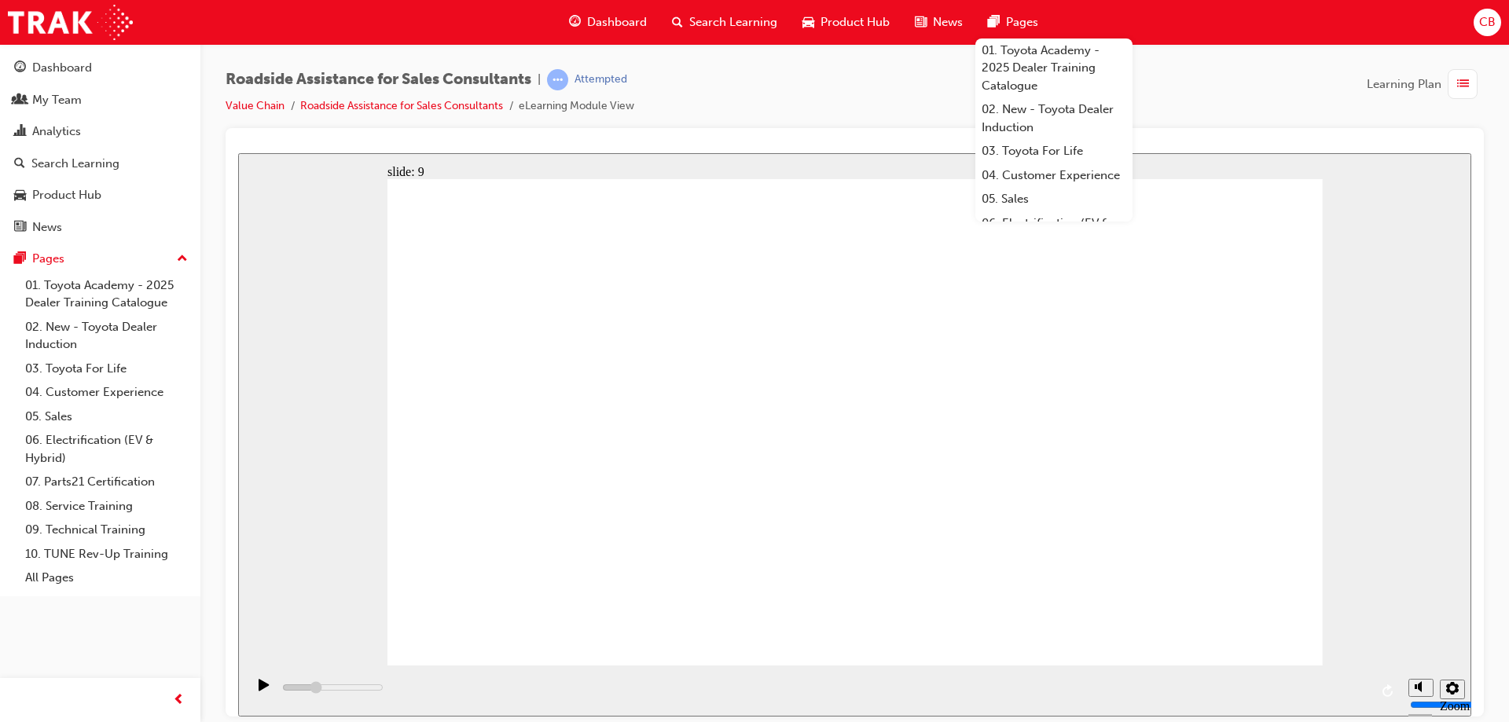
drag, startPoint x: 799, startPoint y: 529, endPoint x: 883, endPoint y: 516, distance: 85.2
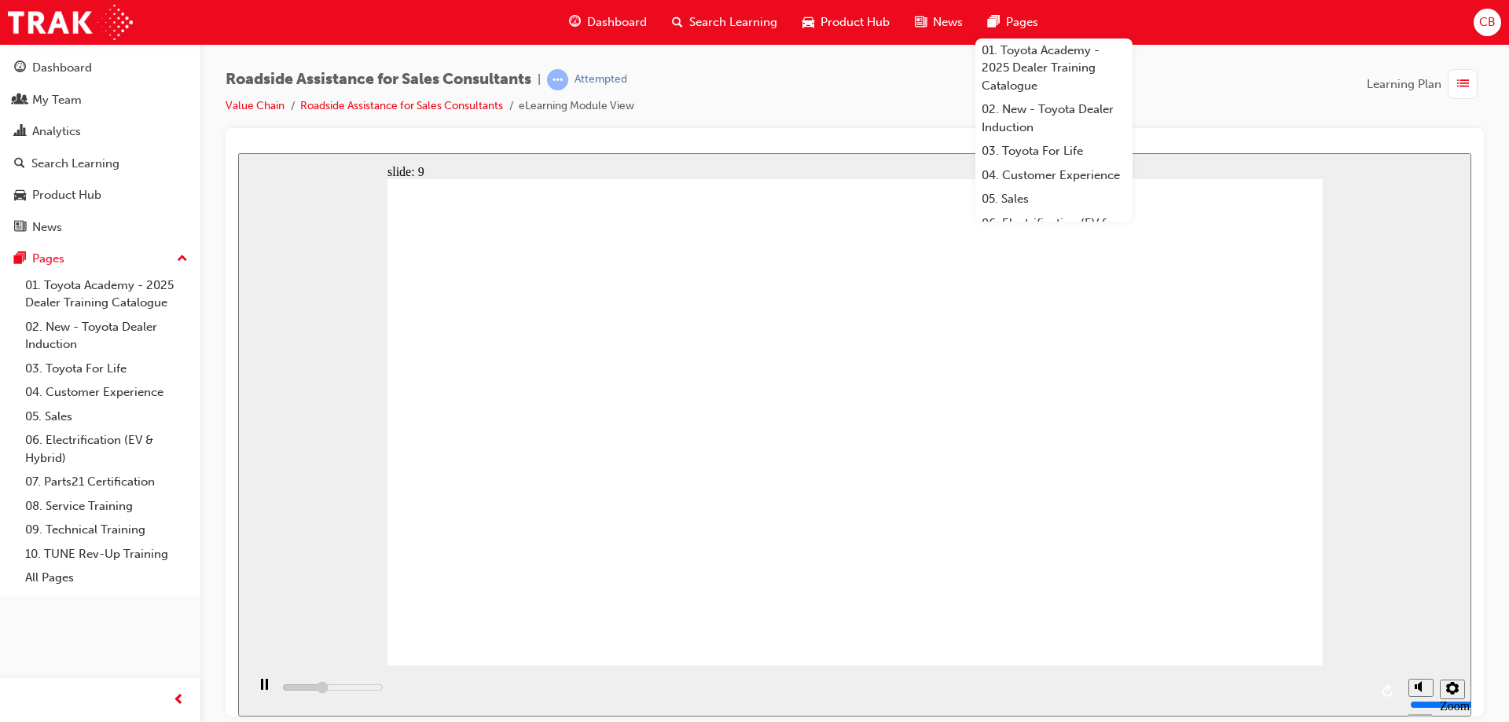
type input "43500"
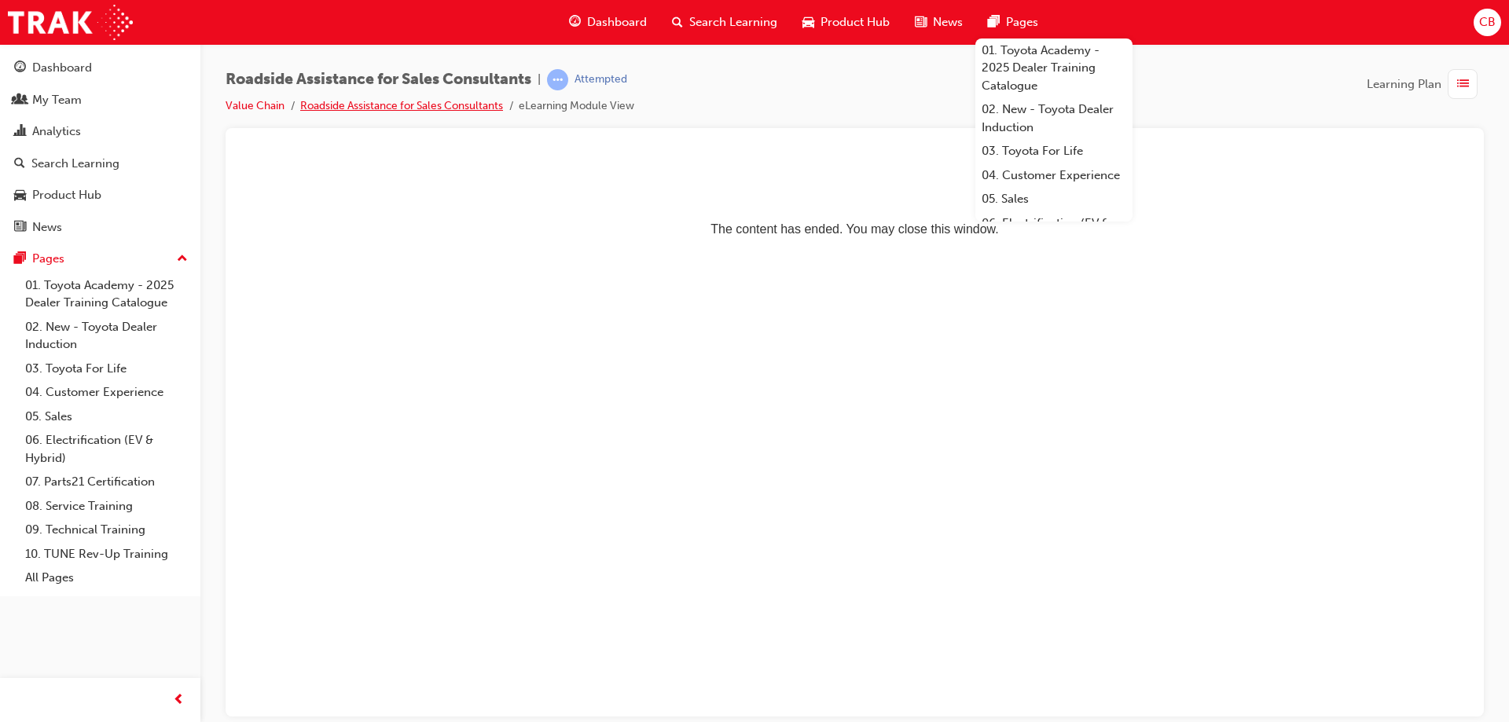
click at [328, 108] on link "Roadside Assistance for Sales Consultants" at bounding box center [401, 105] width 203 height 13
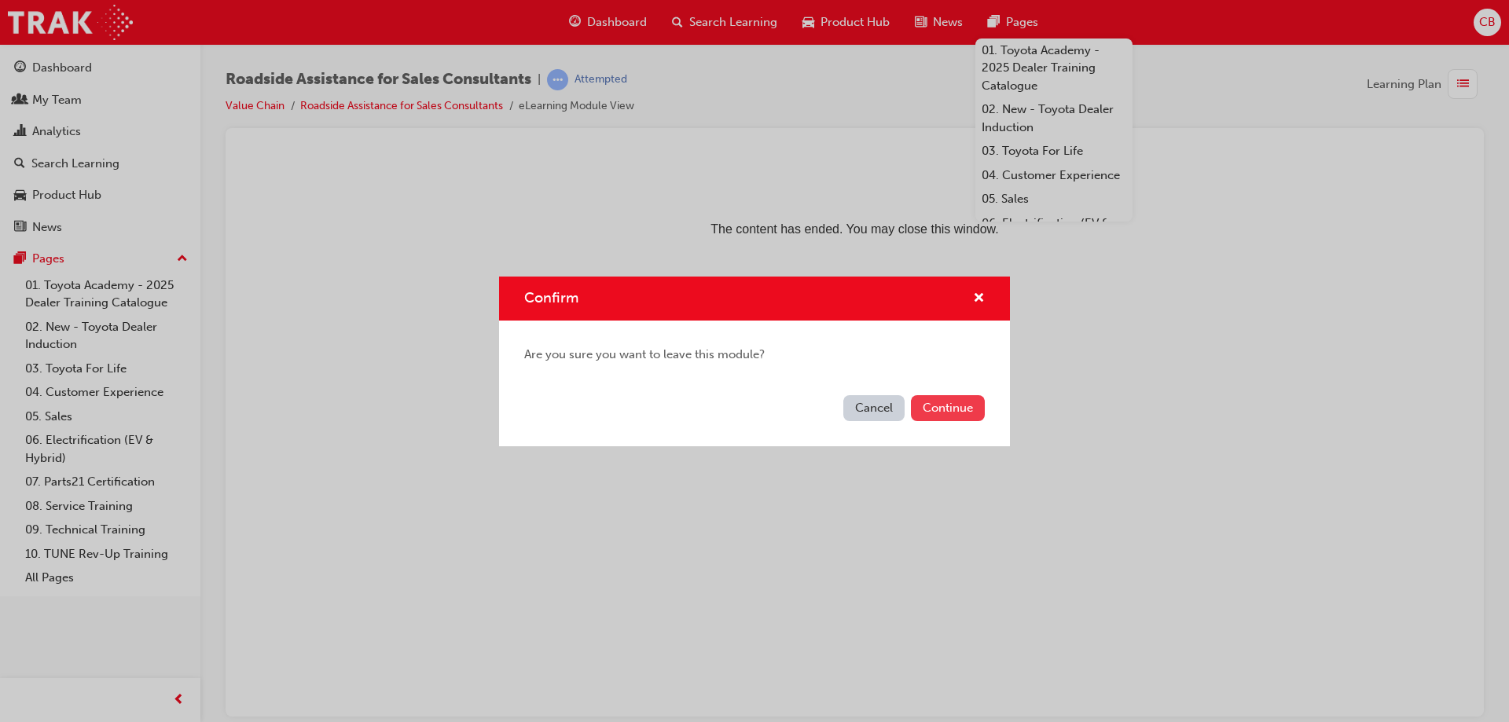
click at [962, 400] on button "Continue" at bounding box center [948, 408] width 74 height 26
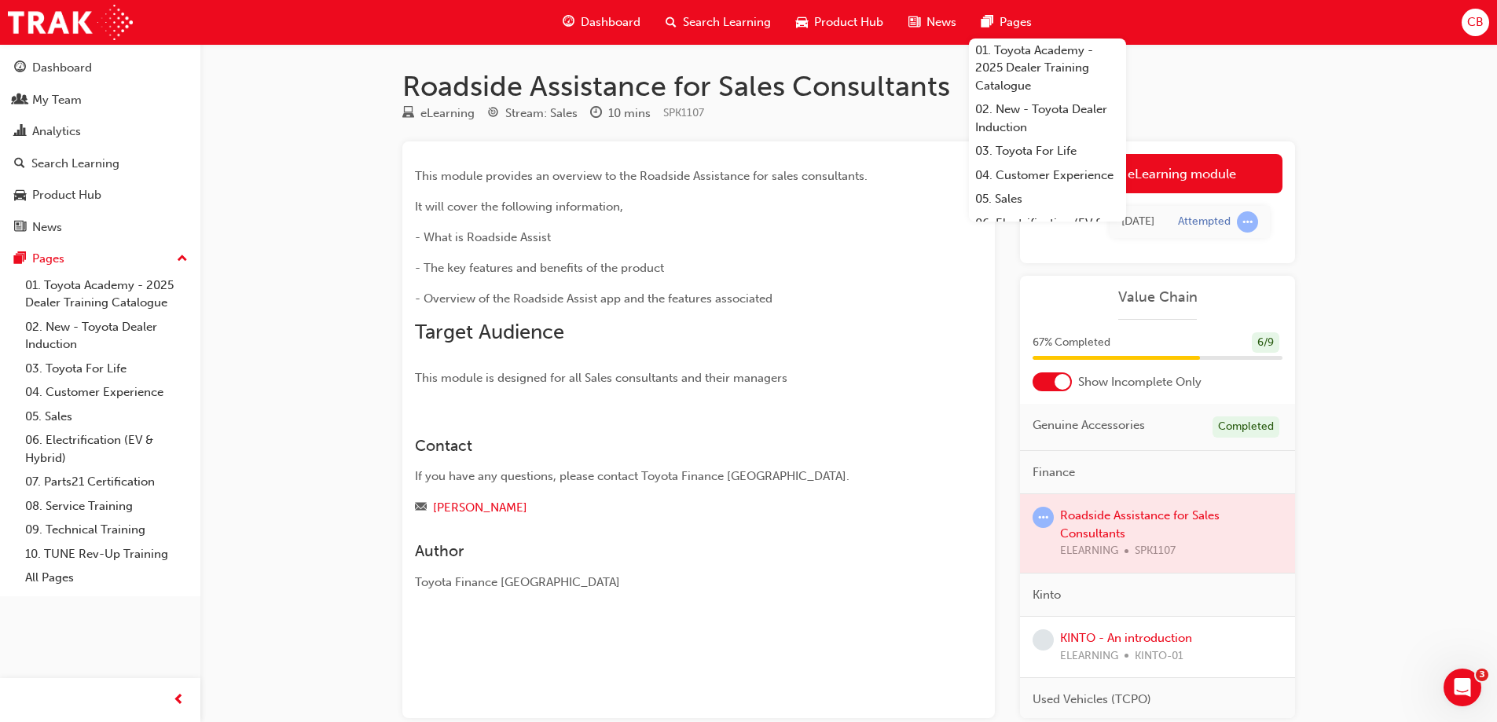
click at [1132, 526] on div at bounding box center [1157, 533] width 275 height 79
click at [1201, 182] on link "Launch eLearning module" at bounding box center [1158, 173] width 250 height 39
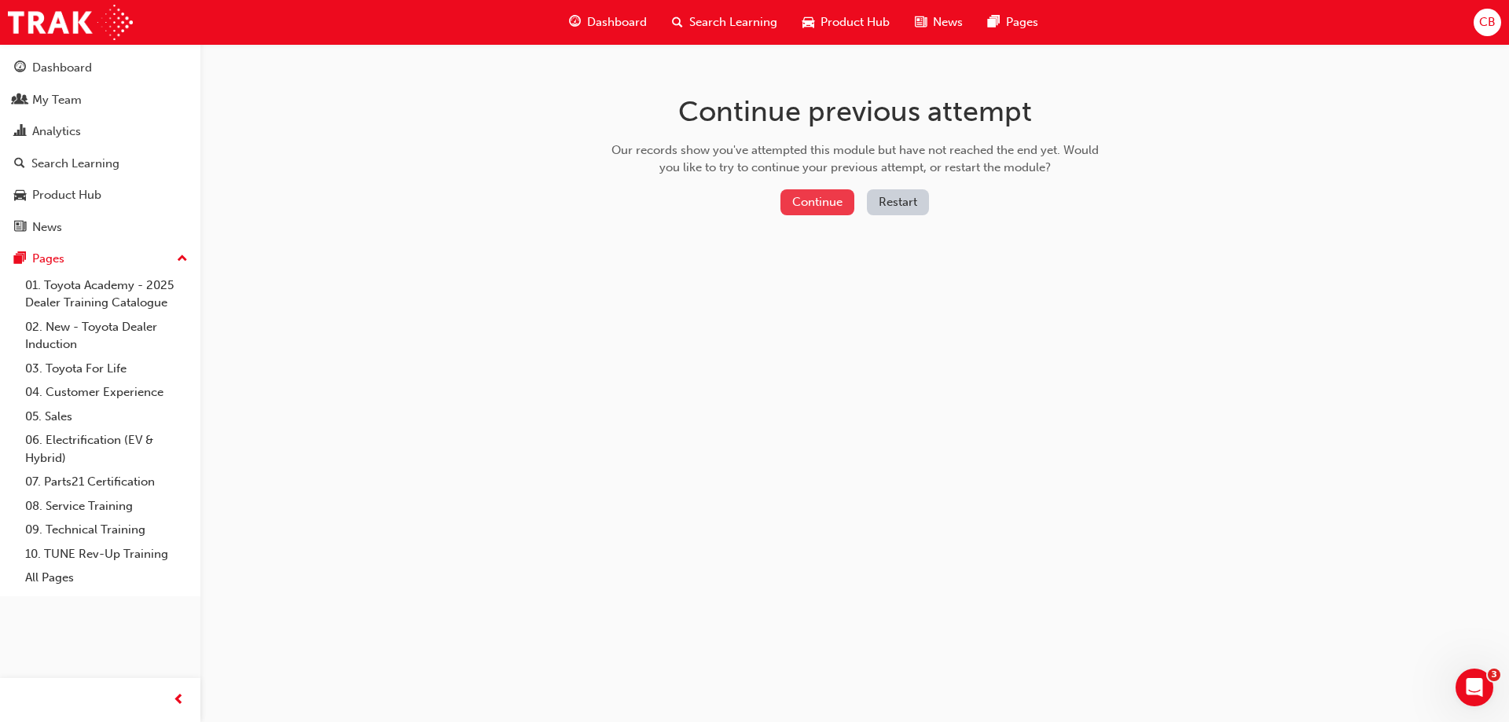
click at [834, 207] on button "Continue" at bounding box center [818, 202] width 74 height 26
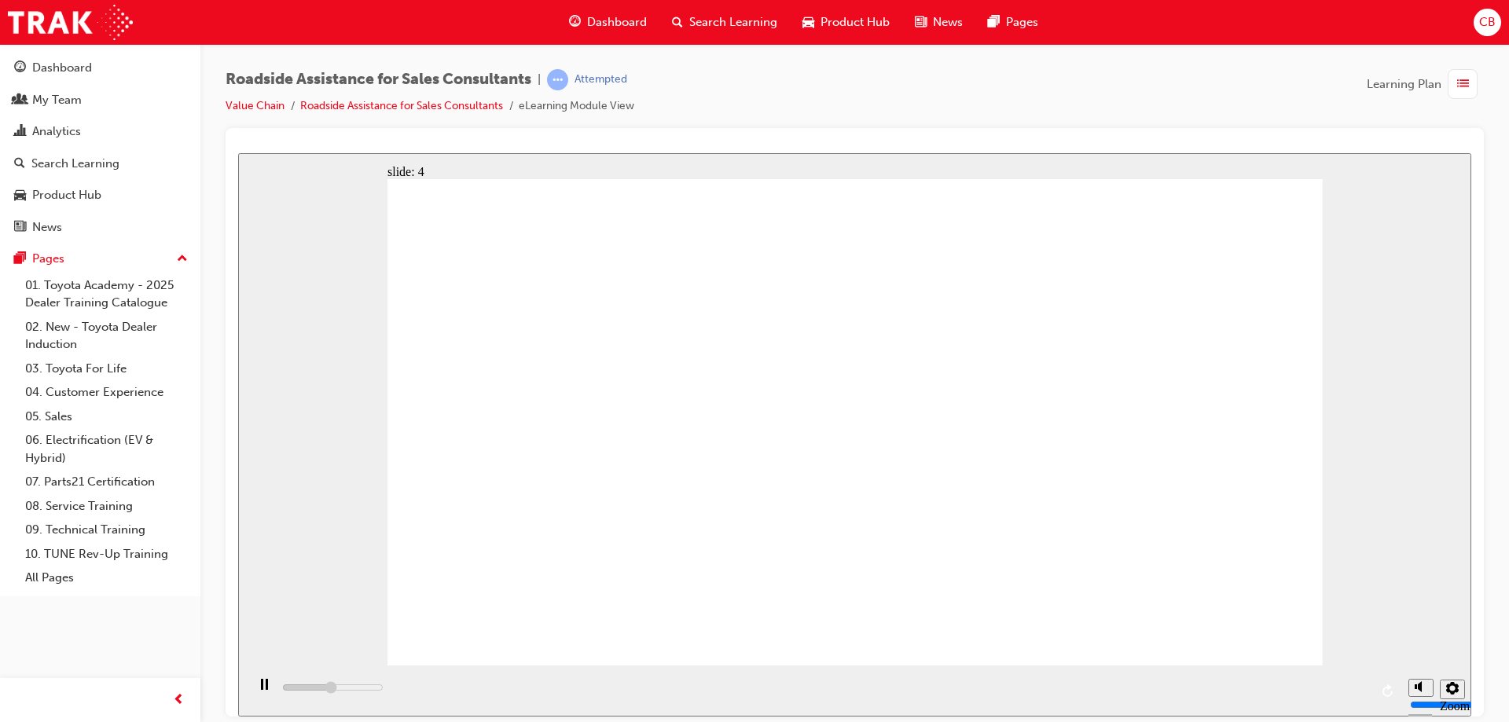
drag, startPoint x: 922, startPoint y: 630, endPoint x: 939, endPoint y: 513, distance: 118.3
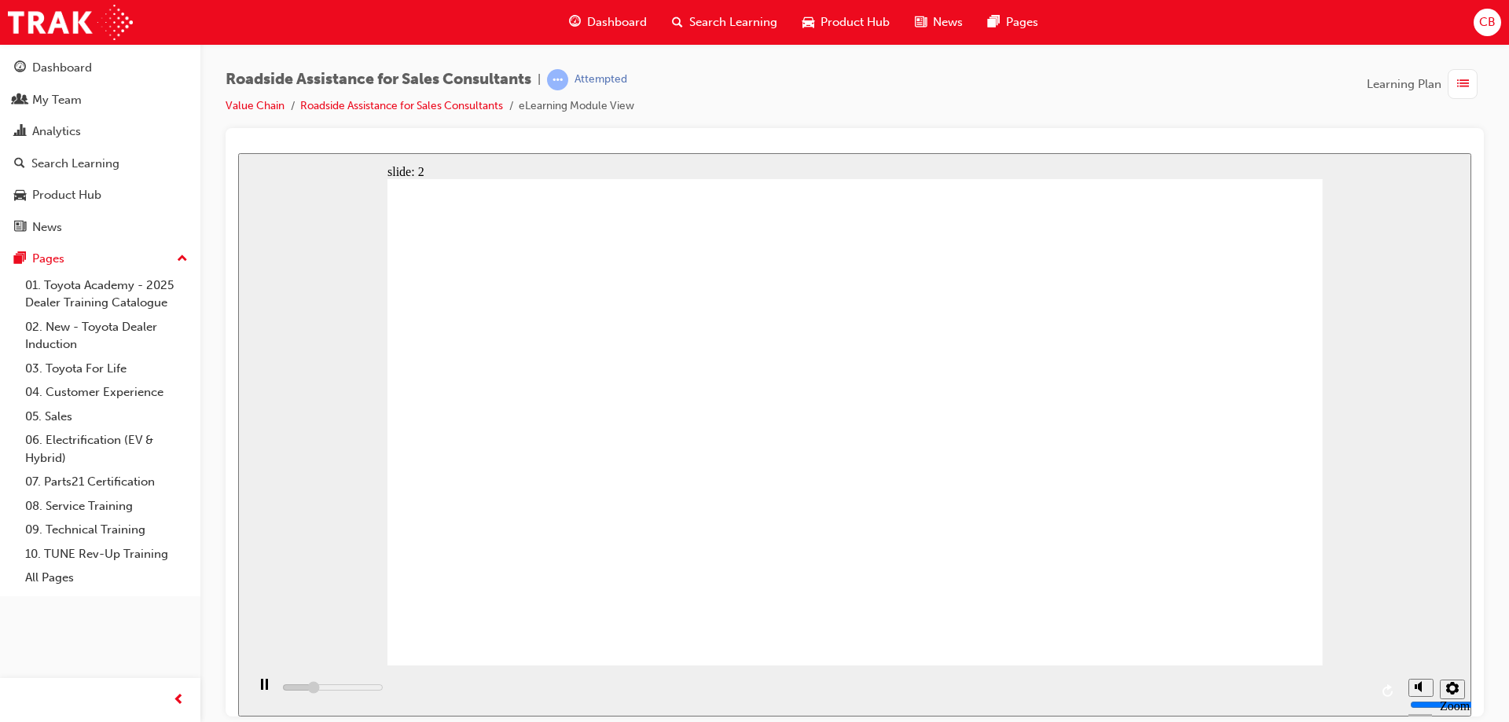
drag, startPoint x: 943, startPoint y: 399, endPoint x: 803, endPoint y: 429, distance: 143.1
drag, startPoint x: 727, startPoint y: 427, endPoint x: 737, endPoint y: 426, distance: 9.5
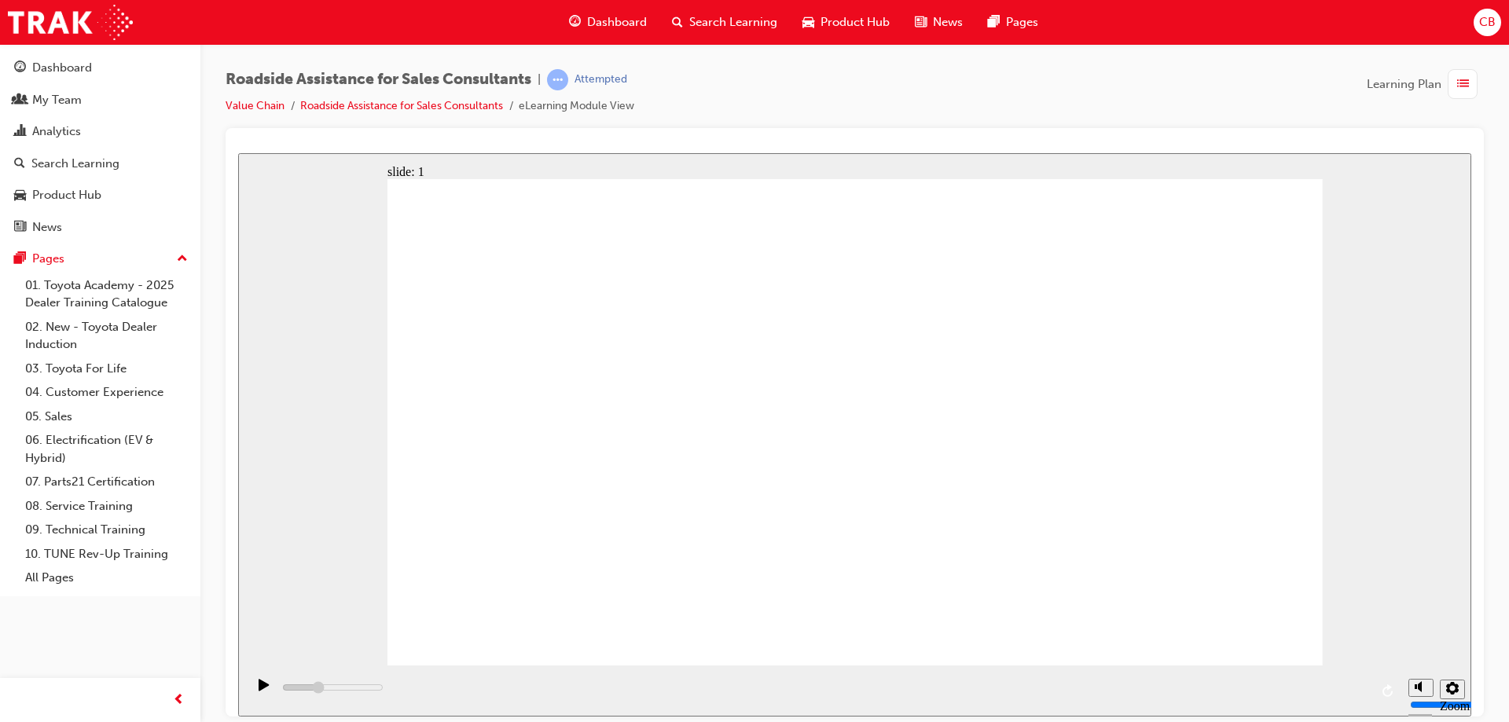
type input "13600"
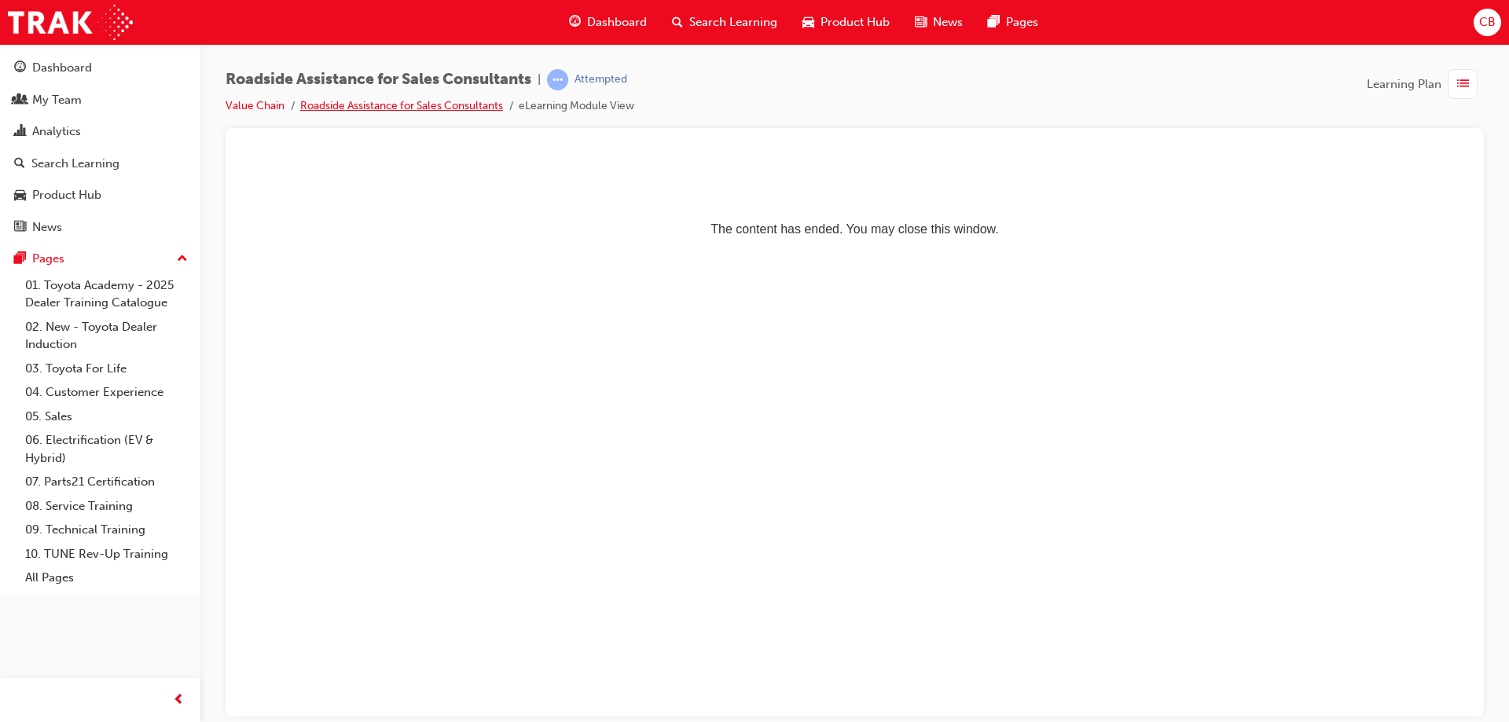
click at [336, 111] on link "Roadside Assistance for Sales Consultants" at bounding box center [401, 105] width 203 height 13
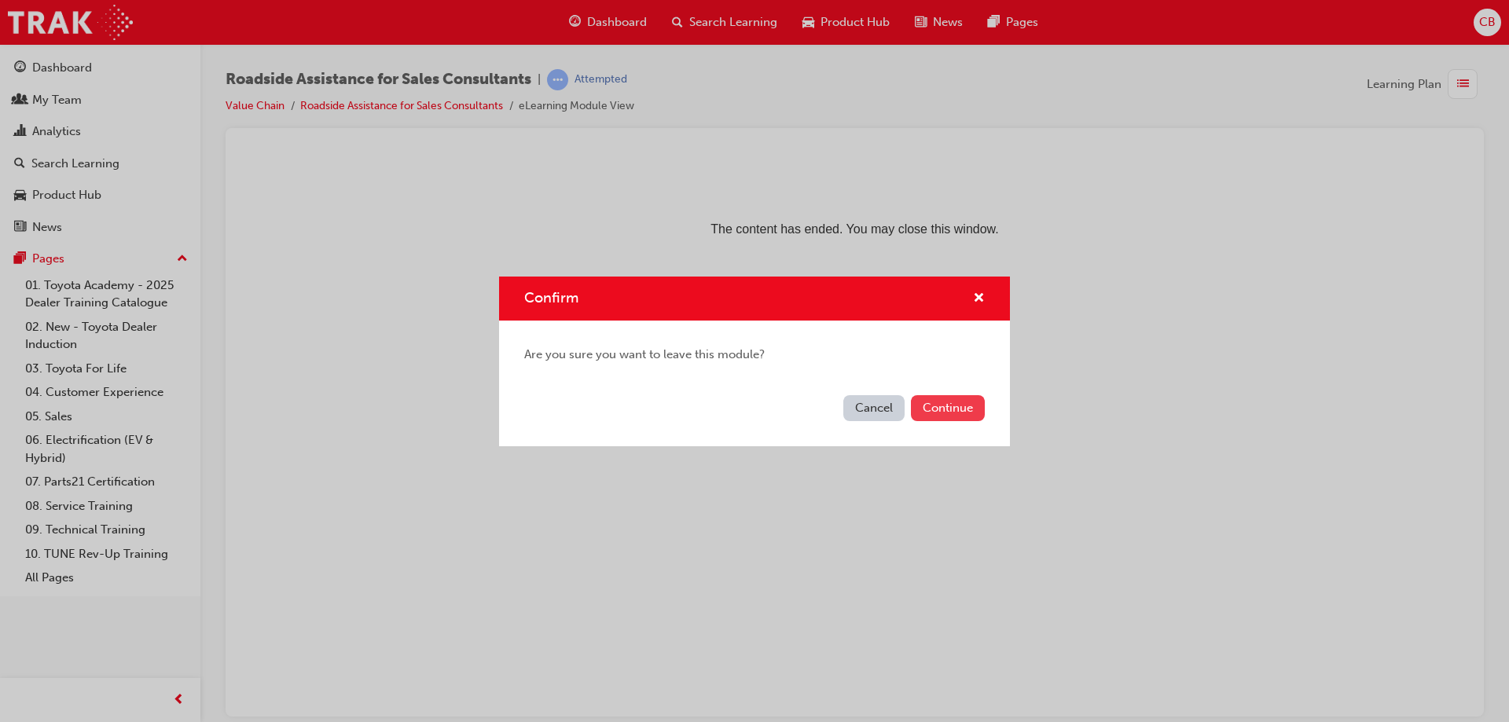
click at [923, 409] on button "Continue" at bounding box center [948, 408] width 74 height 26
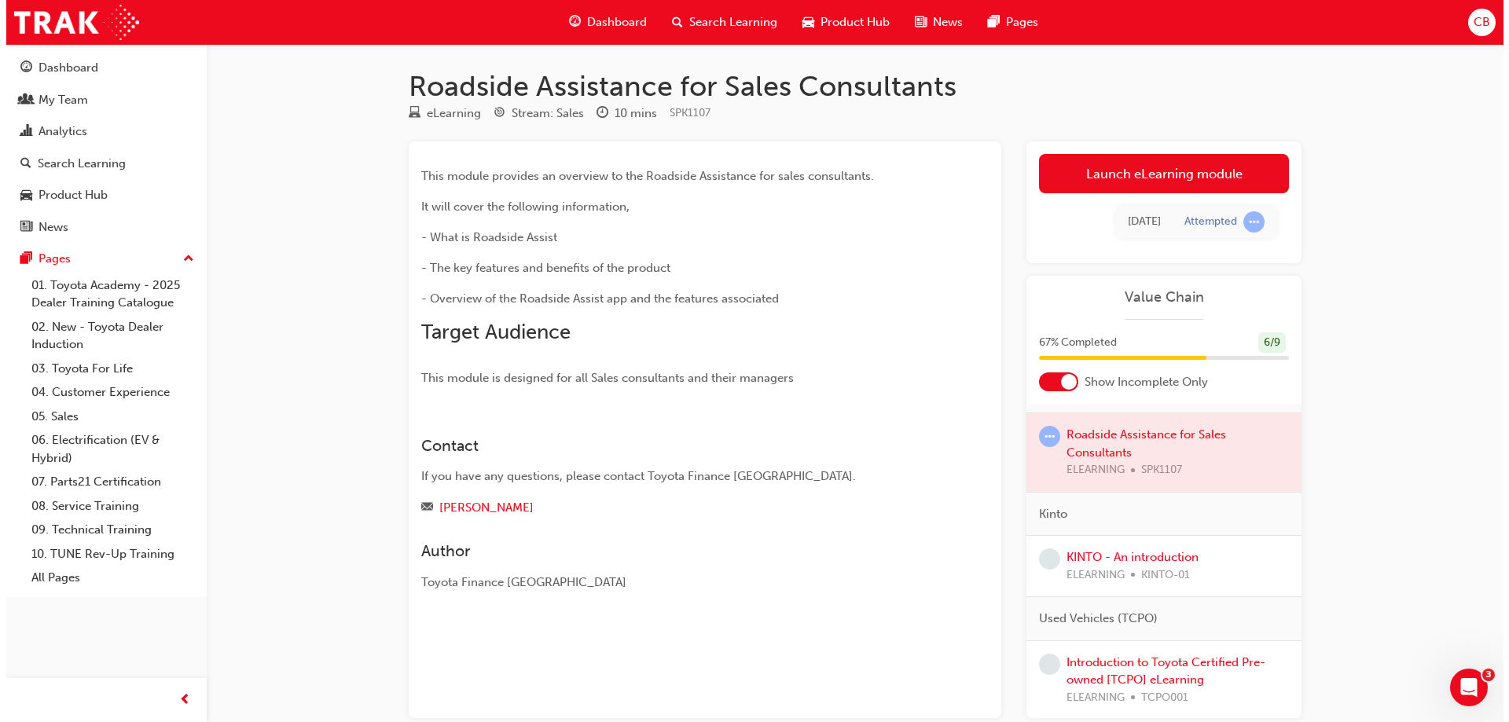
scroll to position [83, 0]
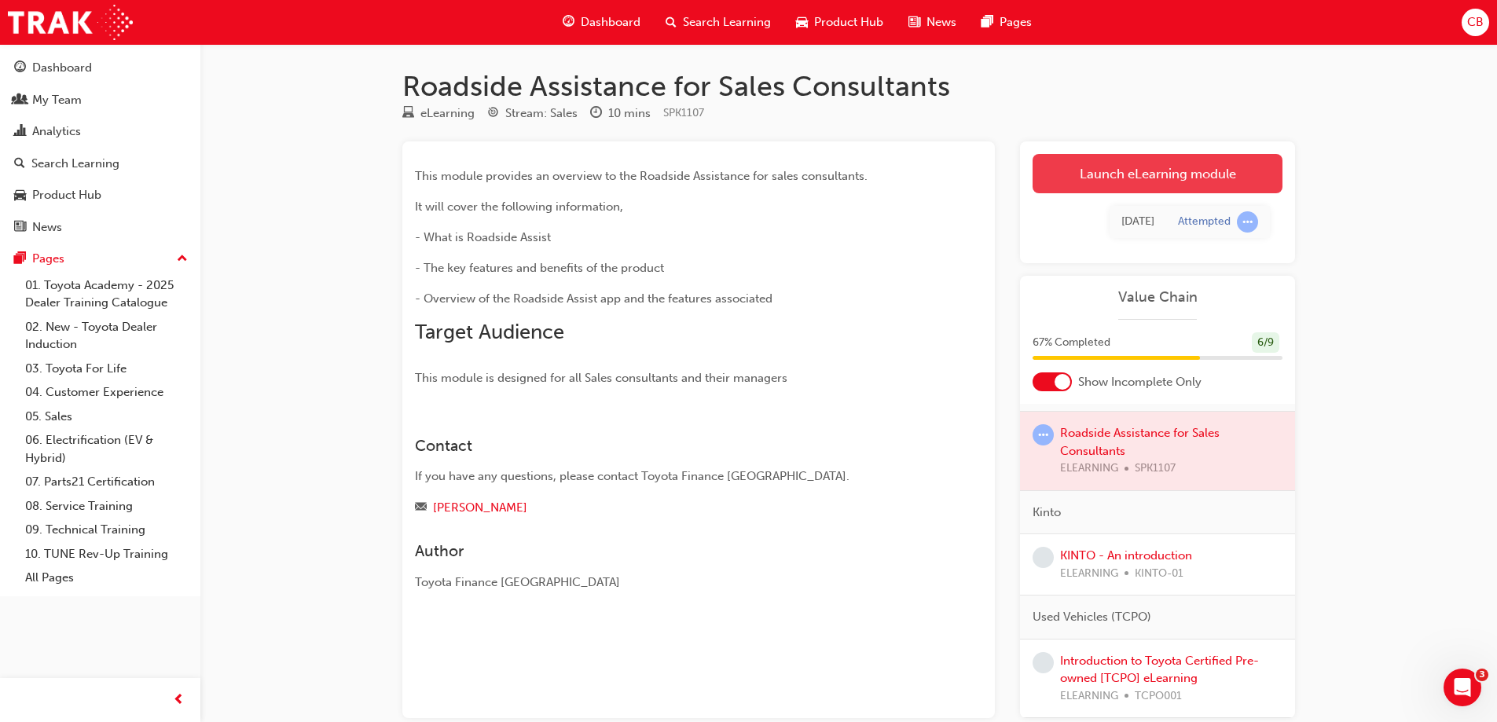
click at [1126, 178] on link "Launch eLearning module" at bounding box center [1158, 173] width 250 height 39
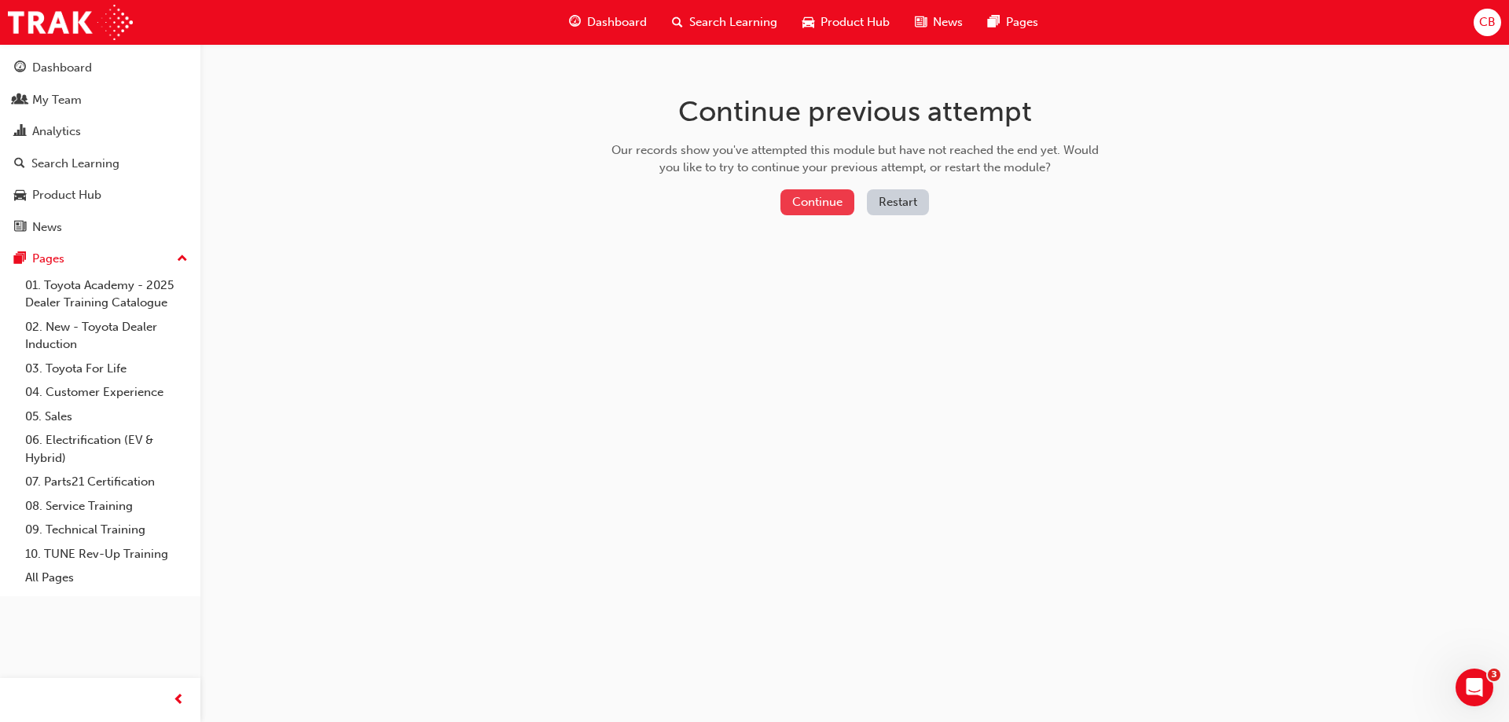
click at [796, 201] on button "Continue" at bounding box center [818, 202] width 74 height 26
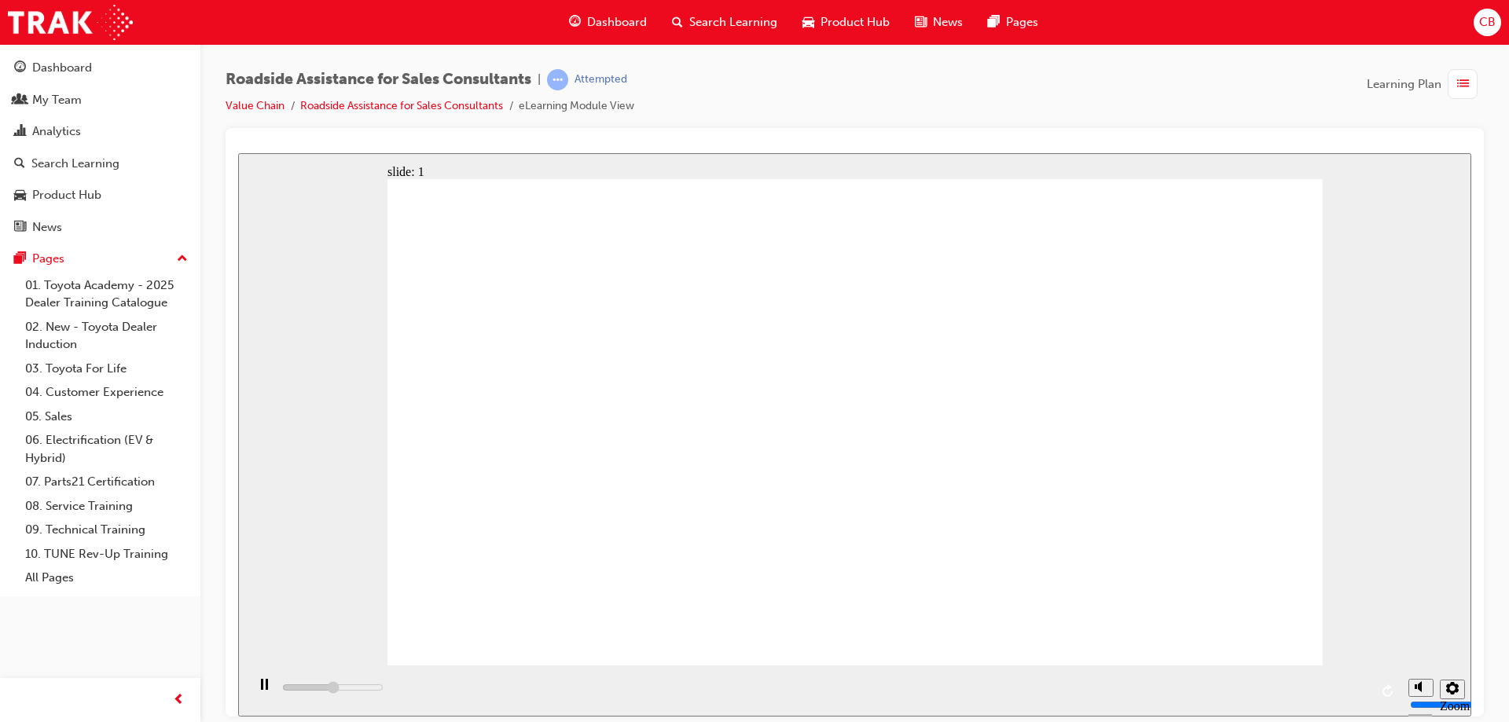
drag, startPoint x: 1001, startPoint y: 469, endPoint x: 989, endPoint y: 483, distance: 18.9
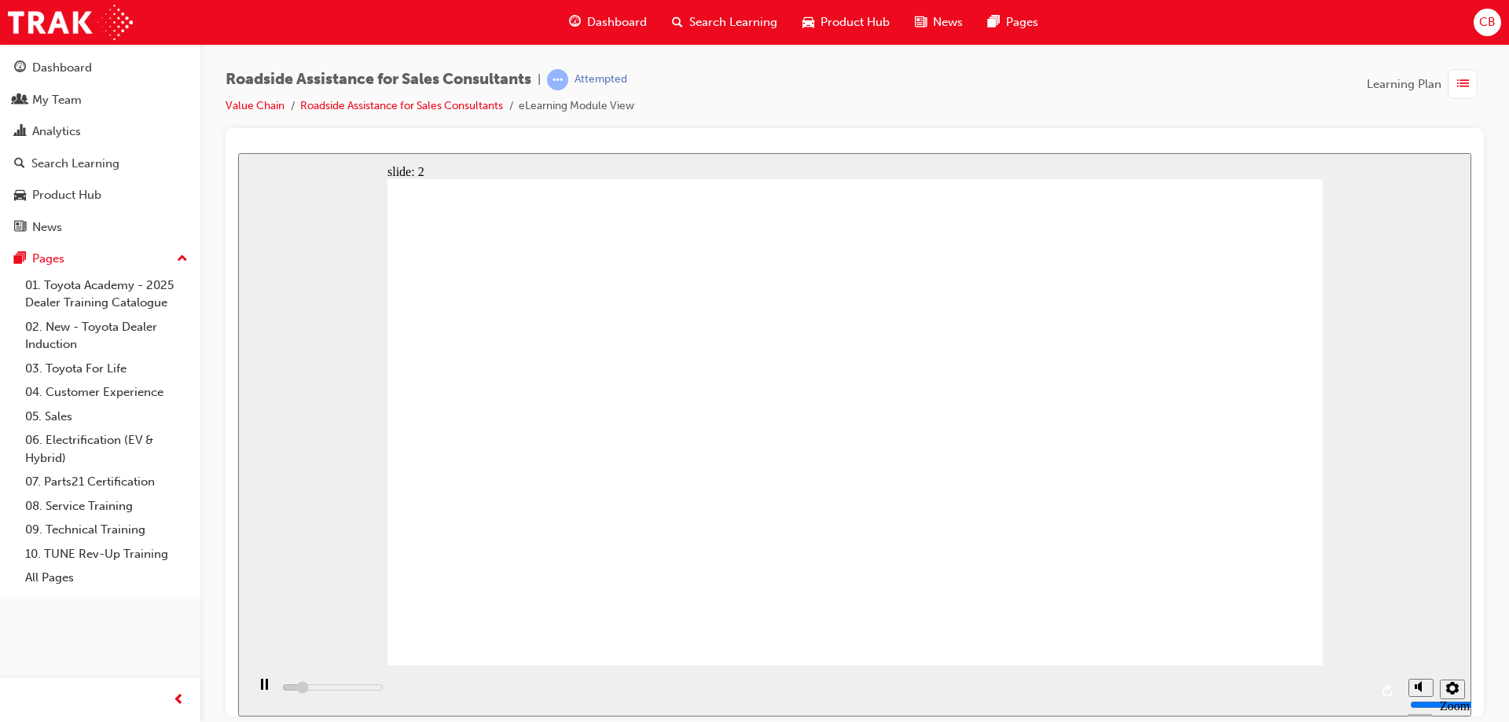
click at [1325, 519] on div "slide: 2 Next page Page 2 of 9 Previous page Open Menu Help Save and Exit Toyot…" at bounding box center [854, 435] width 1233 height 564
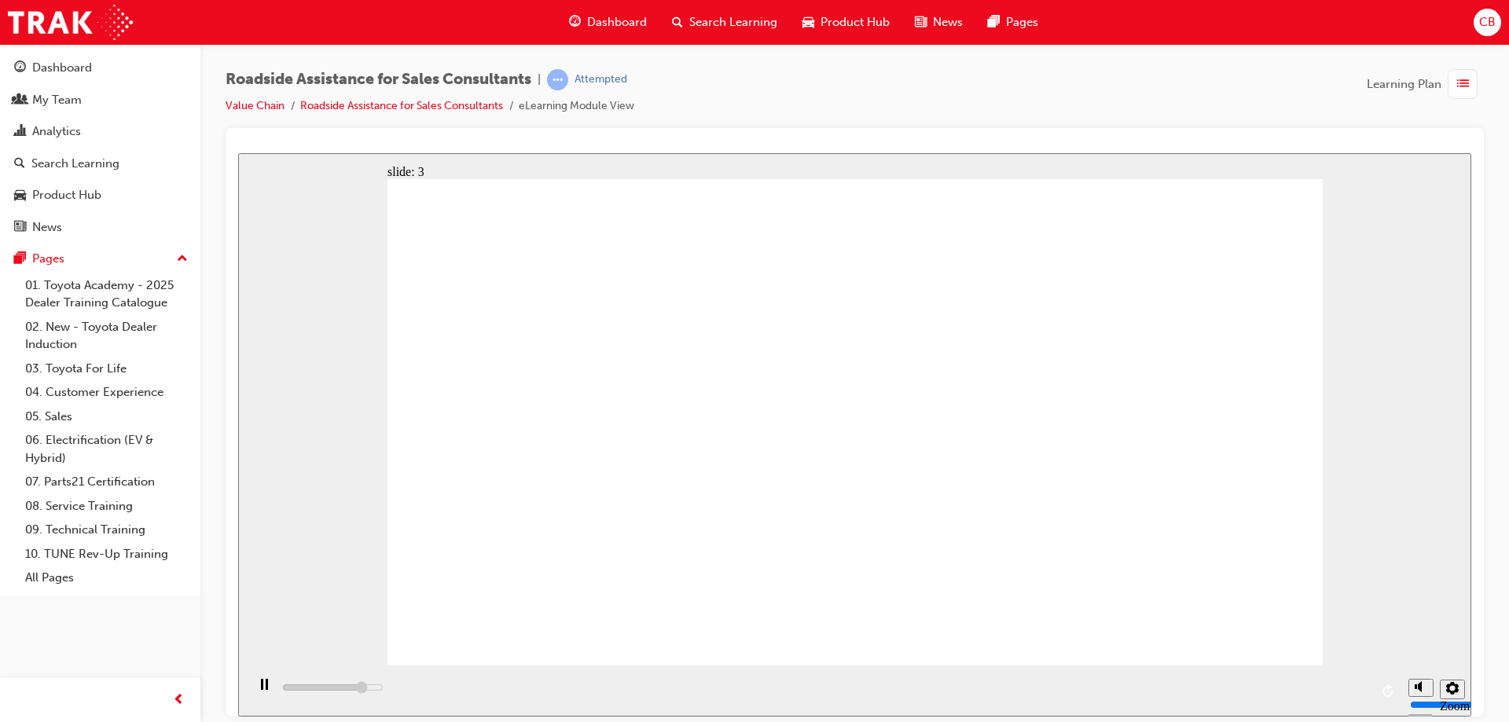
drag, startPoint x: 1310, startPoint y: 421, endPoint x: 1239, endPoint y: 428, distance: 71.9
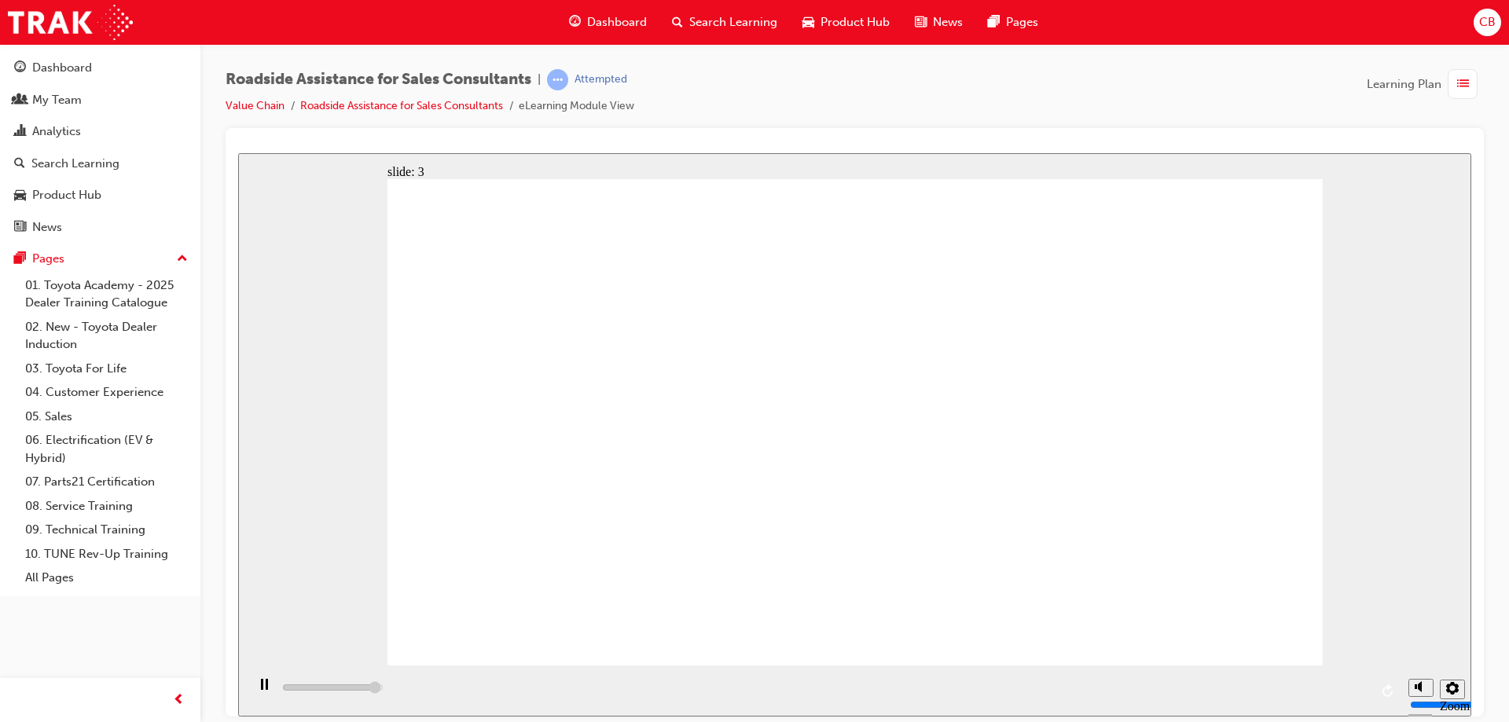
drag, startPoint x: 1032, startPoint y: 430, endPoint x: 1144, endPoint y: 407, distance: 113.9
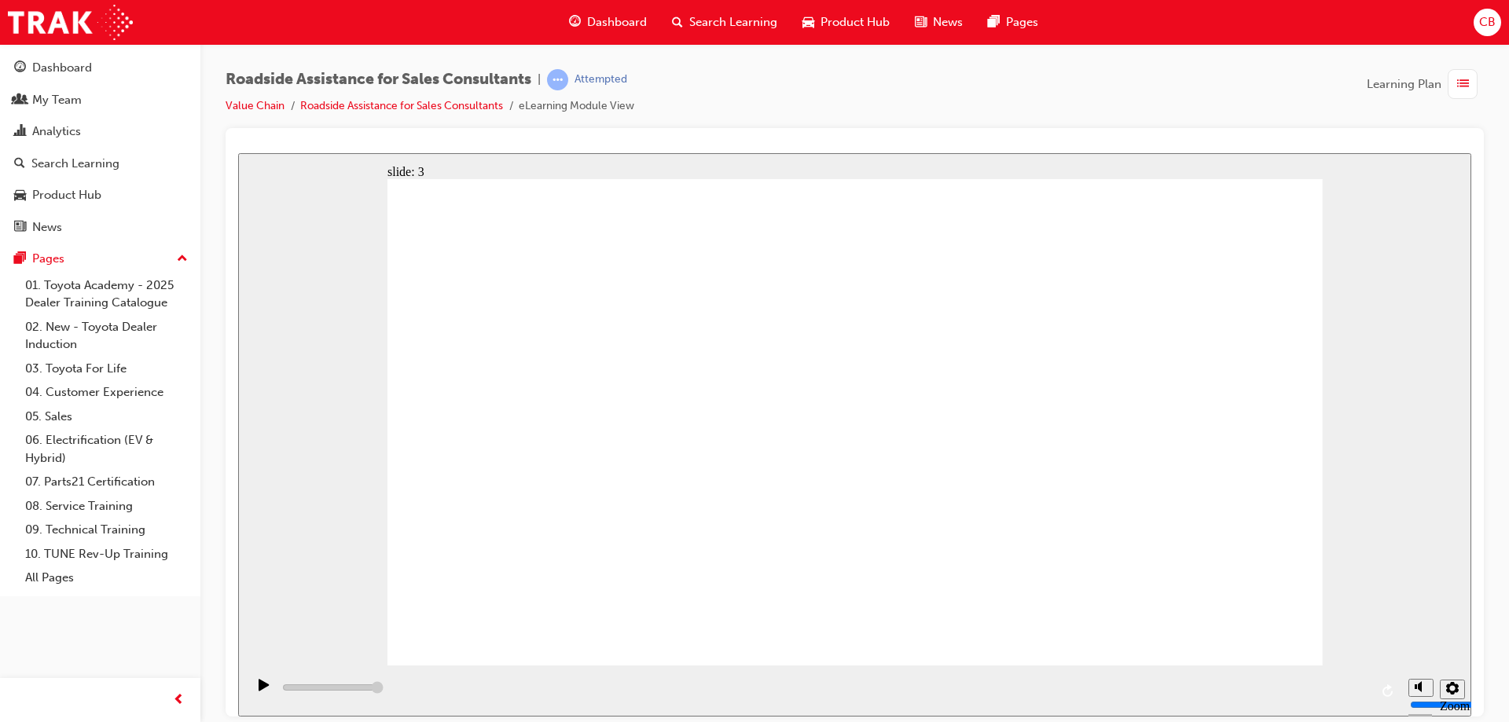
drag, startPoint x: 911, startPoint y: 421, endPoint x: 1131, endPoint y: 412, distance: 220.3
drag, startPoint x: 1022, startPoint y: 403, endPoint x: 1167, endPoint y: 403, distance: 144.6
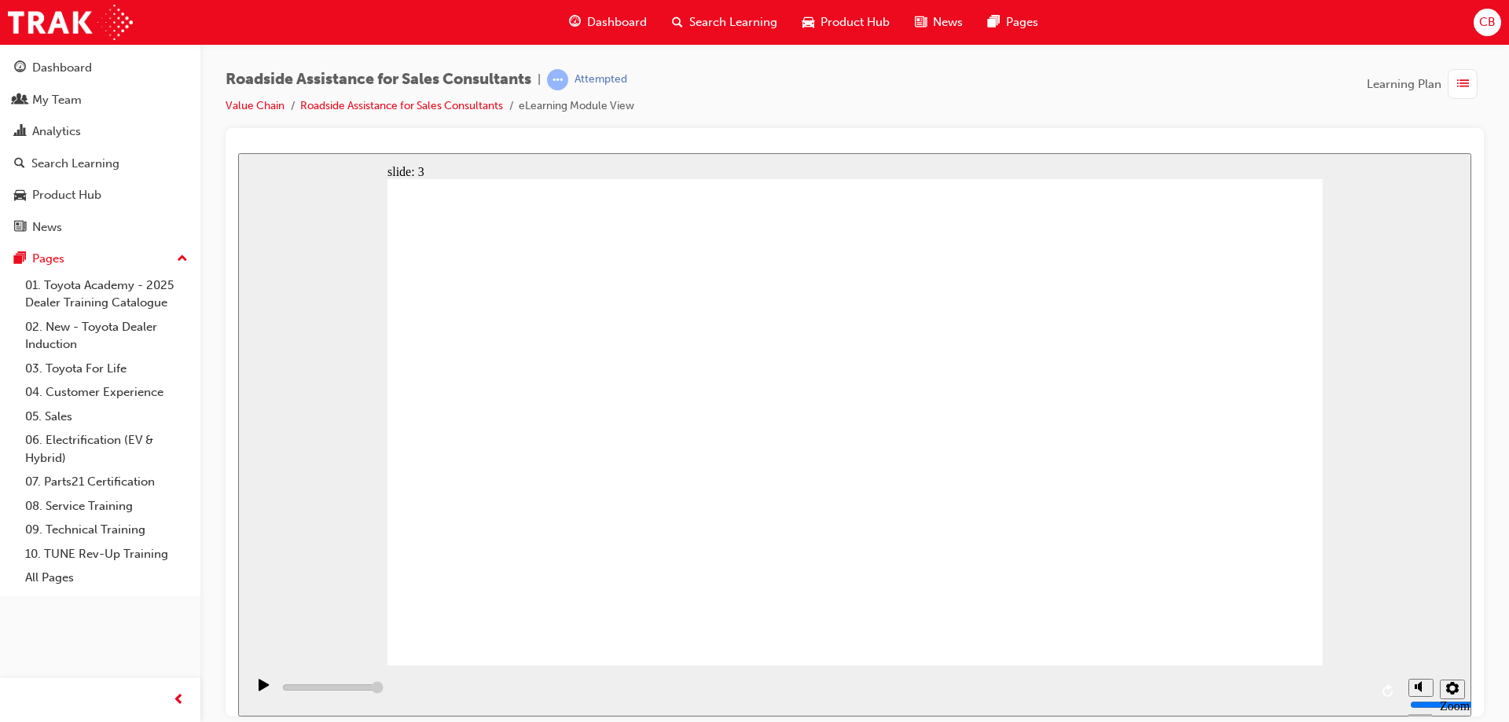
drag, startPoint x: 1049, startPoint y: 423, endPoint x: 1115, endPoint y: 416, distance: 66.4
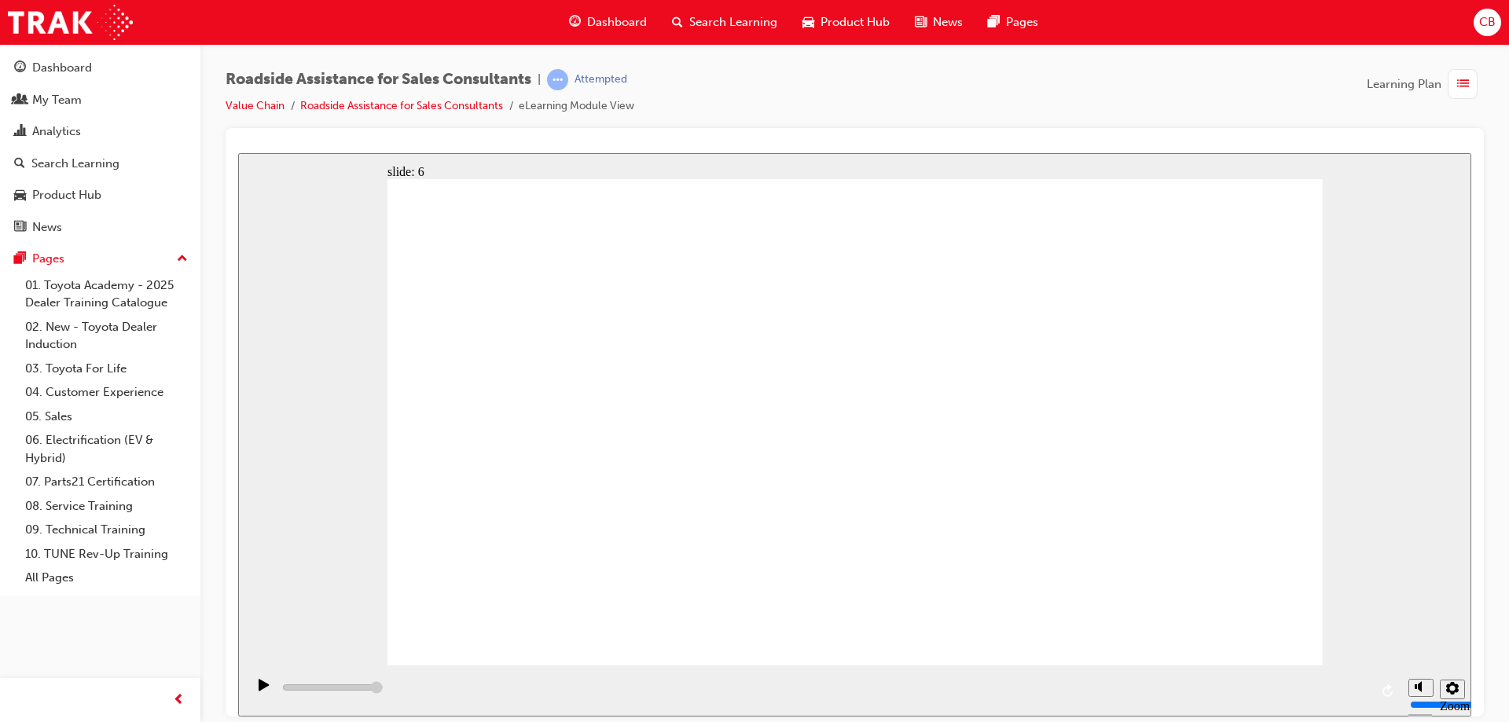
type input "62400"
type input "4"
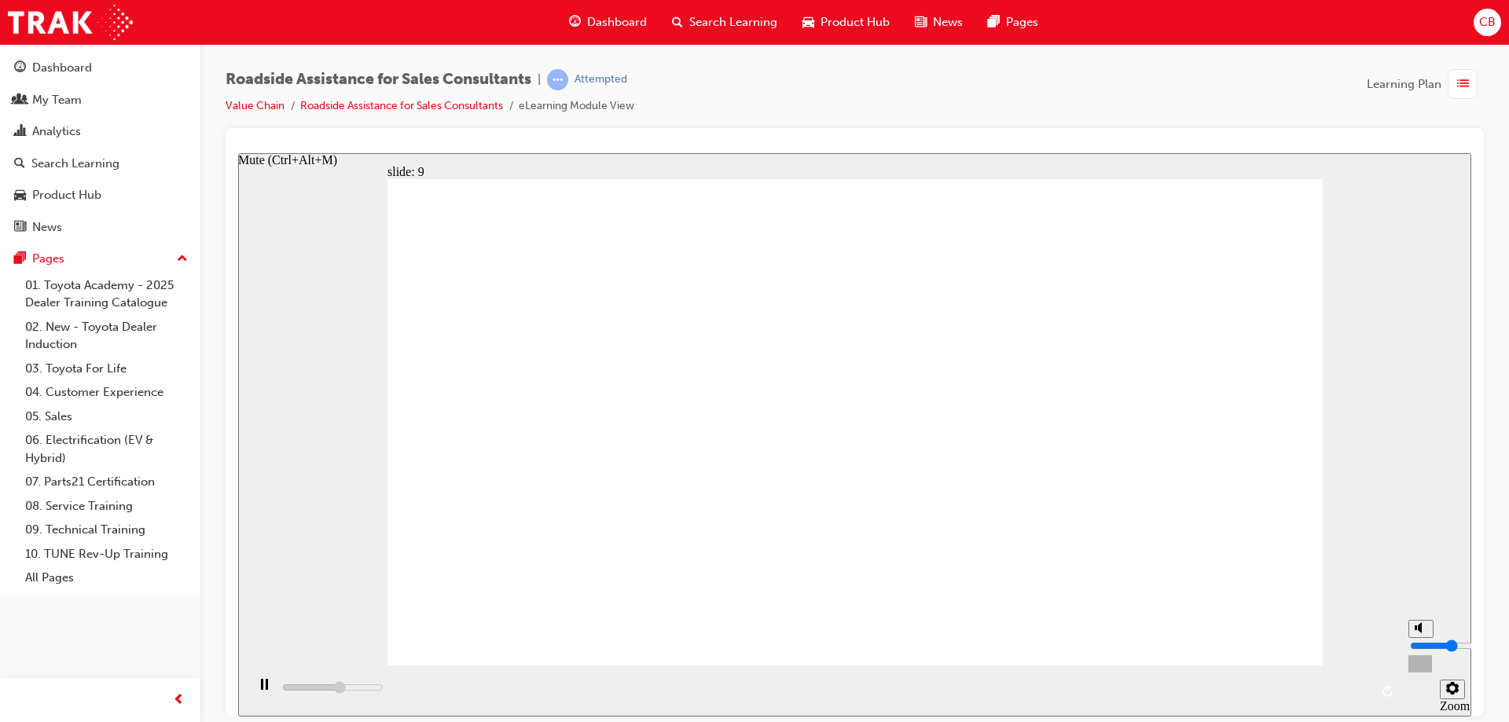
type input "62500"
type input "4"
click at [1418, 647] on input "volume" at bounding box center [1460, 645] width 101 height 13
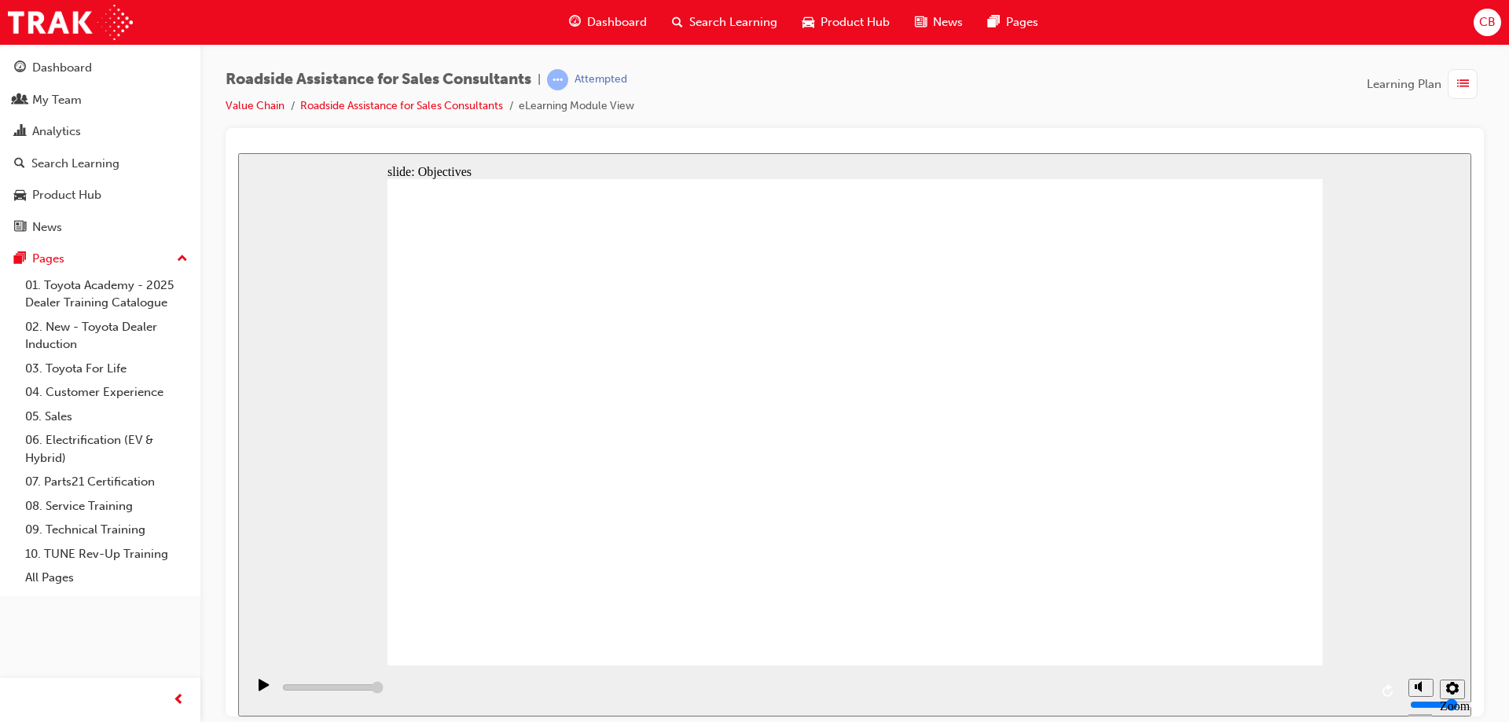
type input "23000"
checkbox input "true"
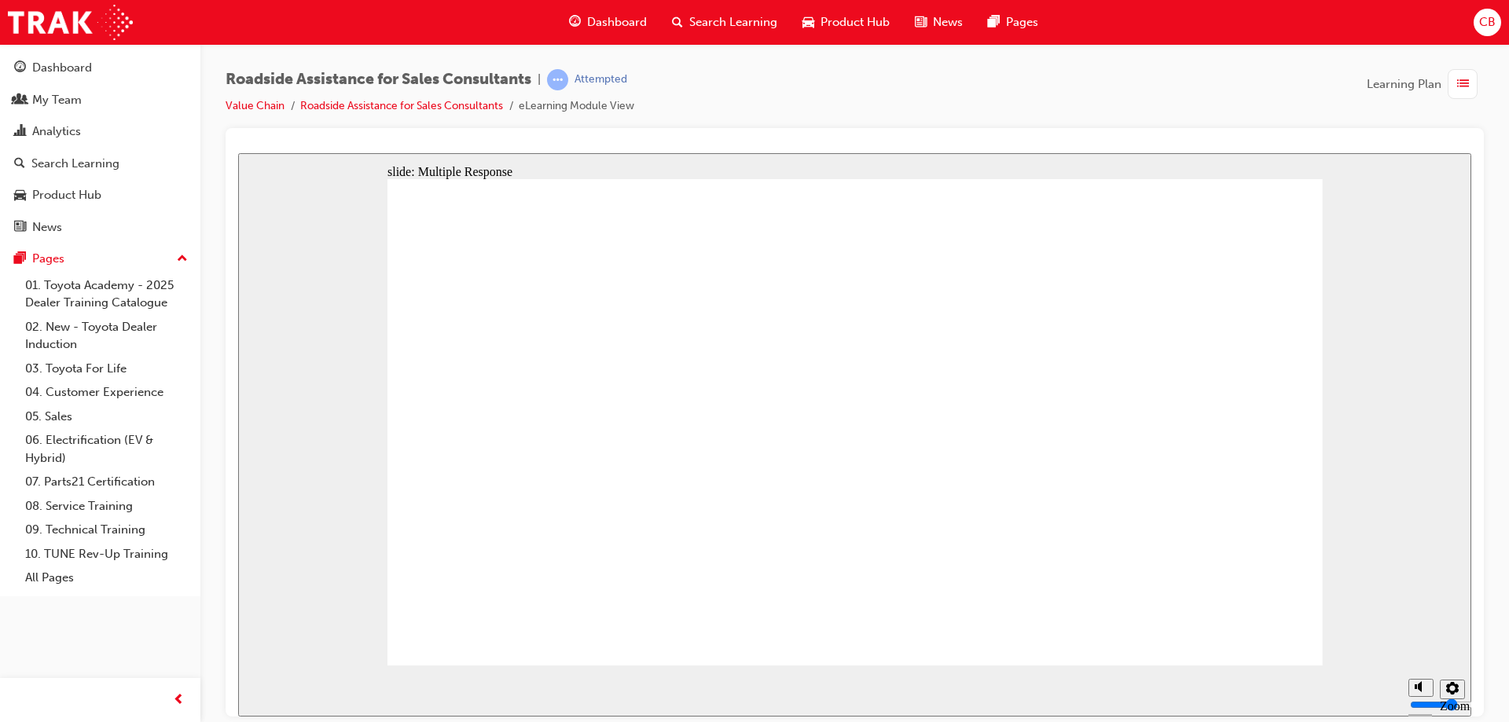
checkbox input "true"
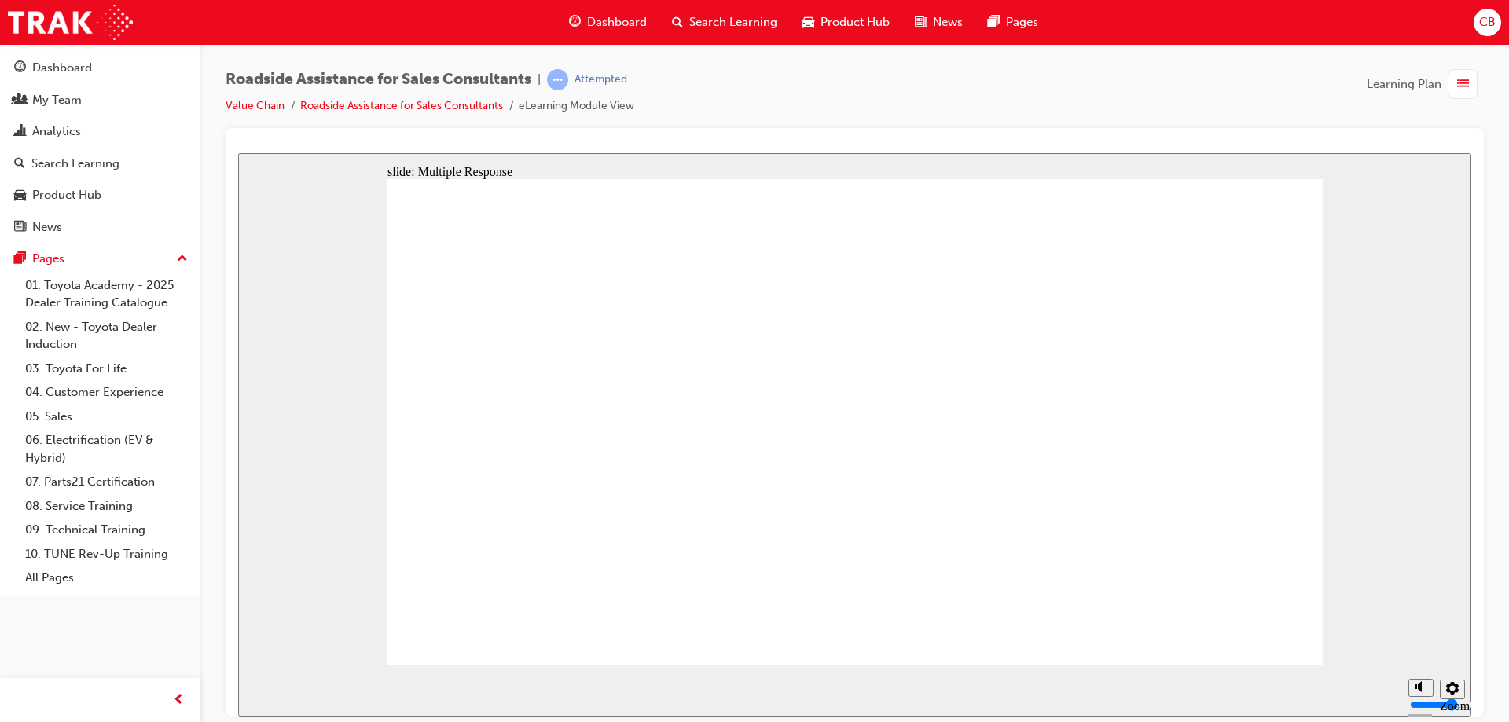
checkbox input "true"
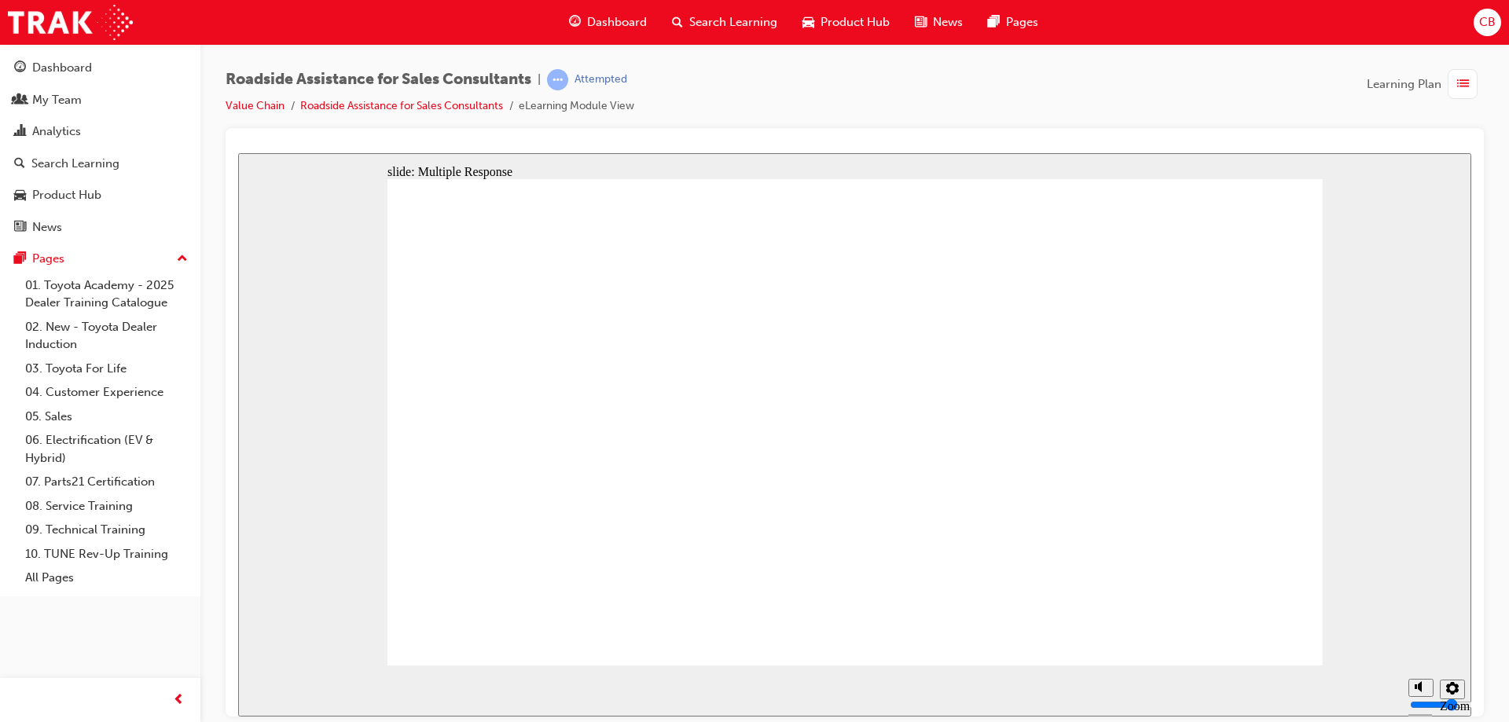
checkbox input "true"
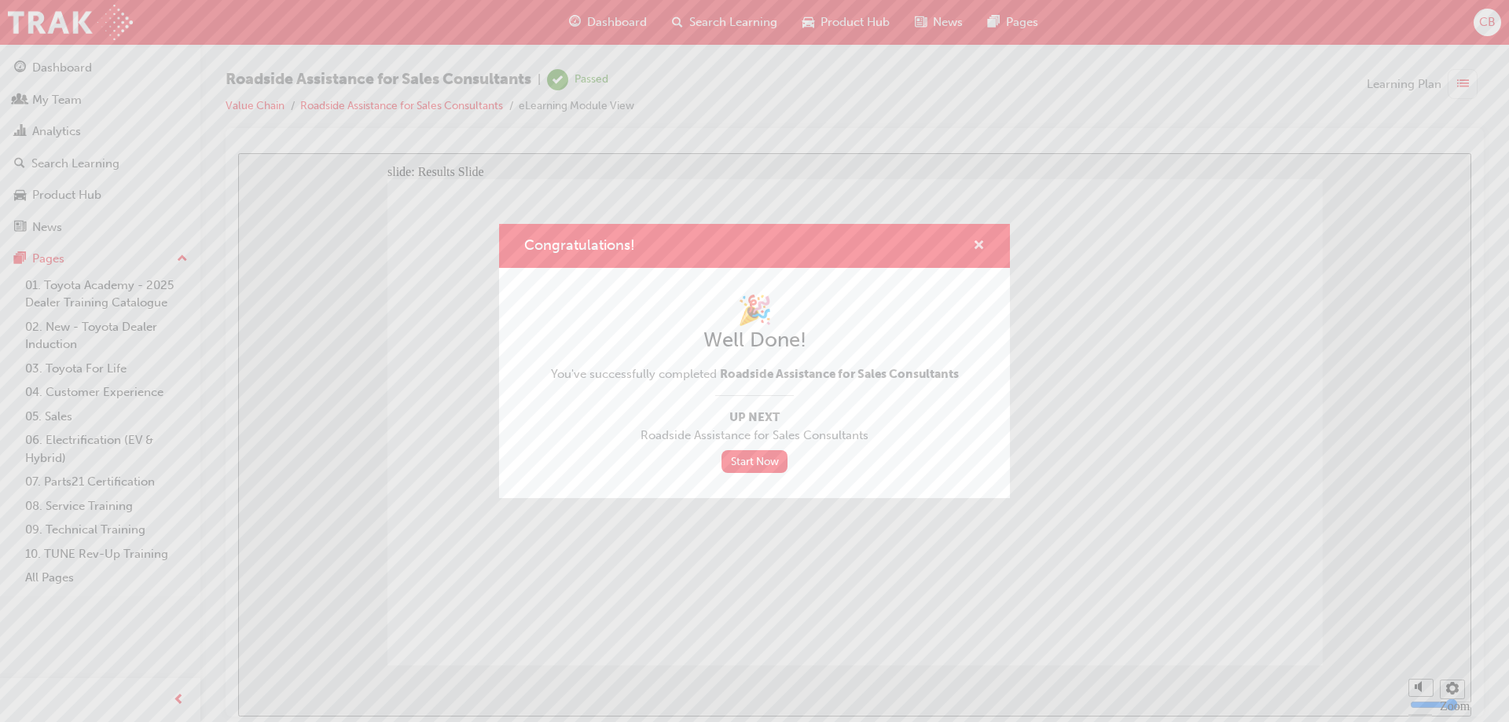
click at [979, 242] on span "cross-icon" at bounding box center [979, 247] width 12 height 14
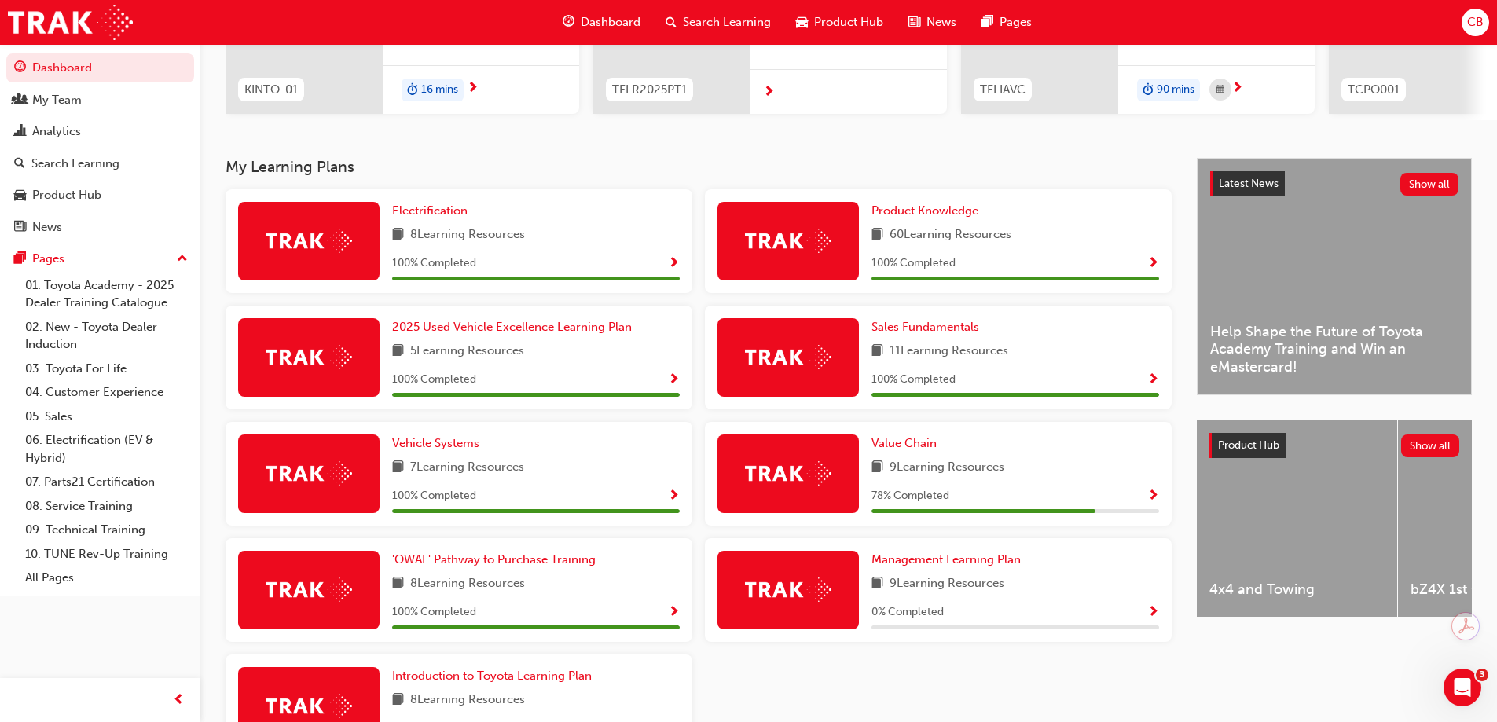
scroll to position [362, 0]
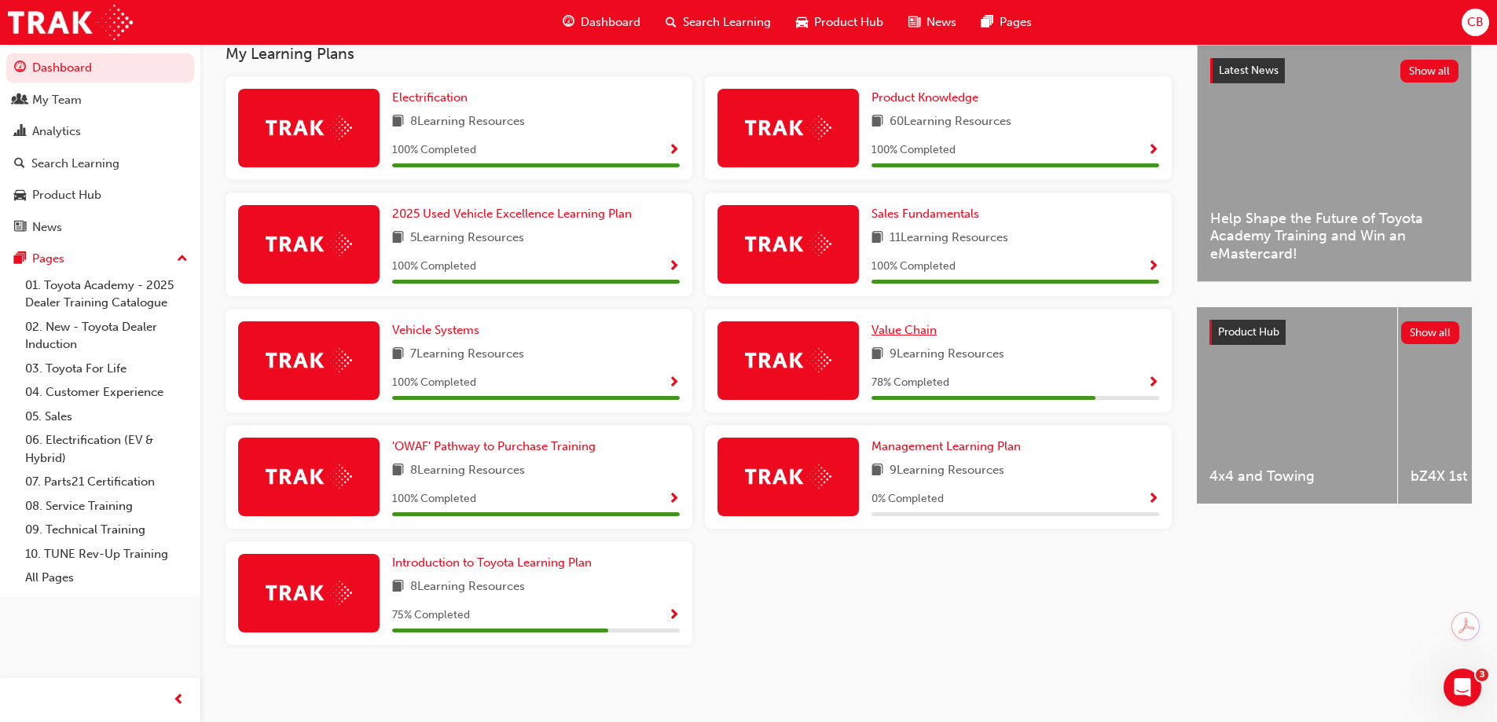
click at [922, 333] on span "Value Chain" at bounding box center [904, 330] width 65 height 14
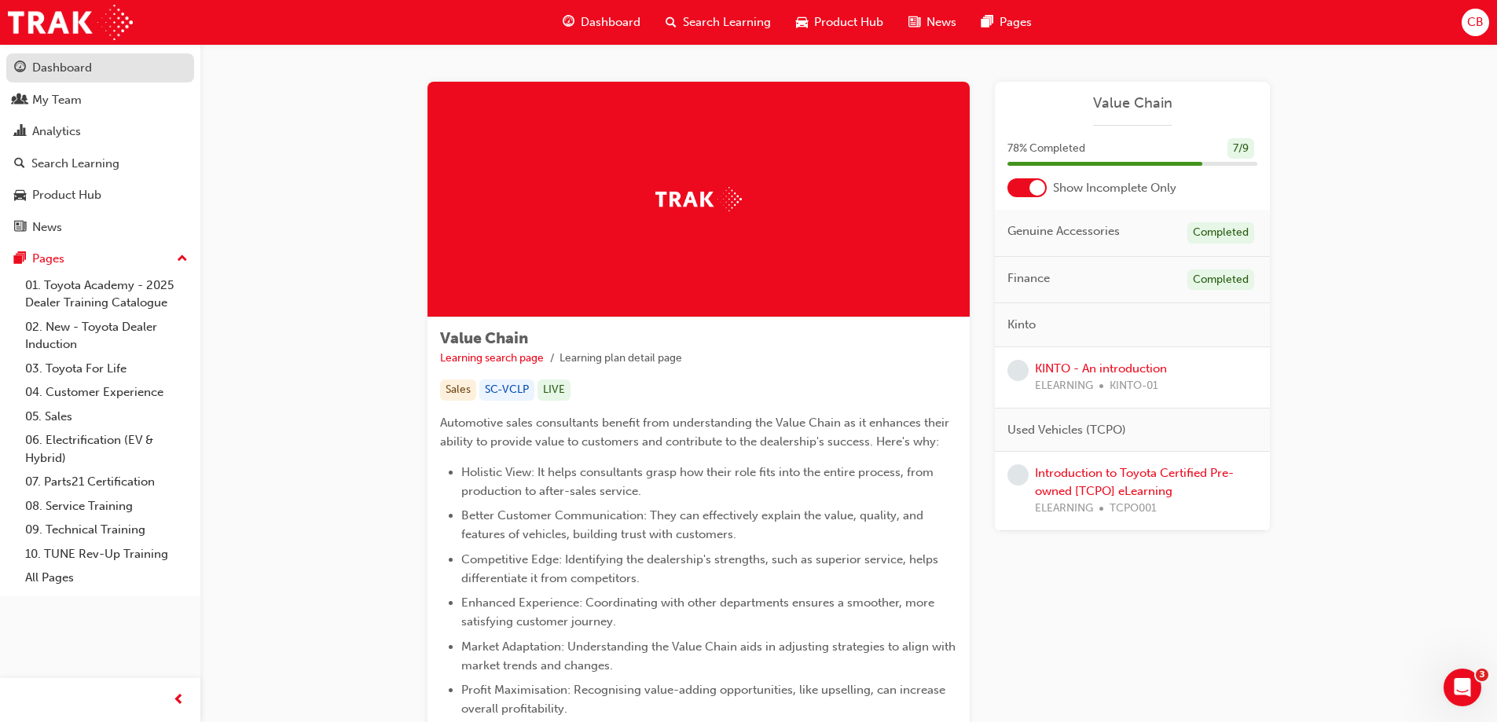
click at [57, 65] on div "Dashboard" at bounding box center [62, 68] width 60 height 18
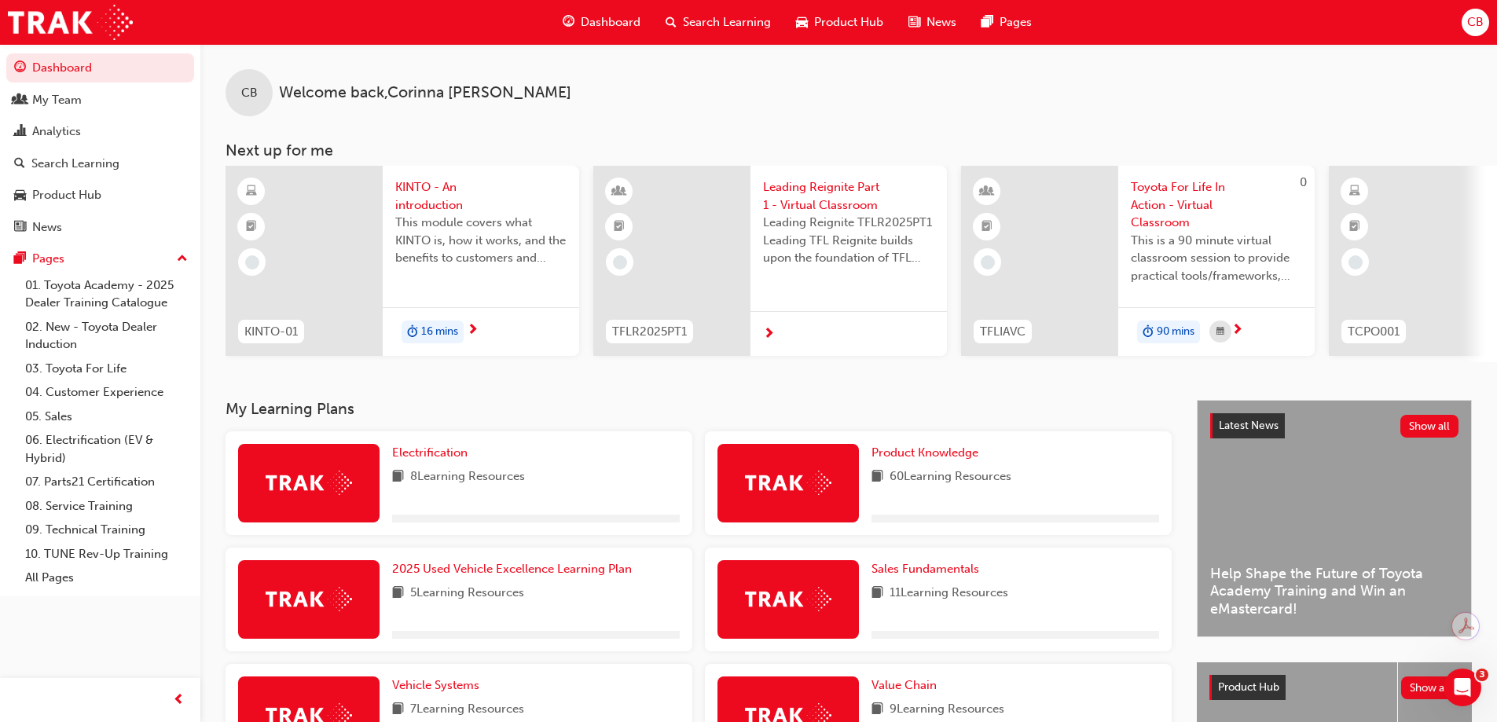
scroll to position [362, 0]
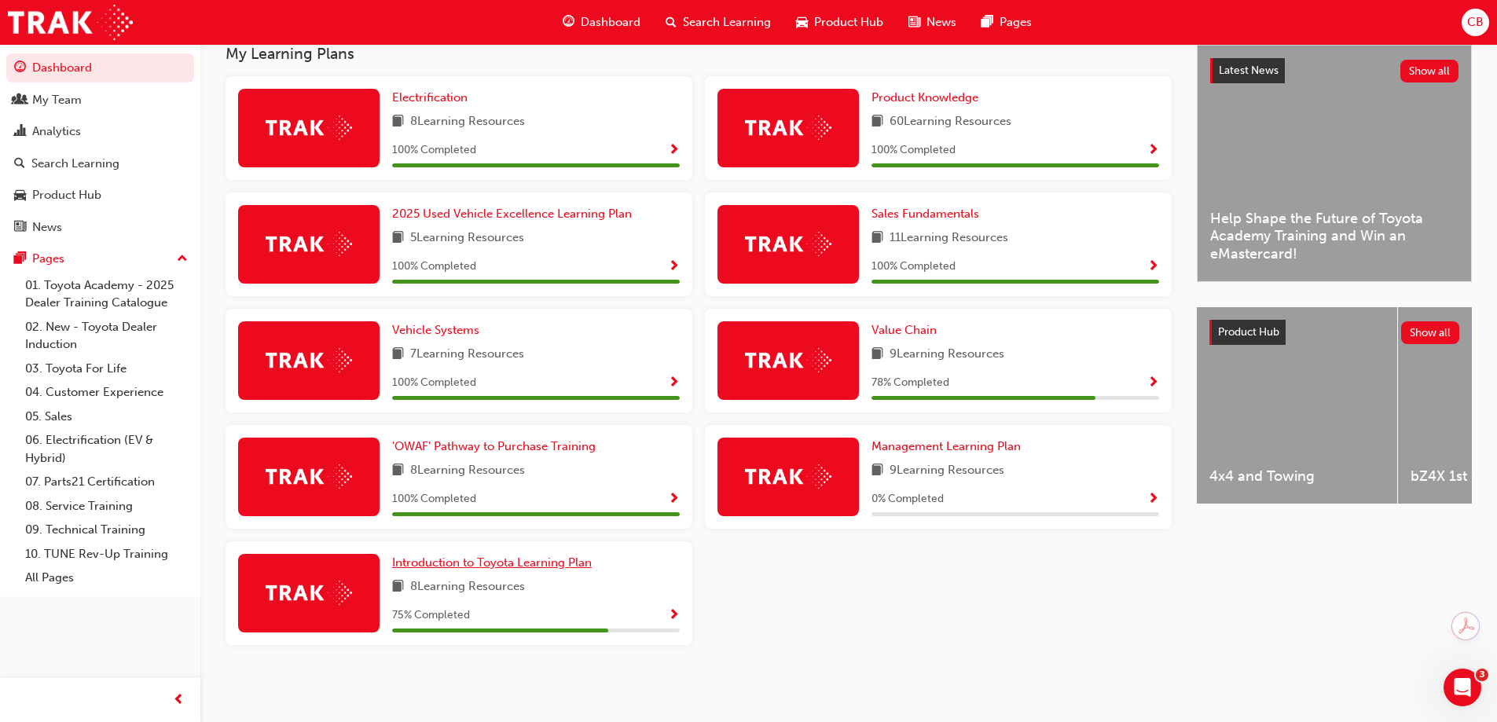
click at [453, 562] on span "Introduction to Toyota Learning Plan" at bounding box center [492, 563] width 200 height 14
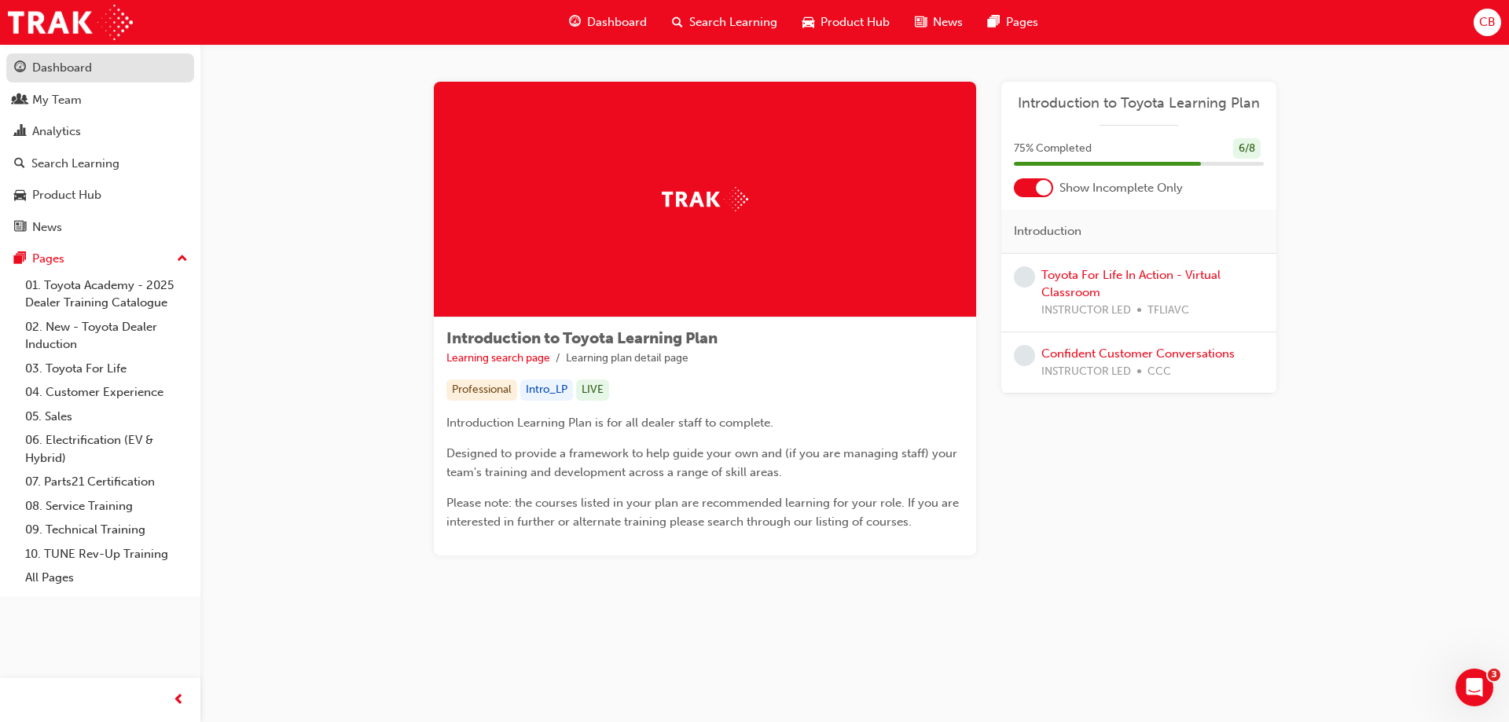
click at [40, 61] on div "Dashboard" at bounding box center [62, 68] width 60 height 18
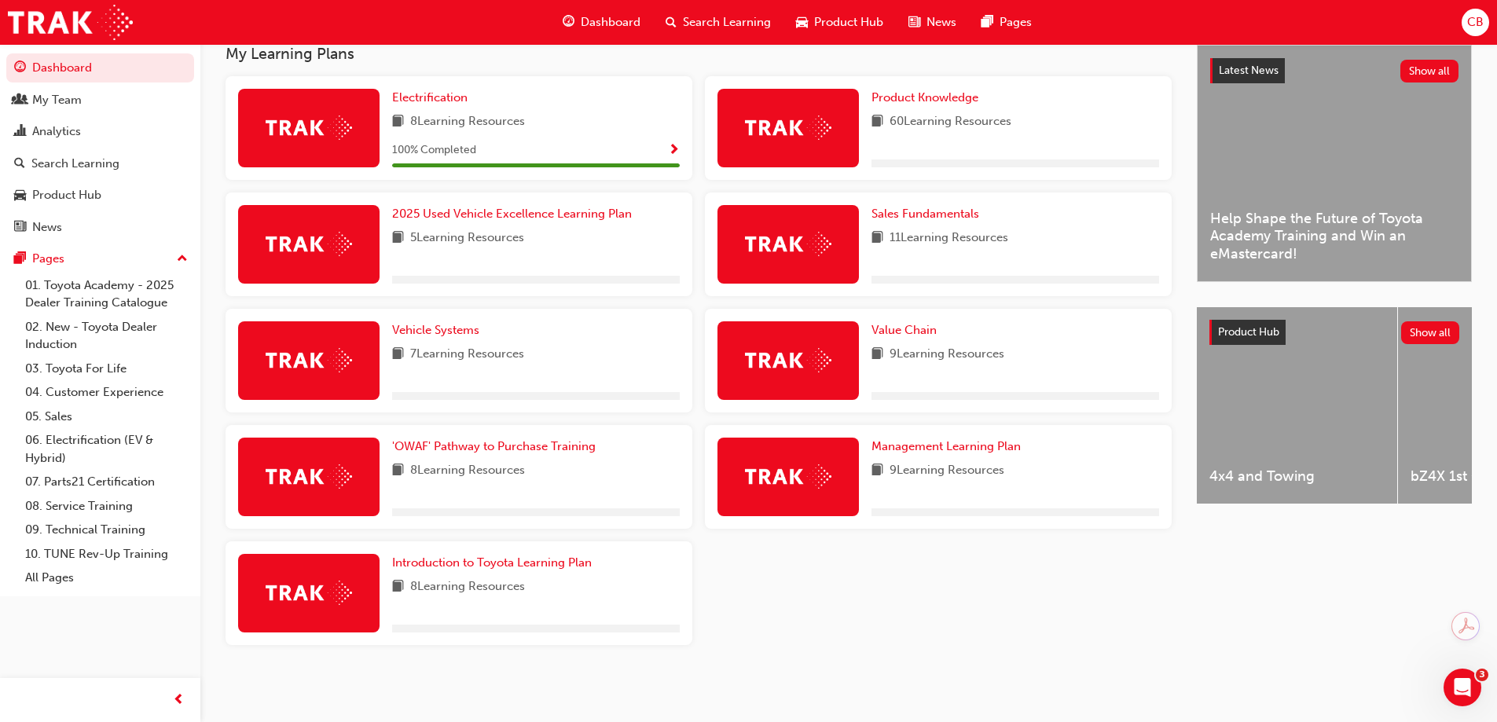
scroll to position [362, 0]
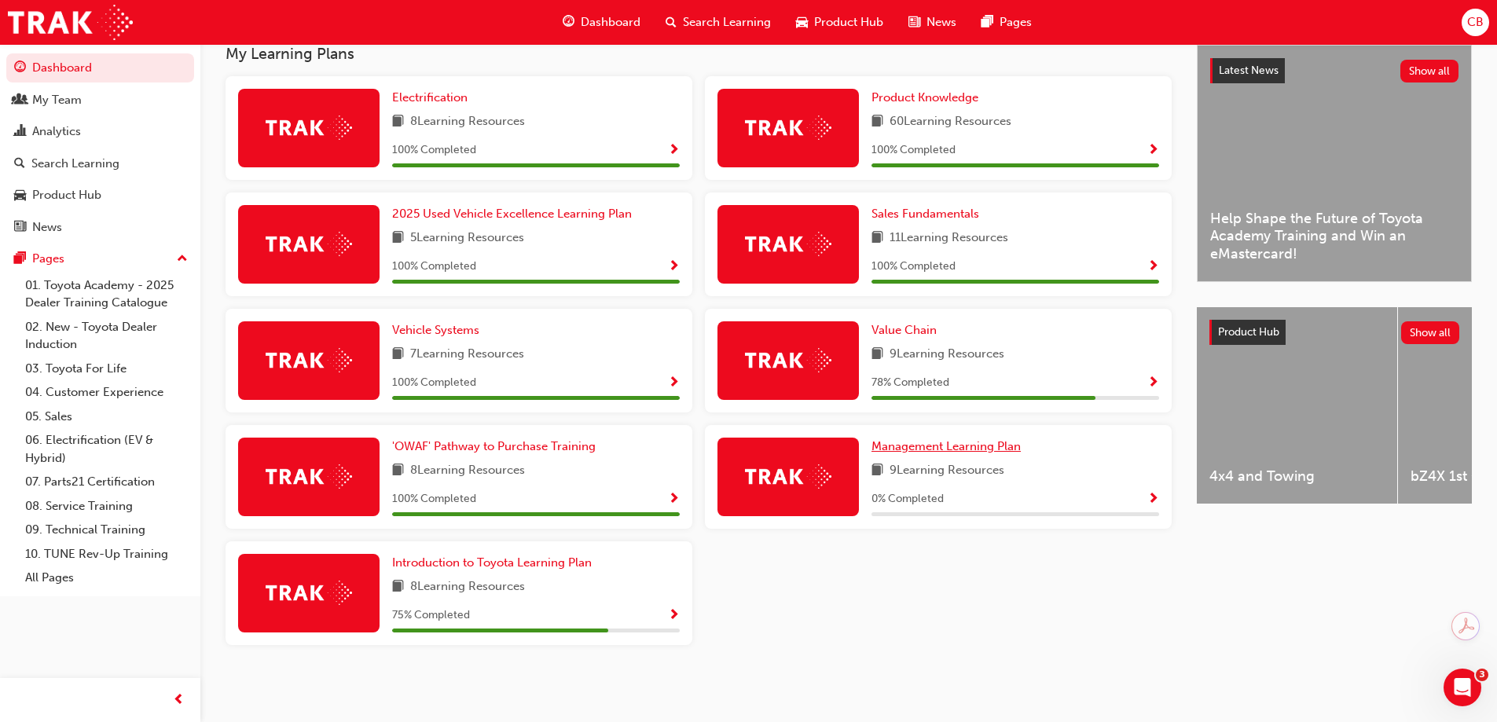
click at [938, 446] on span "Management Learning Plan" at bounding box center [946, 446] width 149 height 14
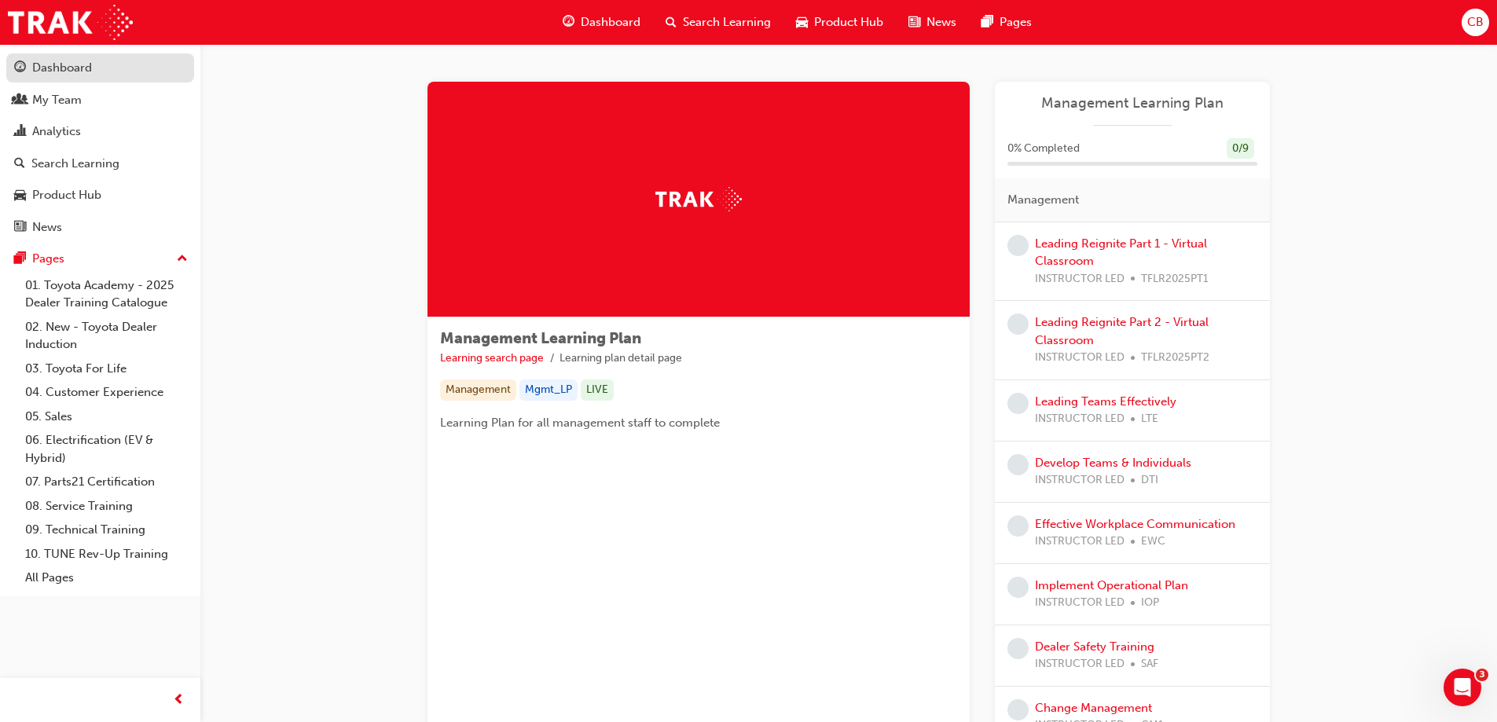
click at [96, 68] on div "Dashboard" at bounding box center [100, 68] width 172 height 20
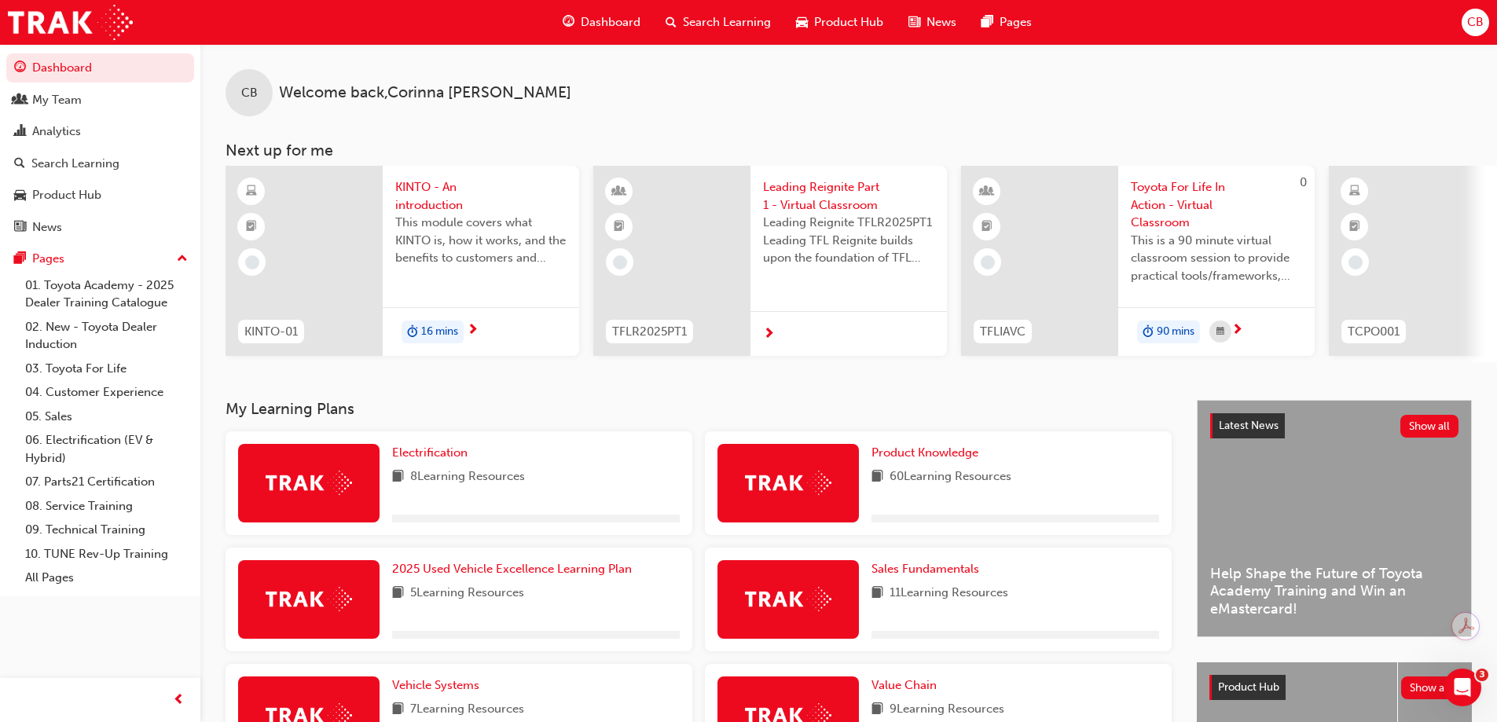
scroll to position [362, 0]
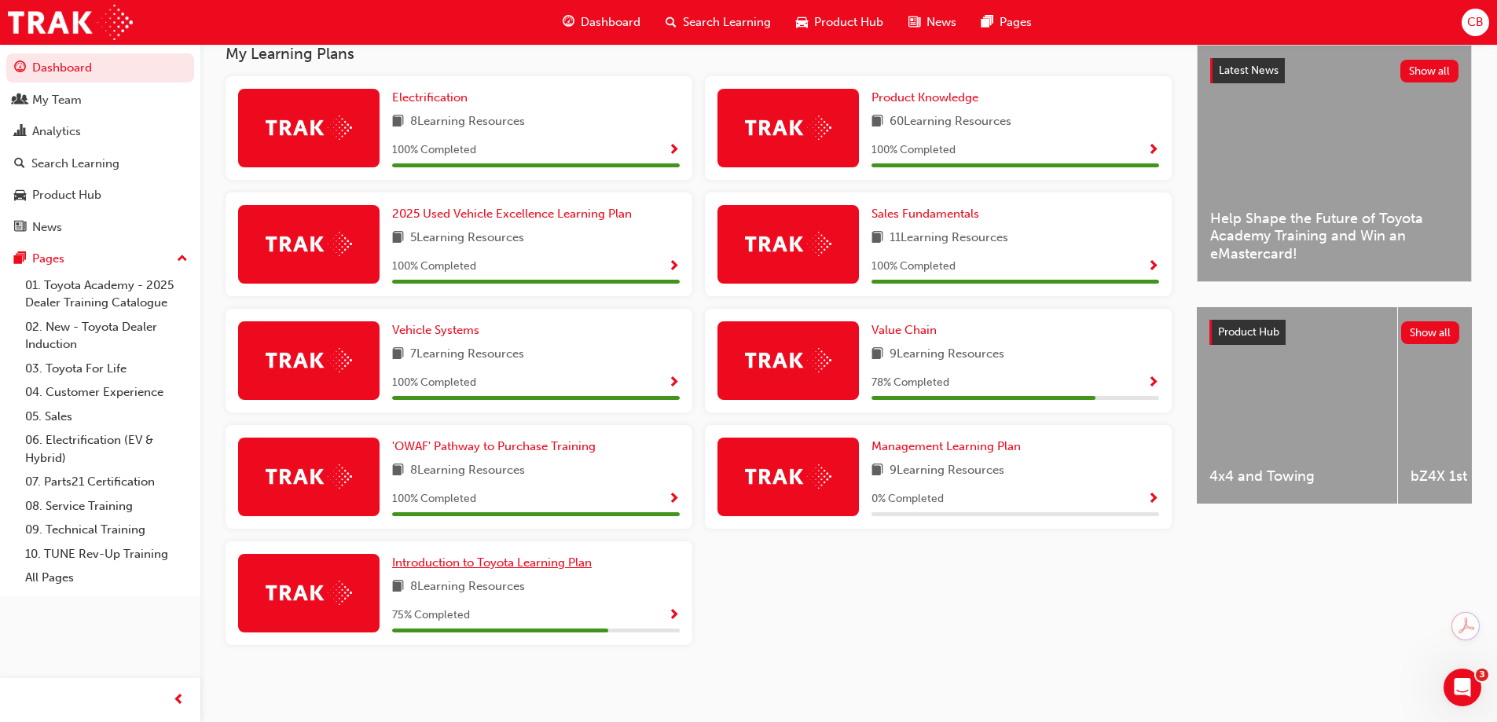
click at [480, 568] on span "Introduction to Toyota Learning Plan" at bounding box center [492, 563] width 200 height 14
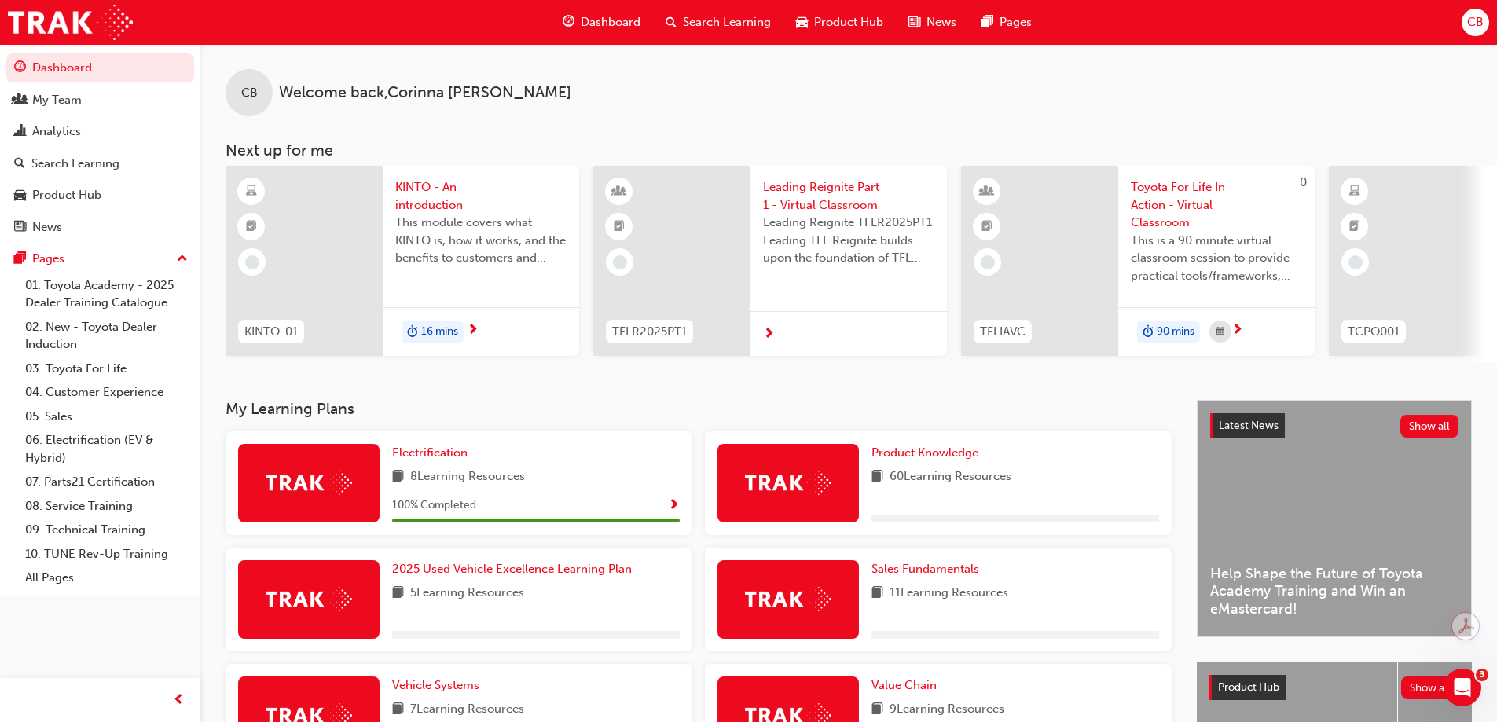
scroll to position [362, 0]
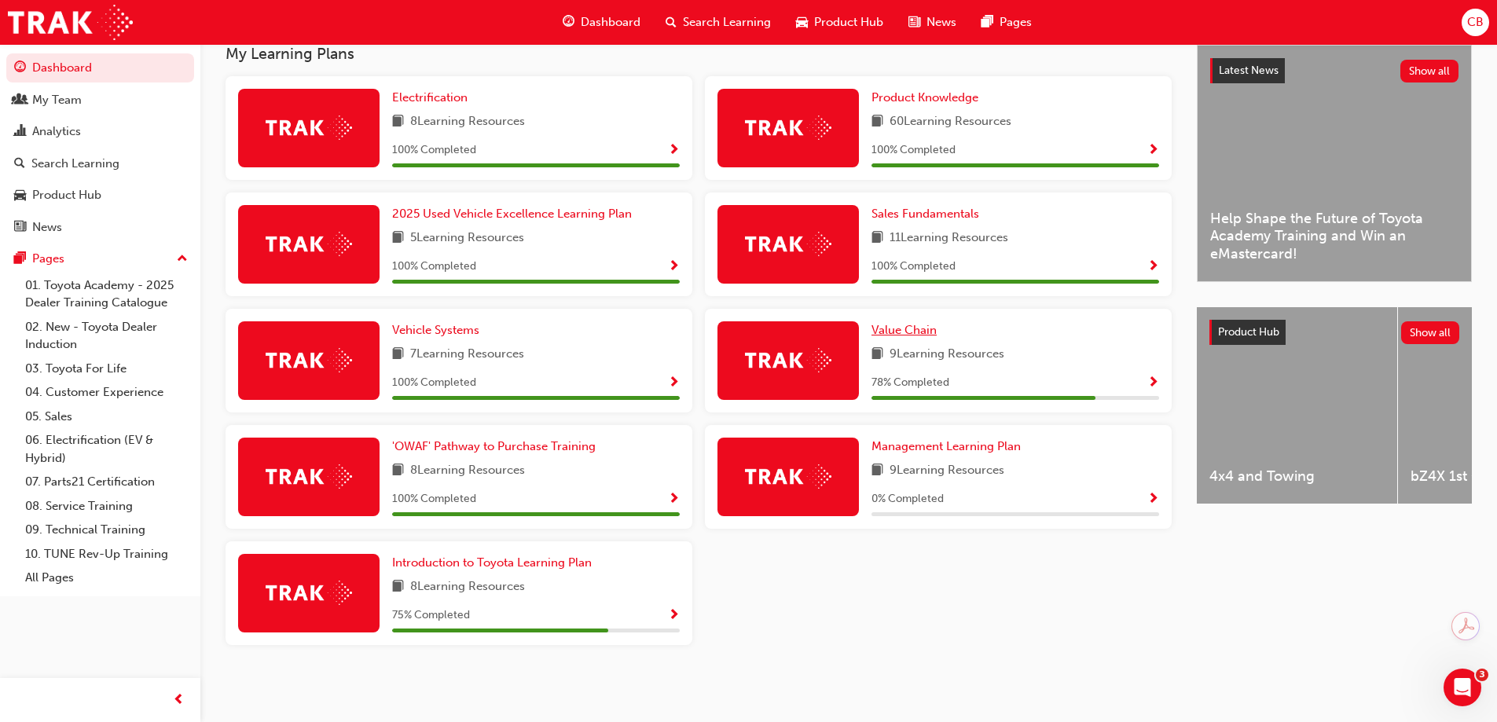
click at [926, 333] on span "Value Chain" at bounding box center [904, 330] width 65 height 14
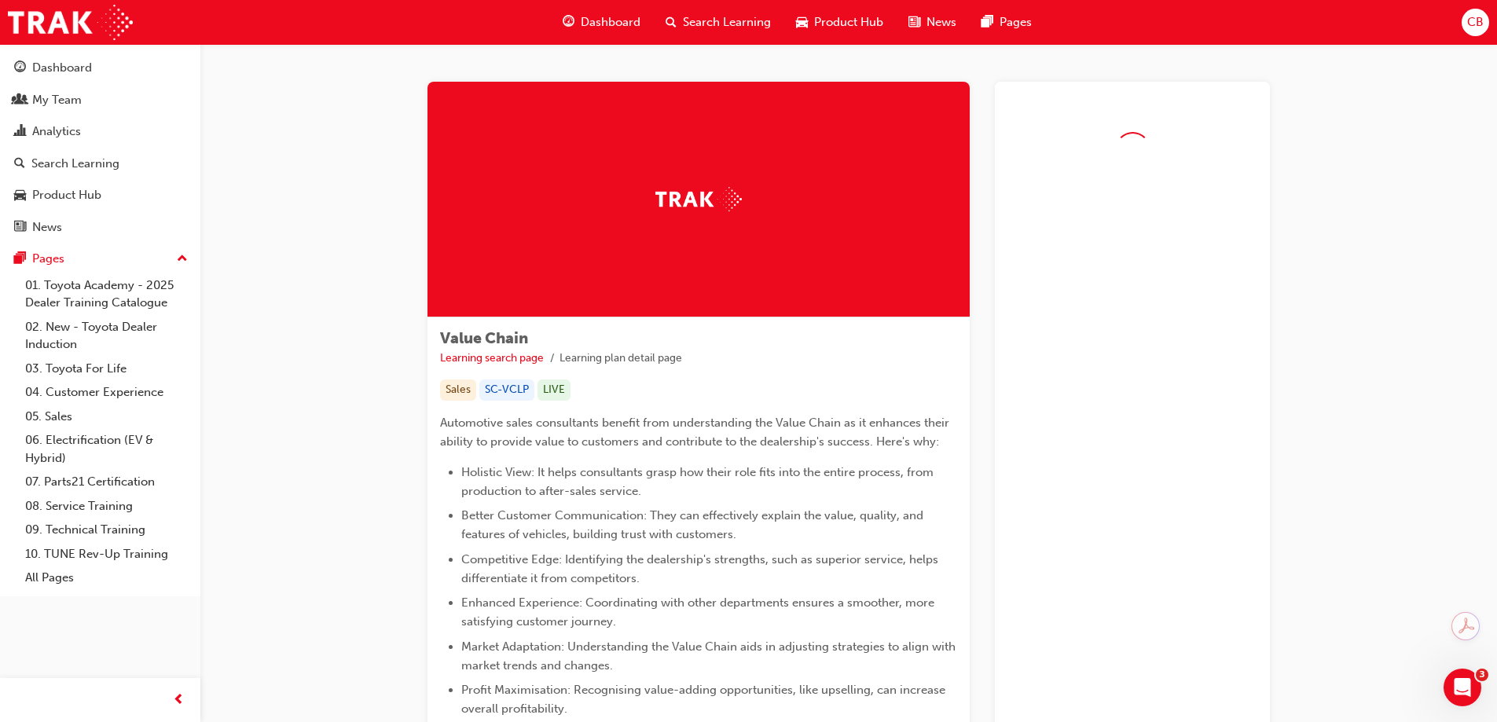
click at [926, 334] on div "Value Chain Learning search page Learning plan detail page" at bounding box center [698, 348] width 517 height 37
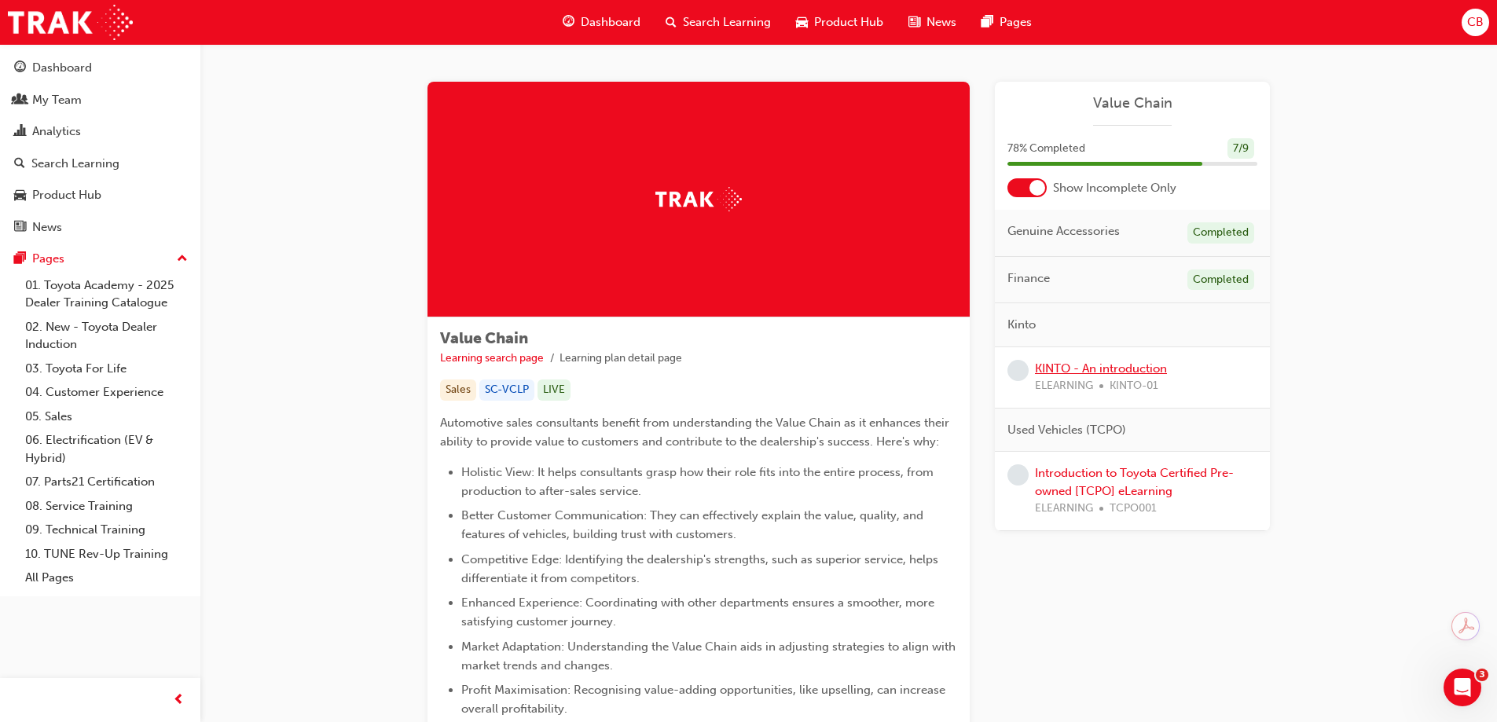
click at [1101, 369] on link "KINTO - An introduction" at bounding box center [1101, 369] width 132 height 14
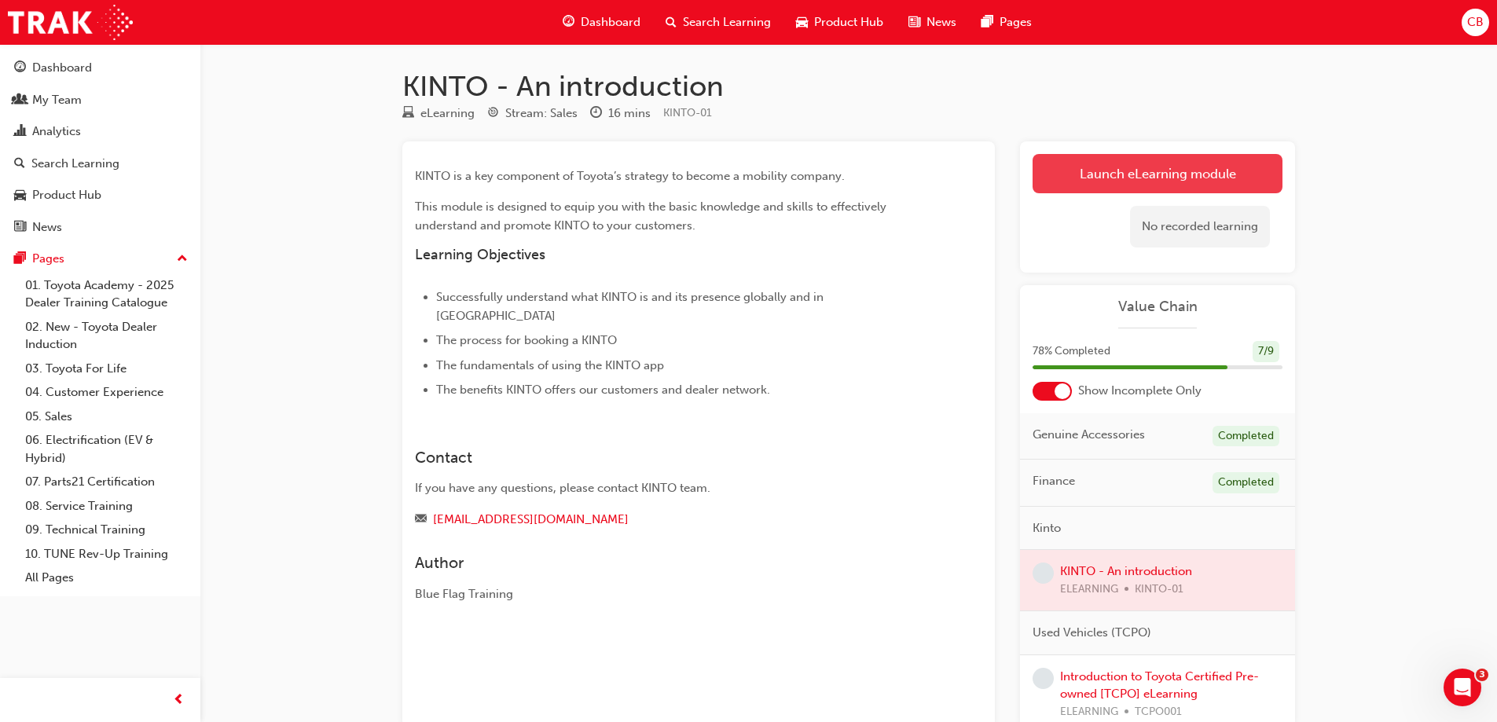
click at [1130, 176] on link "Launch eLearning module" at bounding box center [1158, 173] width 250 height 39
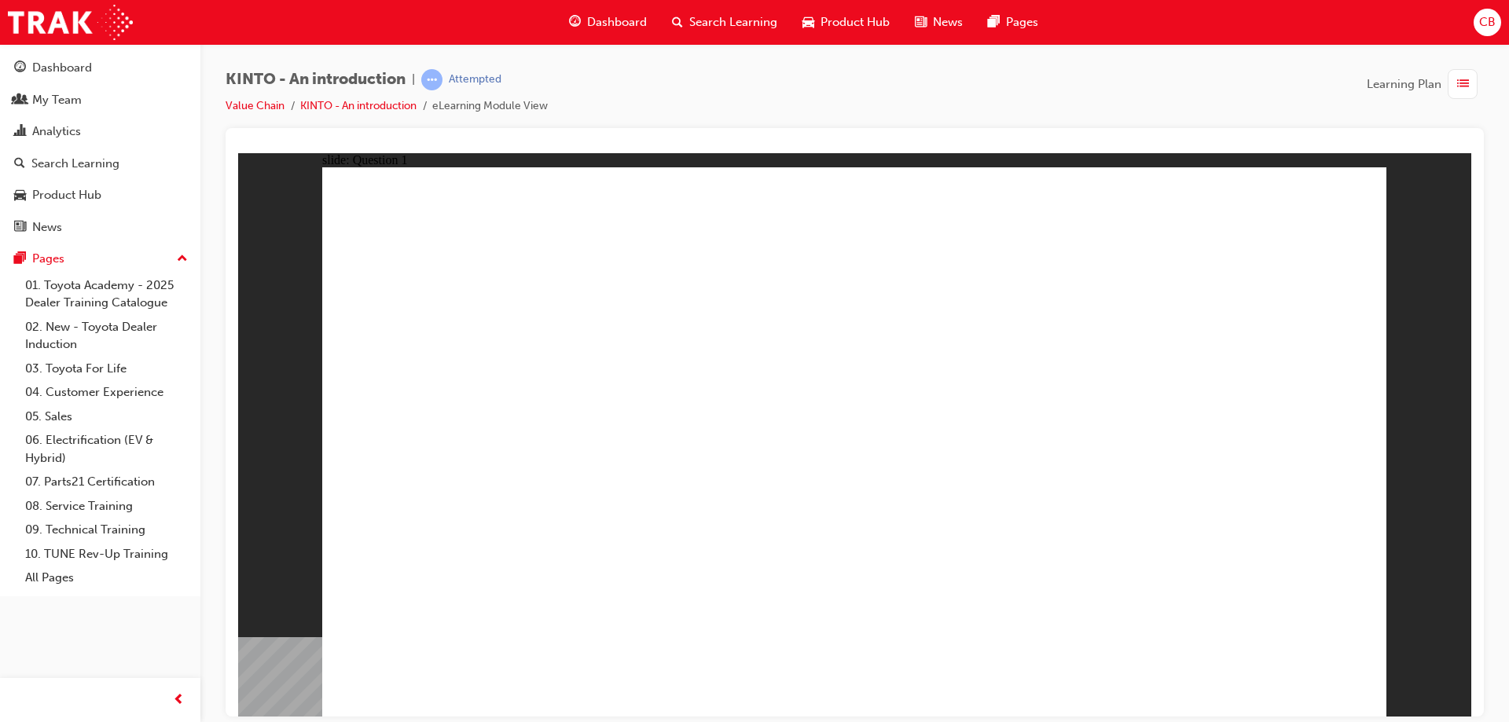
radio input "false"
radio input "true"
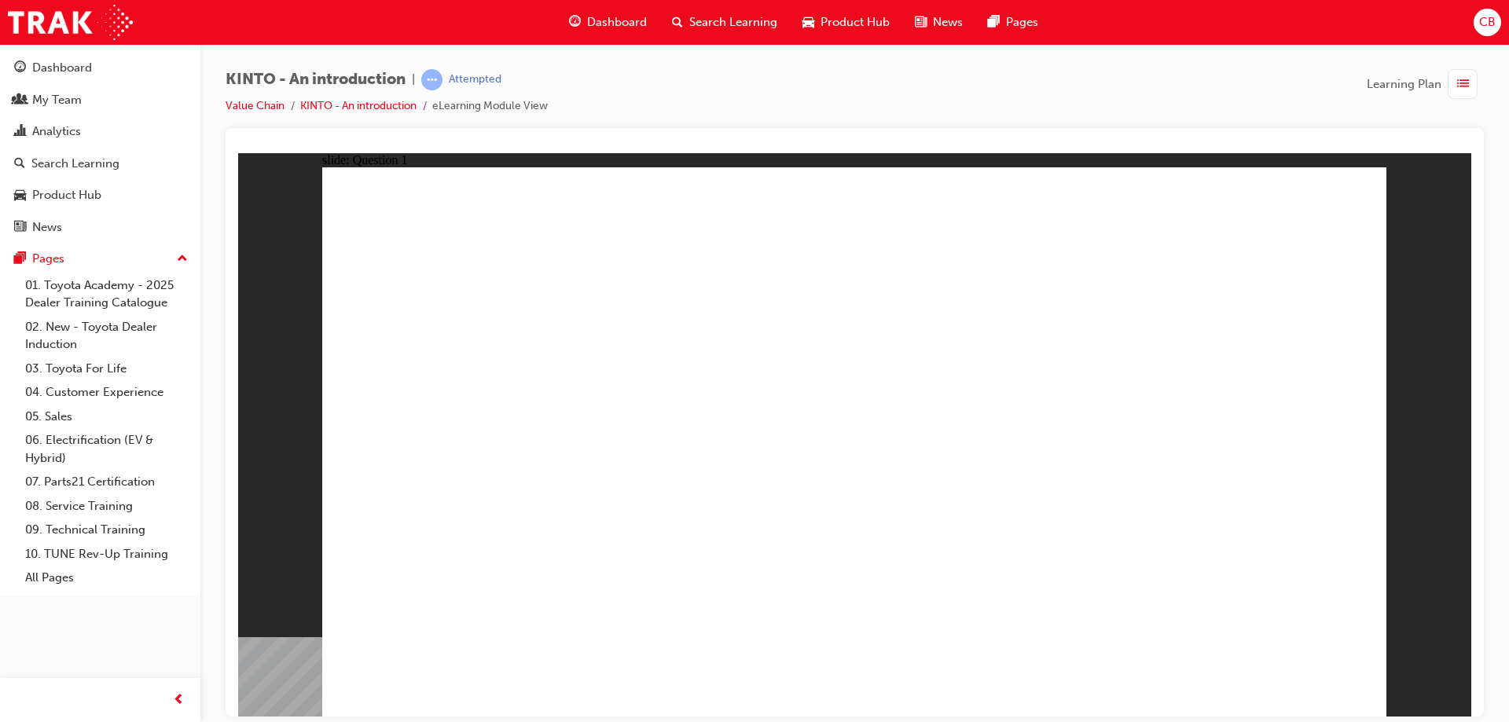
checkbox input "true"
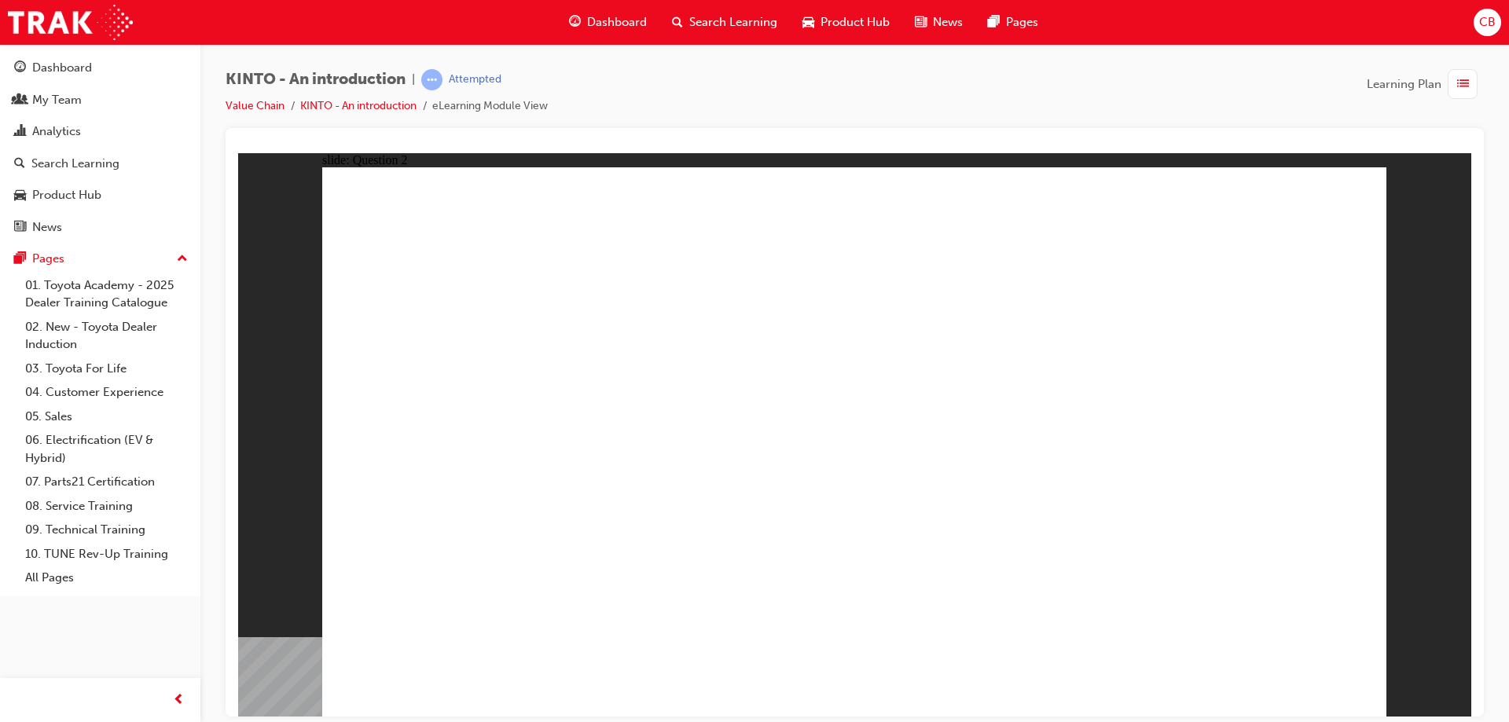
radio input "true"
